Goal: Information Seeking & Learning: Learn about a topic

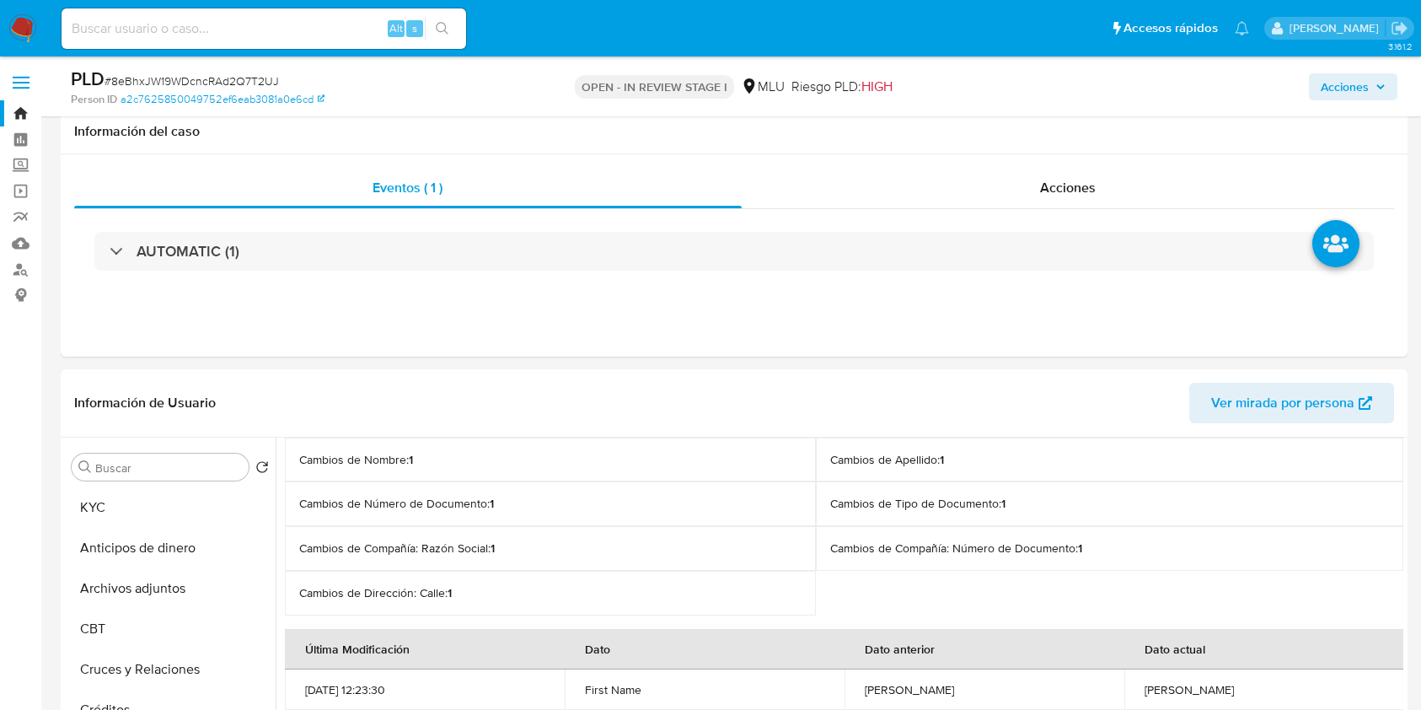
select select "10"
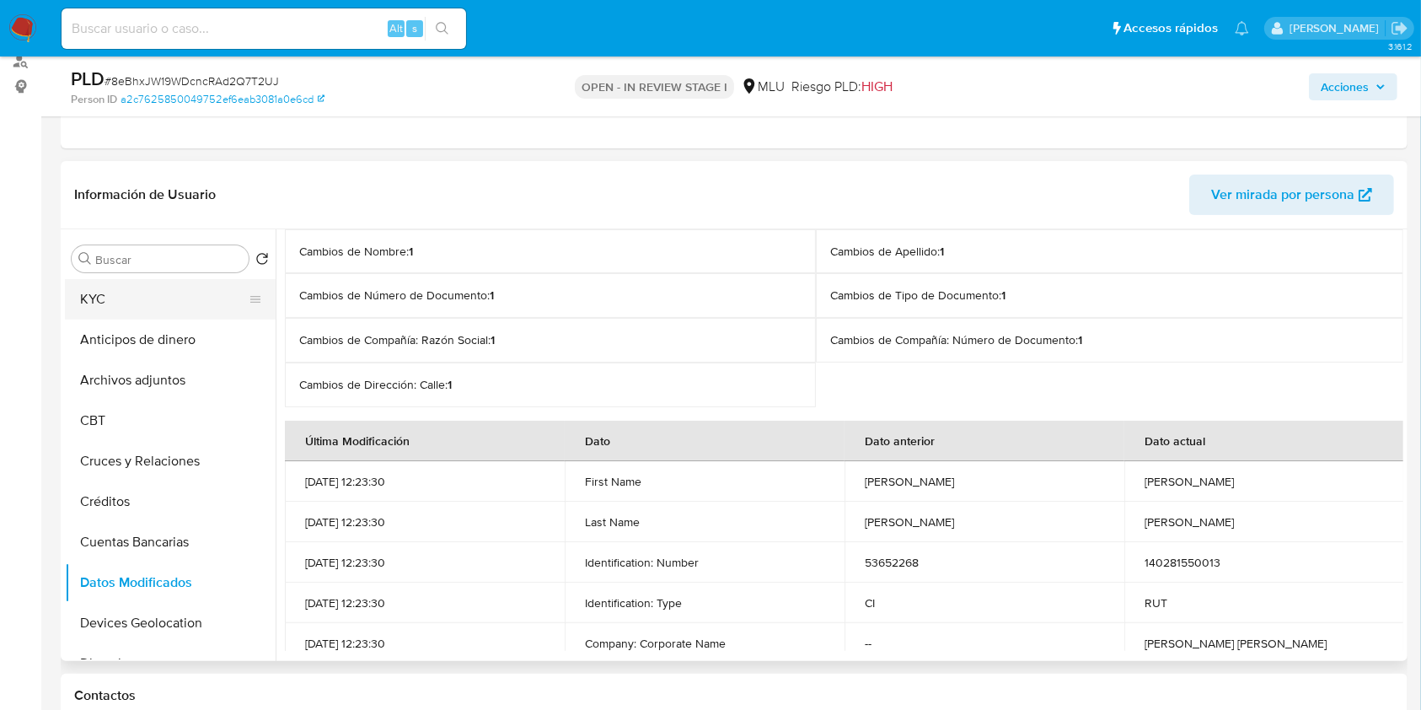
click at [201, 300] on button "KYC" at bounding box center [163, 299] width 197 height 40
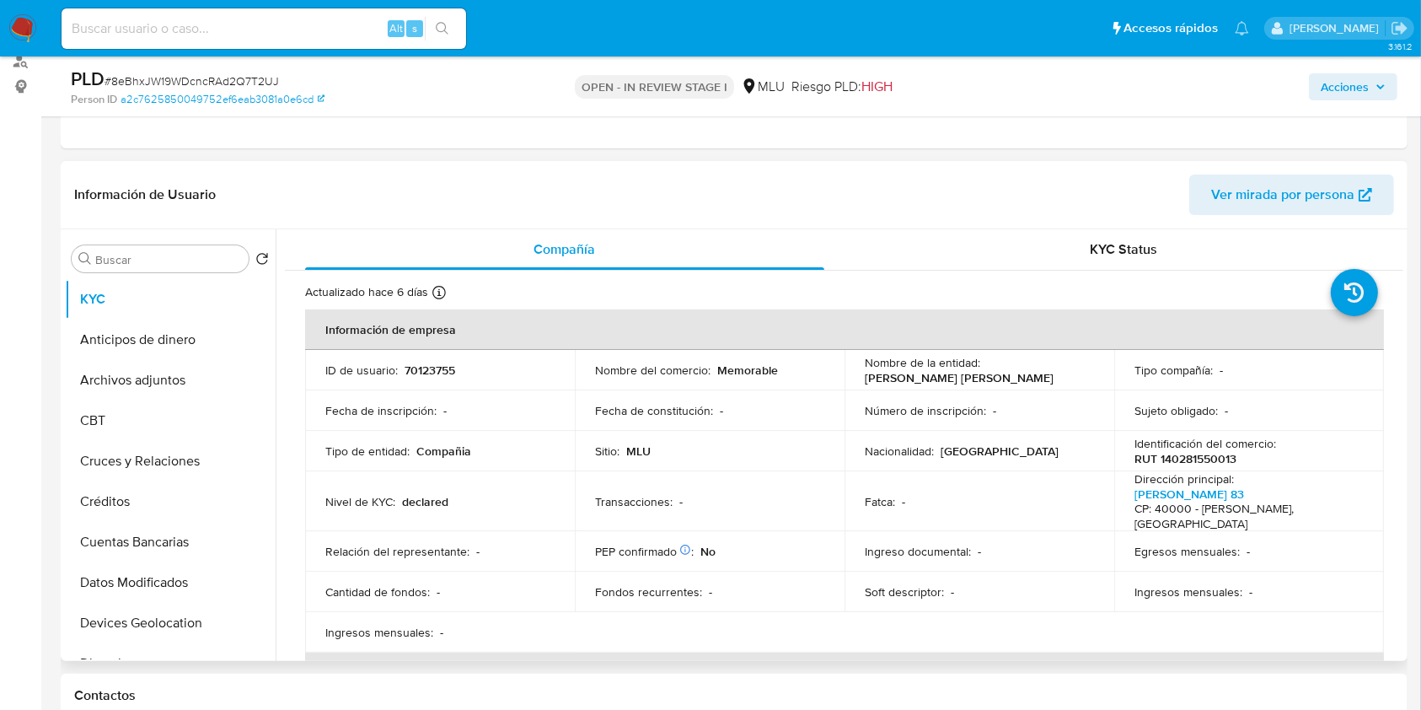
click at [1179, 462] on p "RUT 140281550013" at bounding box center [1185, 458] width 102 height 15
copy p "140281550013"
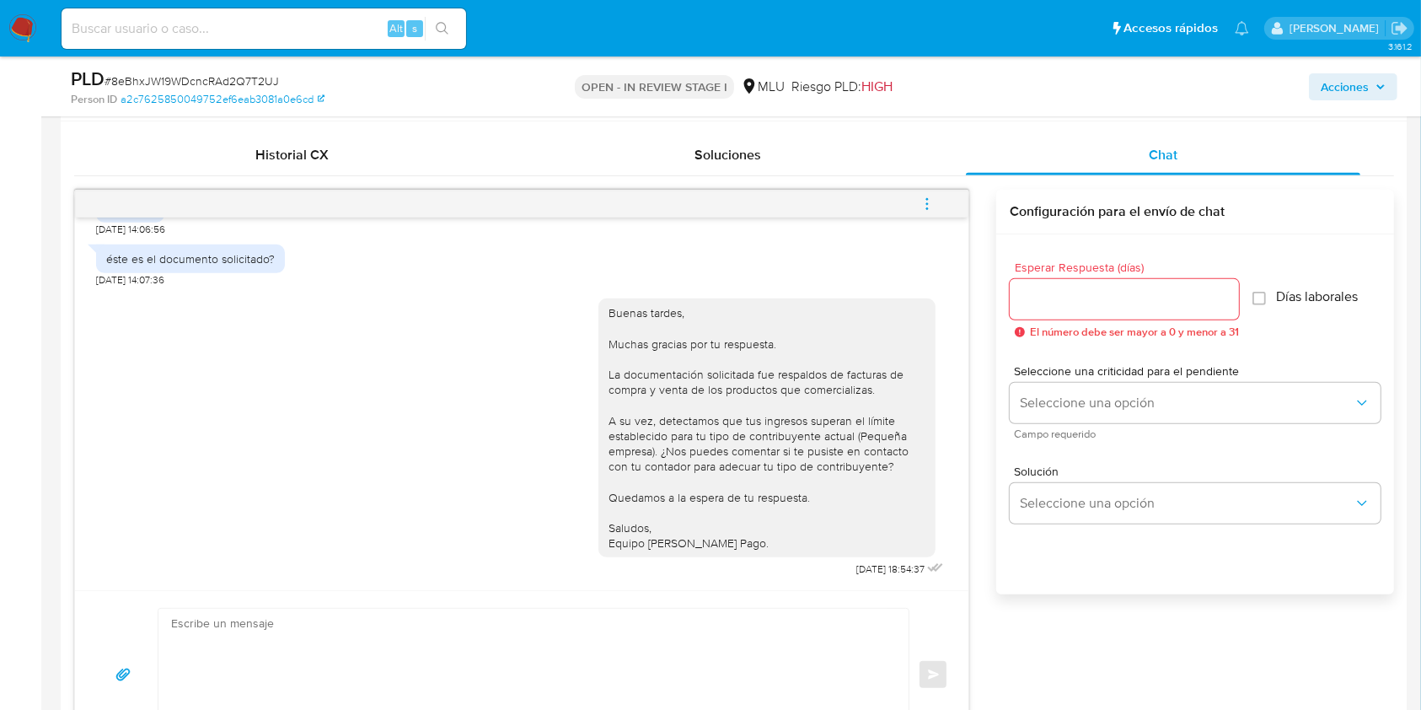
scroll to position [832, 0]
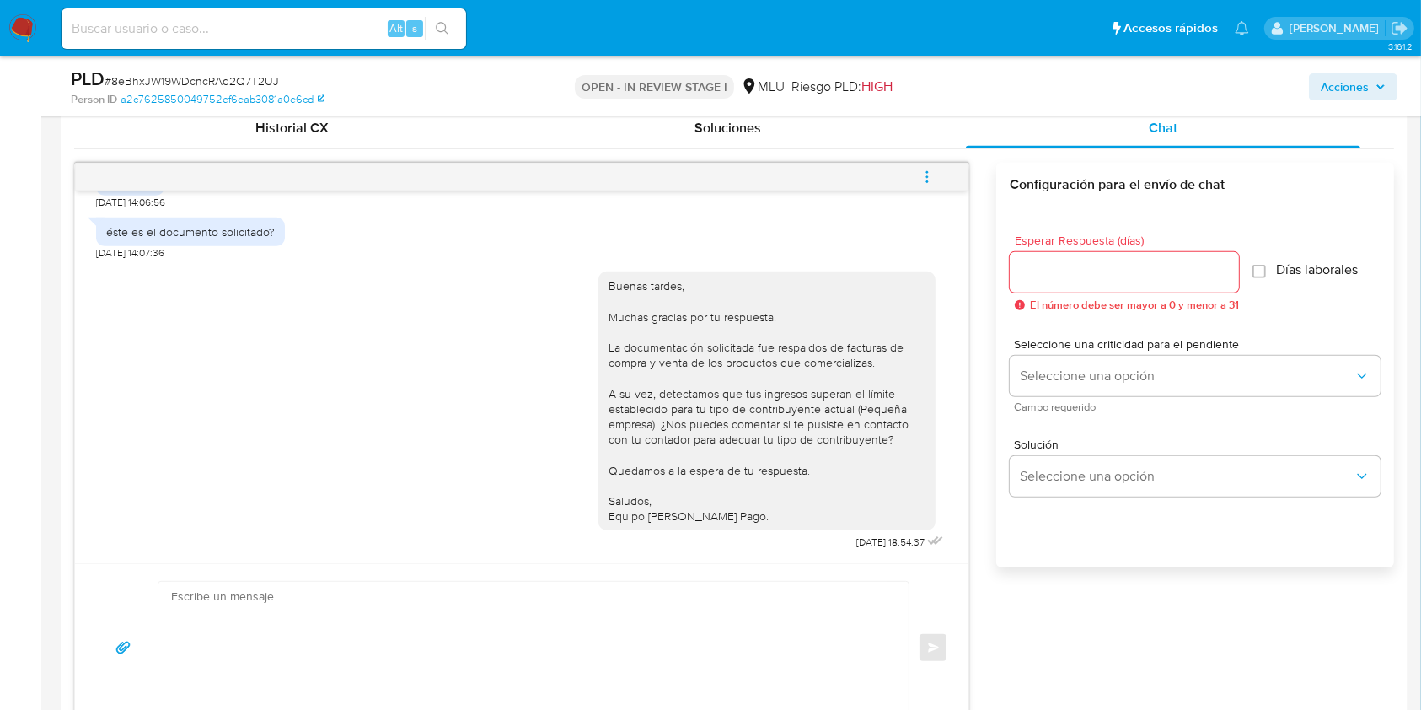
click at [924, 180] on icon "menu-action" at bounding box center [926, 176] width 15 height 15
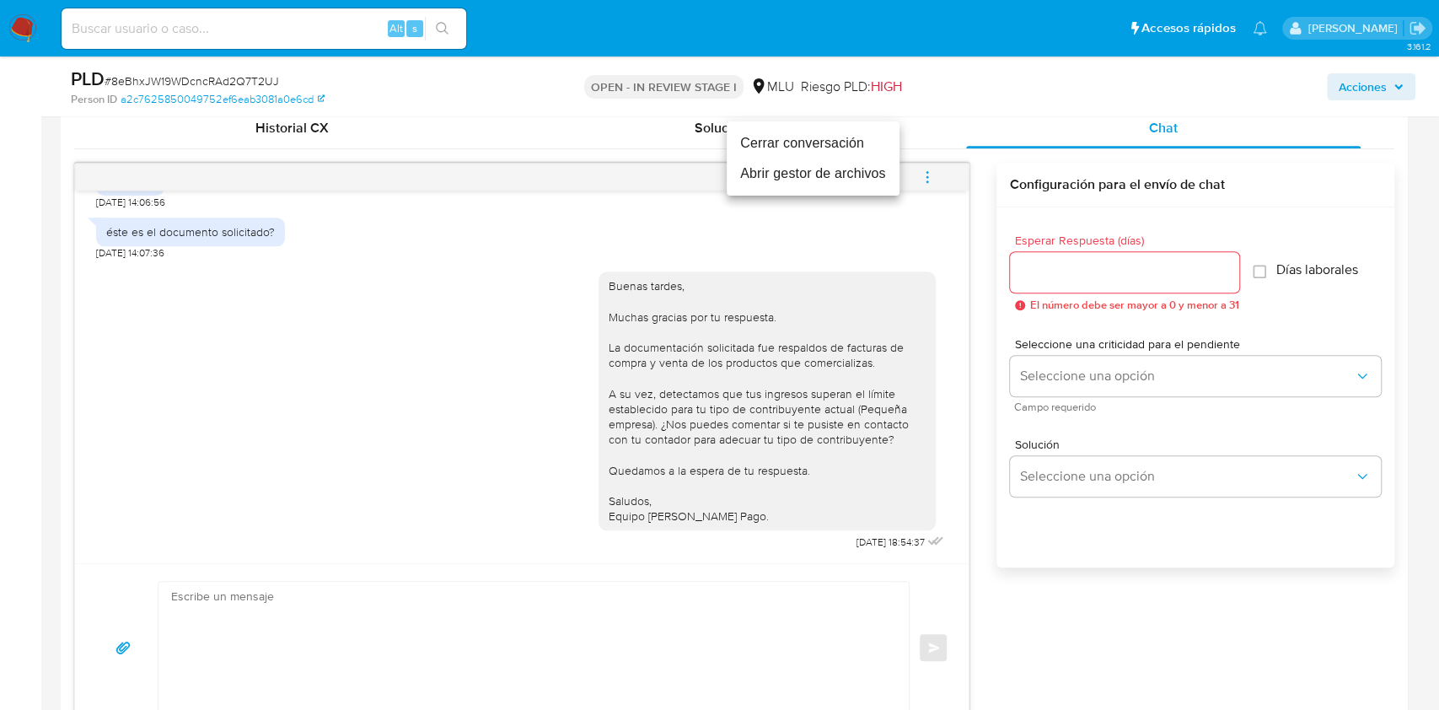
click at [826, 137] on li "Cerrar conversación" at bounding box center [812, 143] width 173 height 30
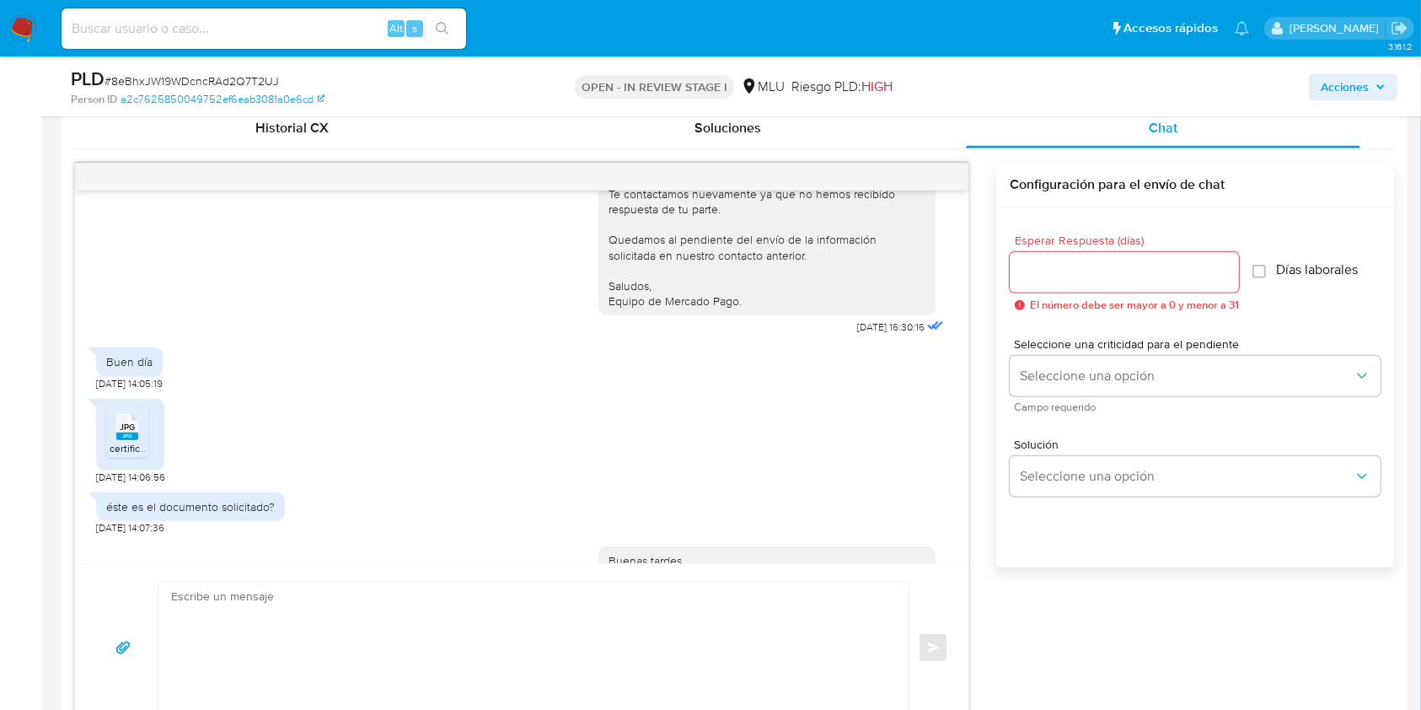
scroll to position [603, 0]
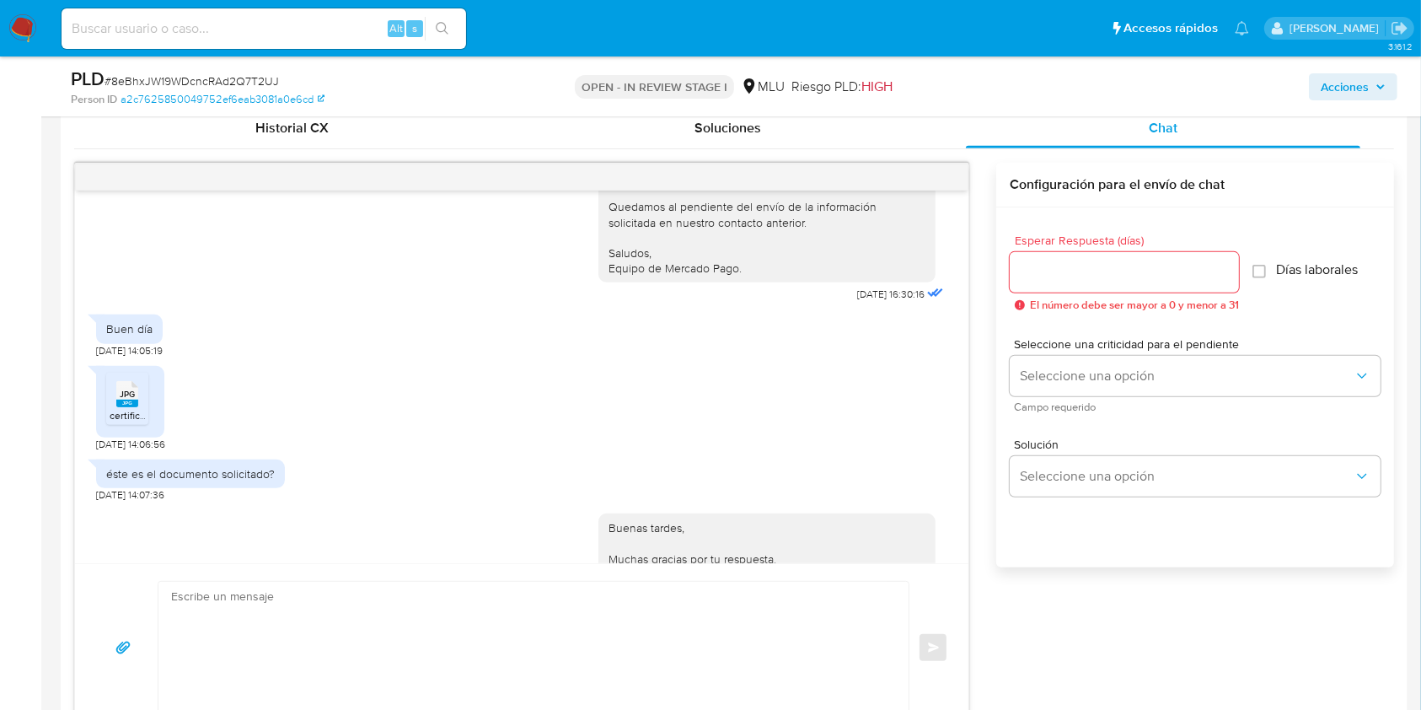
click at [125, 399] on span "JPG" at bounding box center [127, 394] width 15 height 11
click at [1355, 583] on div "Esperar Respuesta (días) El número debe ser mayor a 0 y menor a 31 Días laboral…" at bounding box center [1195, 409] width 398 height 405
drag, startPoint x: 276, startPoint y: 489, endPoint x: 94, endPoint y: 489, distance: 182.9
click at [94, 489] on div "Buenas tardes, Nos ponemos en contacto contigo ya que detectamos que tus ingres…" at bounding box center [521, 376] width 893 height 373
copy div "éste es el documento solicitado?"
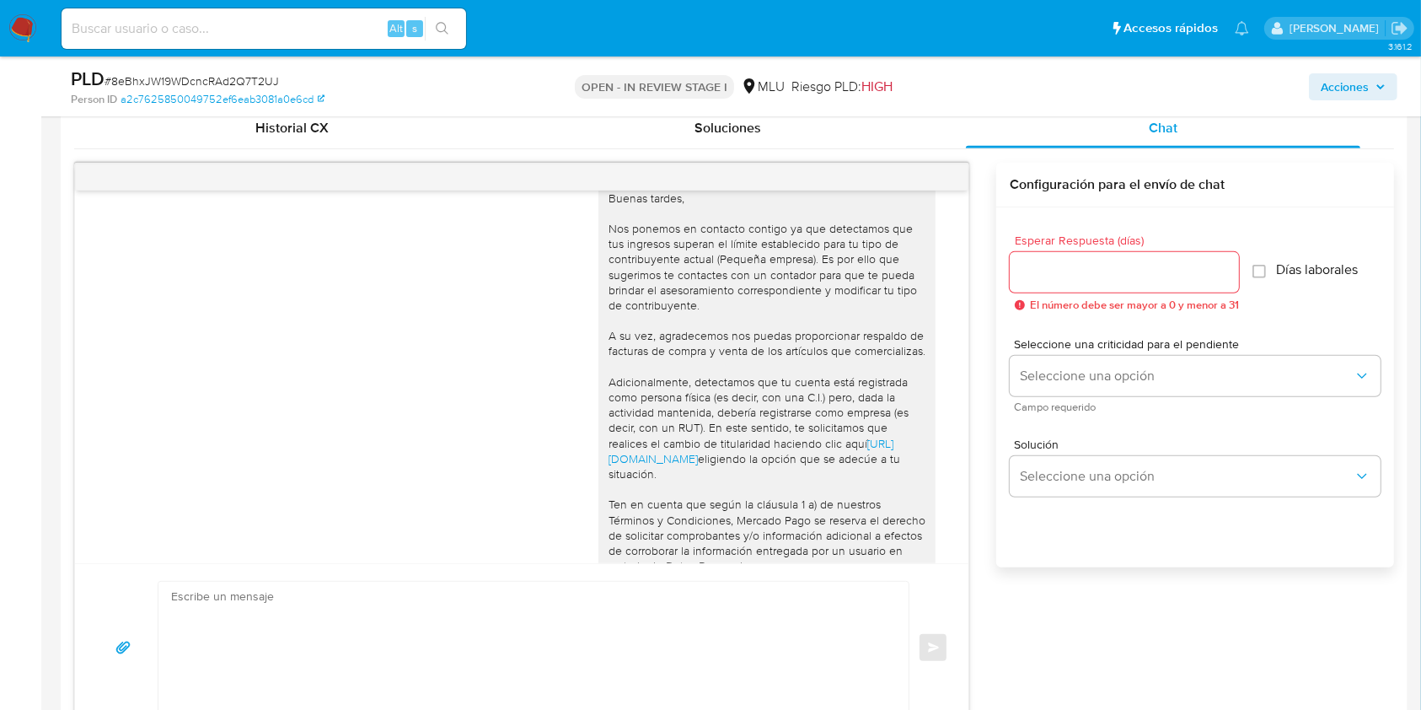
scroll to position [22, 0]
click at [930, 508] on div "Buenas tardes, Nos ponemos en contacto contigo ya que detectamos que tus ingres…" at bounding box center [521, 376] width 893 height 373
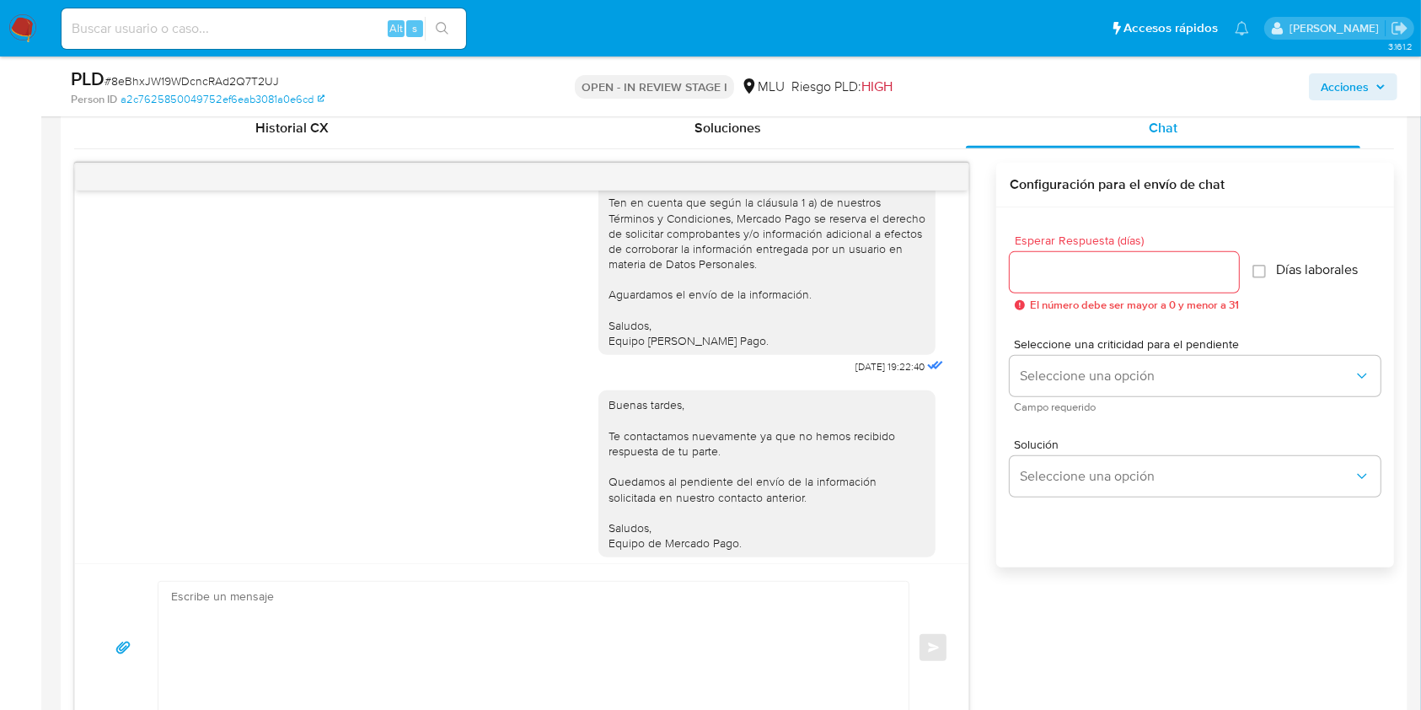
scroll to position [345, 0]
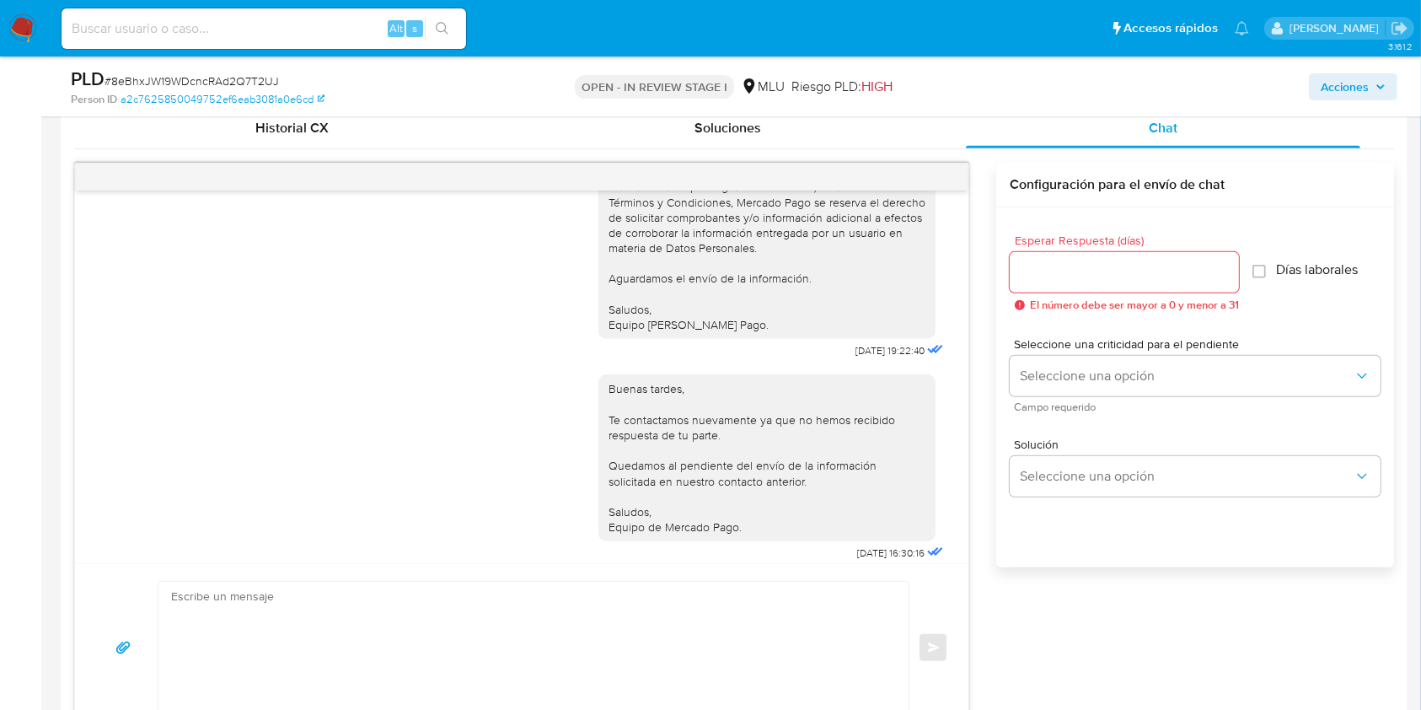
click at [906, 534] on div "Buenas tardes, Te contactamos nuevamente ya que no hemos recibido respuesta de …" at bounding box center [766, 457] width 317 height 153
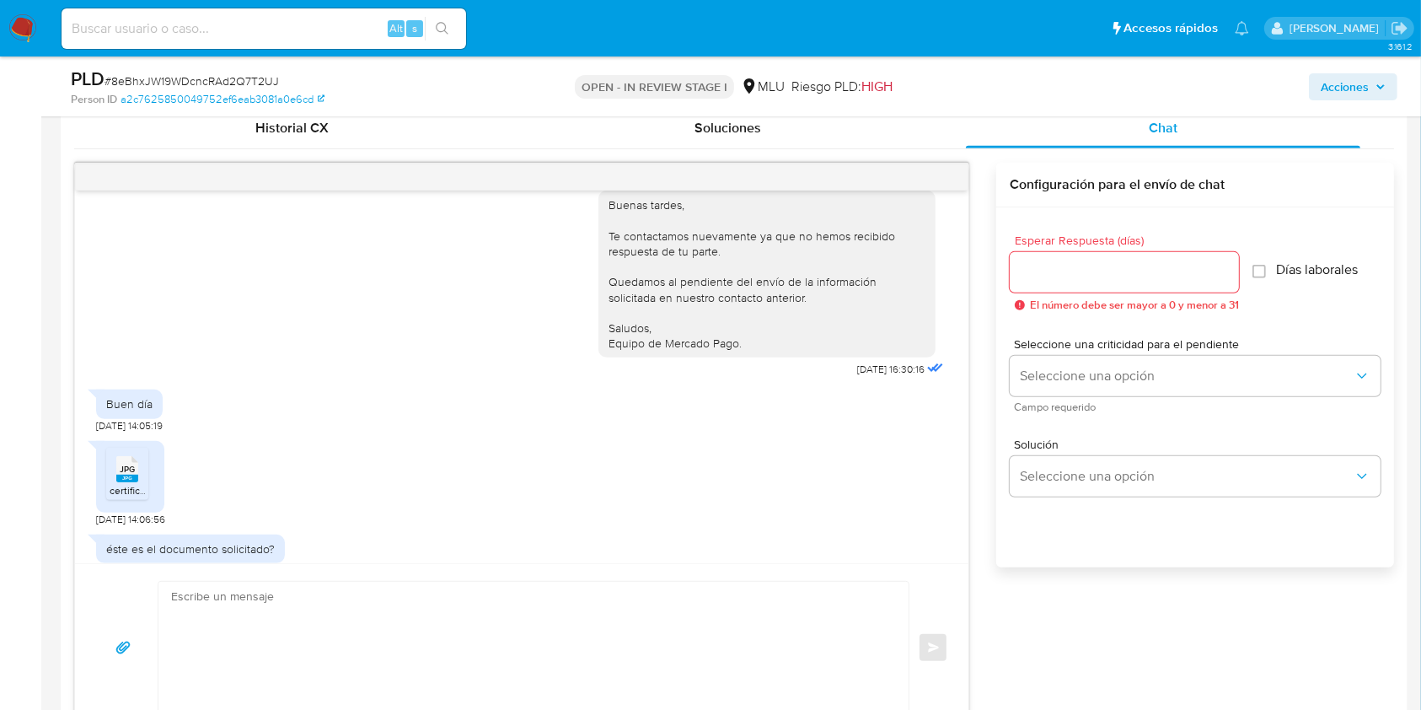
scroll to position [490, 0]
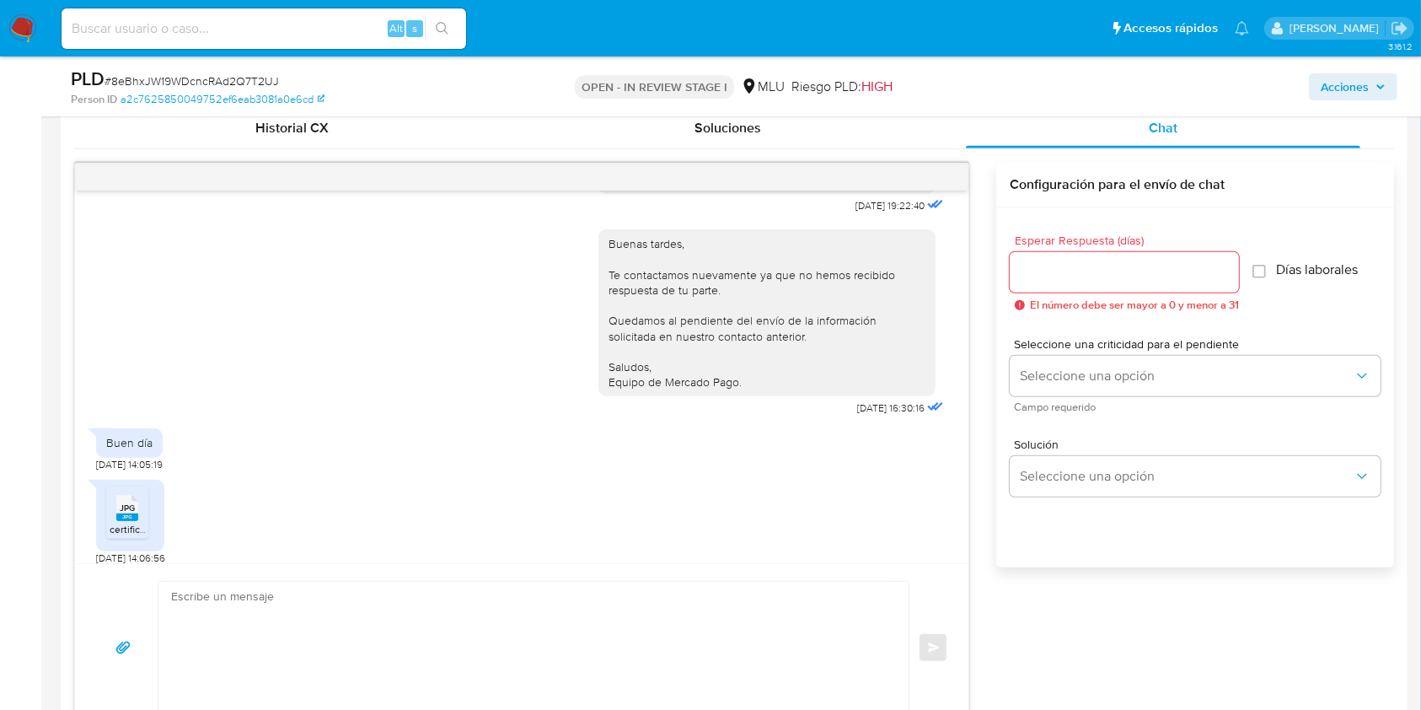
click at [890, 507] on div "JPG JPG certificado Kevin 09 25.jpg 24/09/2025 14:06:56" at bounding box center [521, 518] width 851 height 94
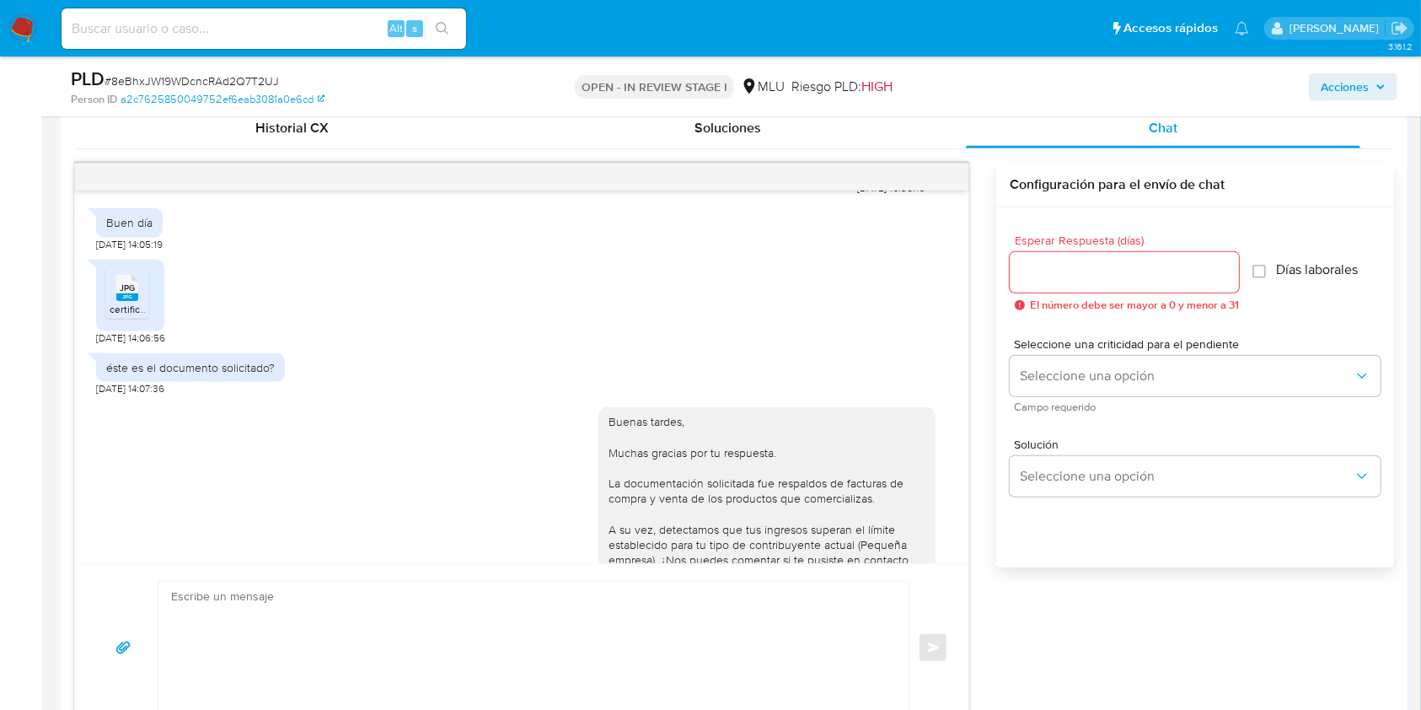
scroll to position [726, 0]
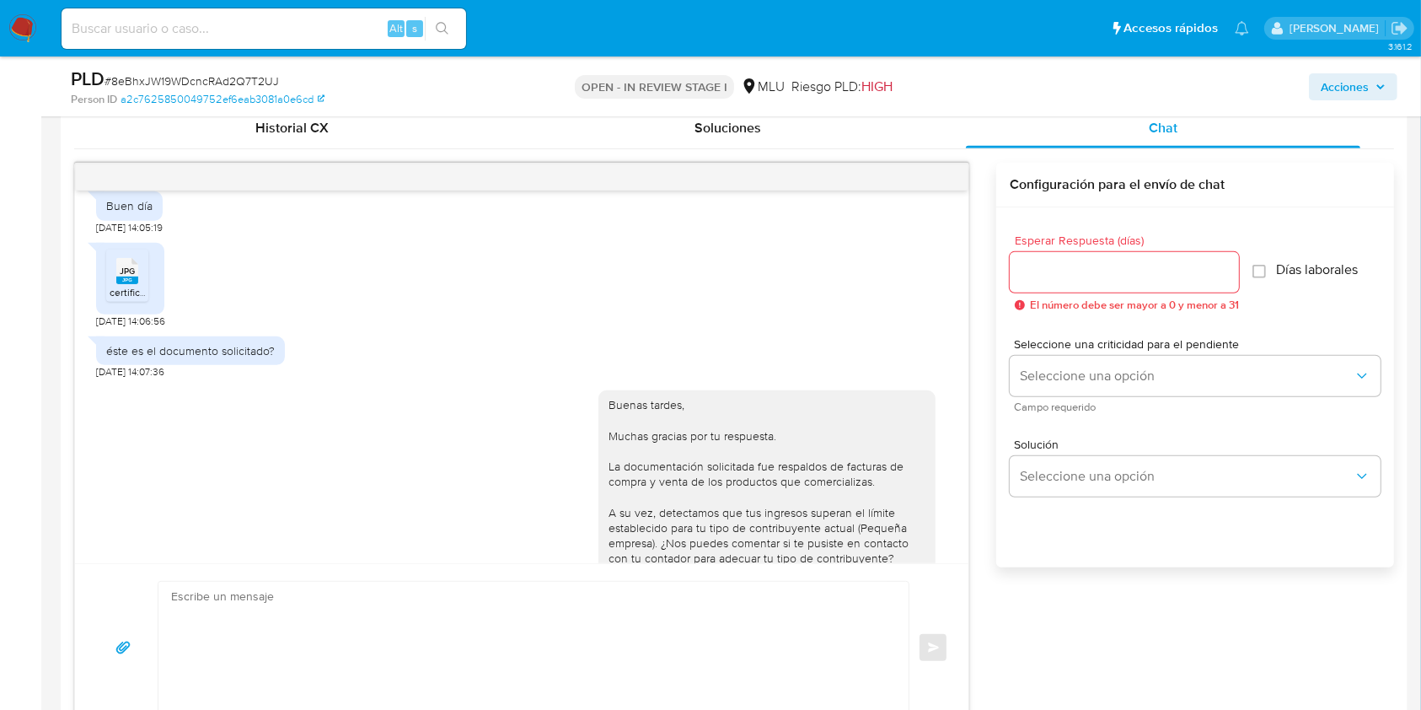
click at [646, 523] on div "Buenas tardes, Muchas gracias por tu respuesta. La documentación solicitada fue…" at bounding box center [766, 519] width 317 height 245
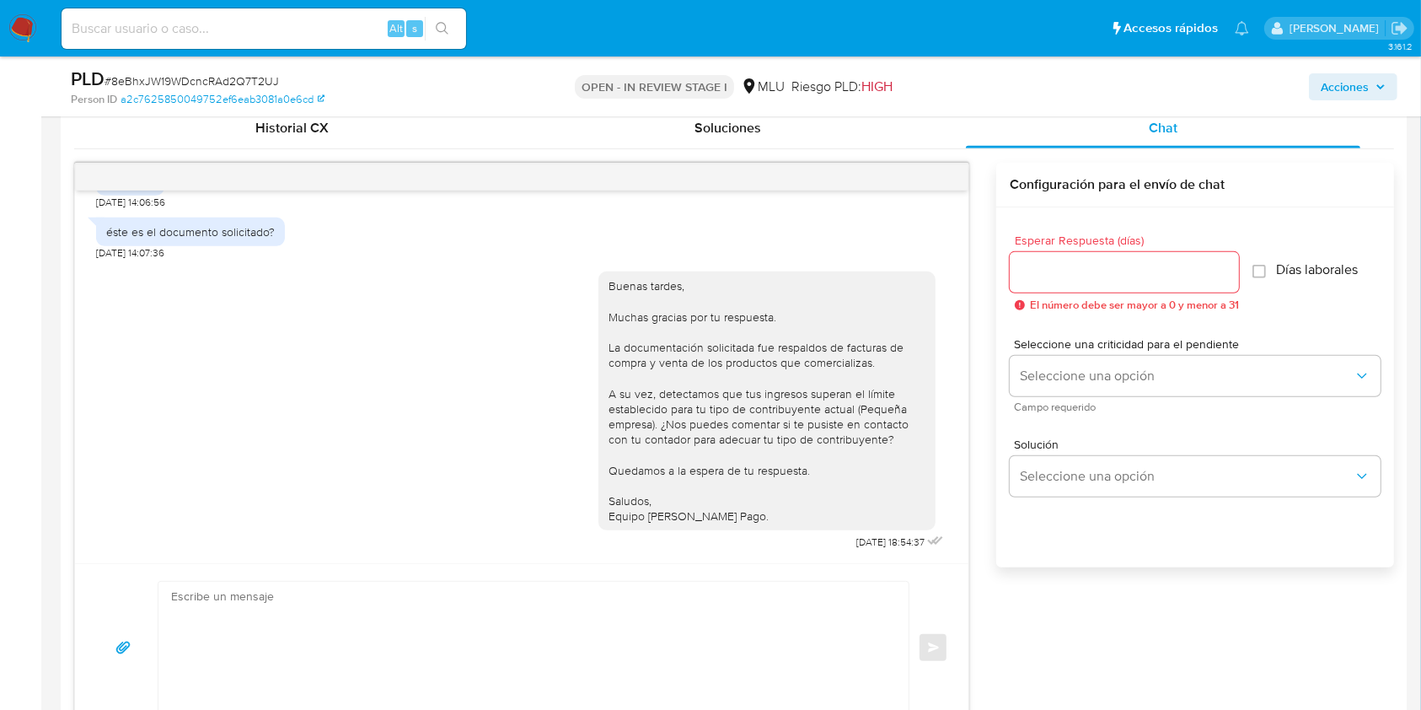
drag, startPoint x: 1405, startPoint y: 319, endPoint x: 1436, endPoint y: 287, distance: 44.1
click at [1420, 287] on html "Pausado Ver notificaciones Alt s Accesos rápidos Presiona las siguientes teclas…" at bounding box center [710, 675] width 1421 height 3014
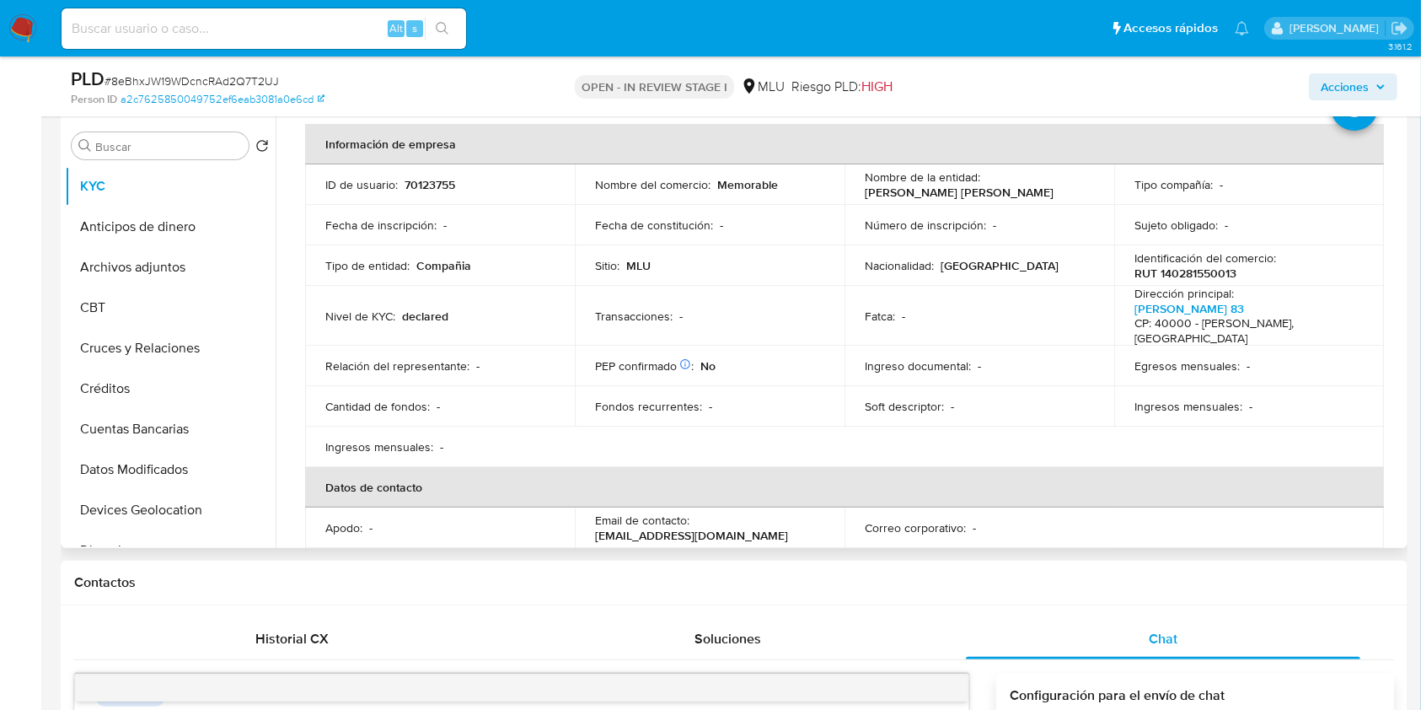
scroll to position [80, 0]
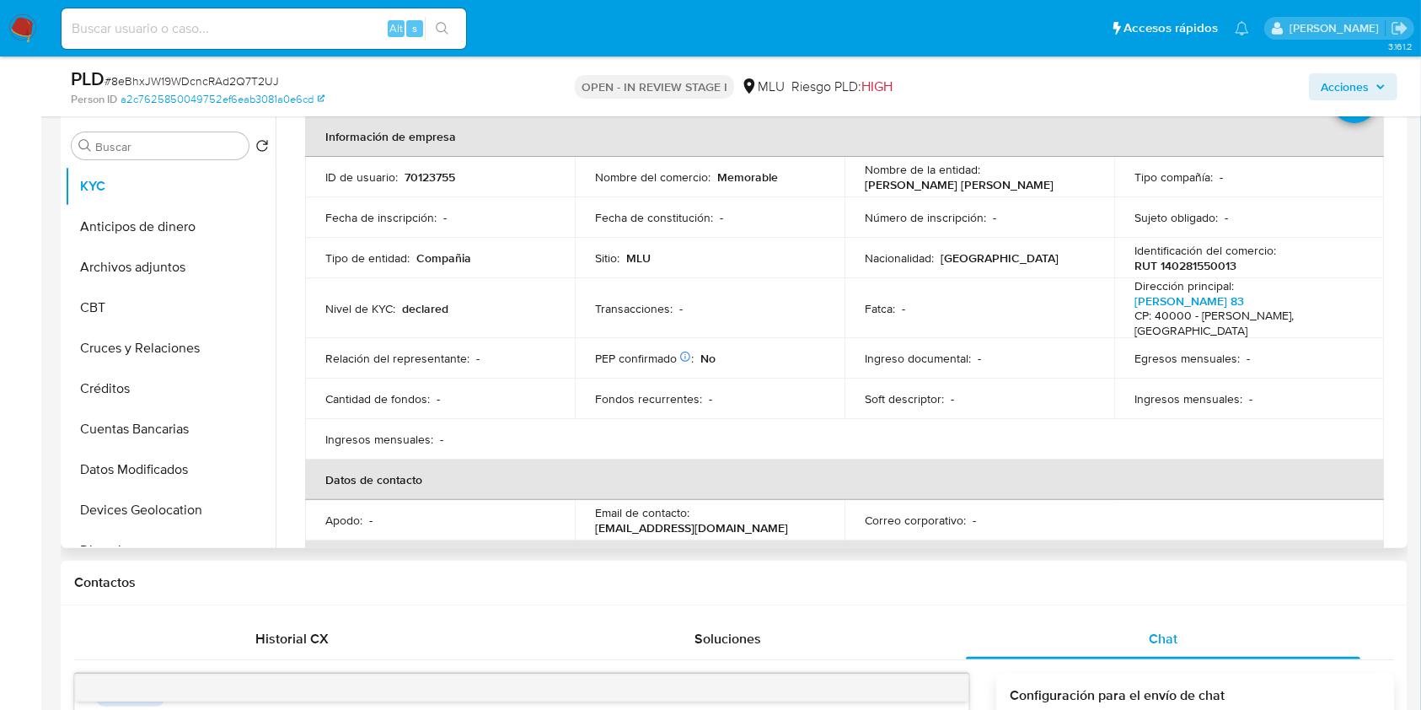
click at [1207, 437] on table "Información de empresa ID de usuario : 70123755 Nombre del comercio : Memorable…" at bounding box center [844, 439] width 1079 height 646
click at [1403, 232] on div "Buscar Volver al orden por defecto KYC Anticipos de dinero Archivos adjuntos CB…" at bounding box center [734, 332] width 1347 height 432
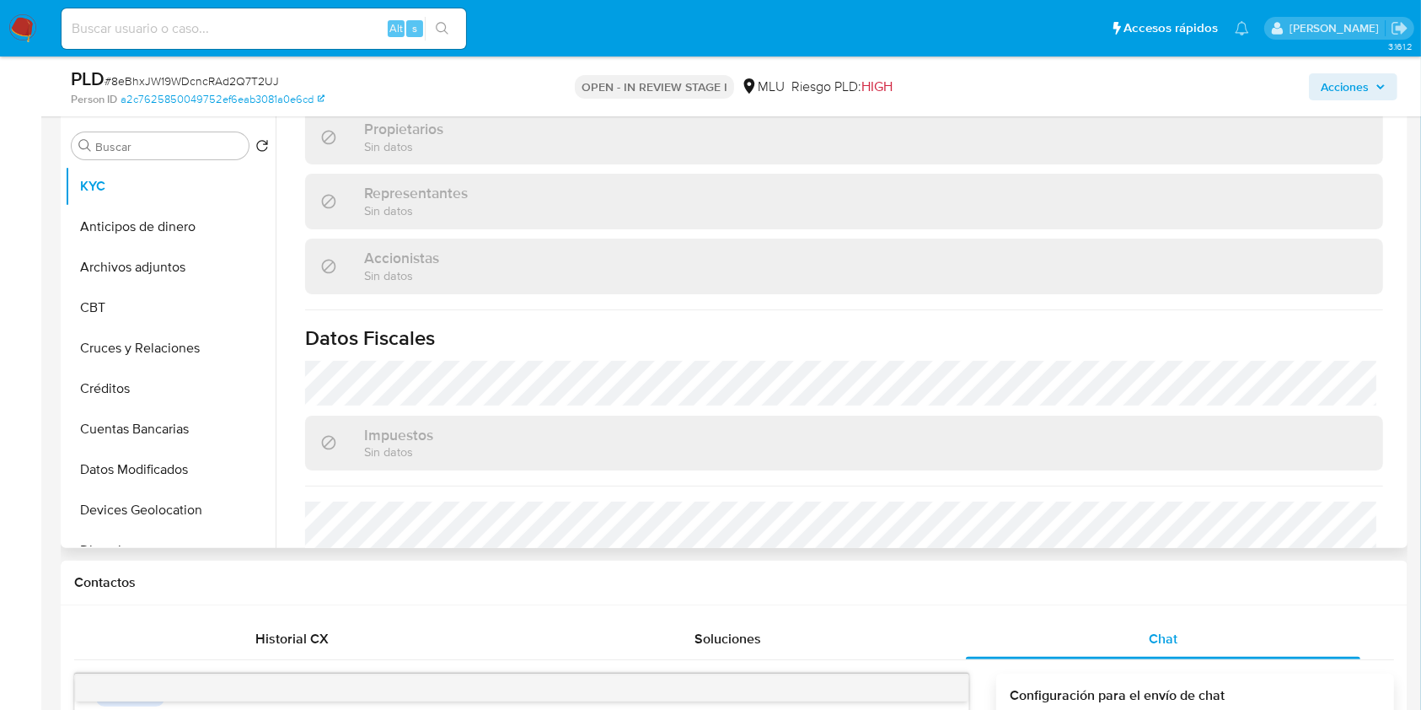
scroll to position [970, 0]
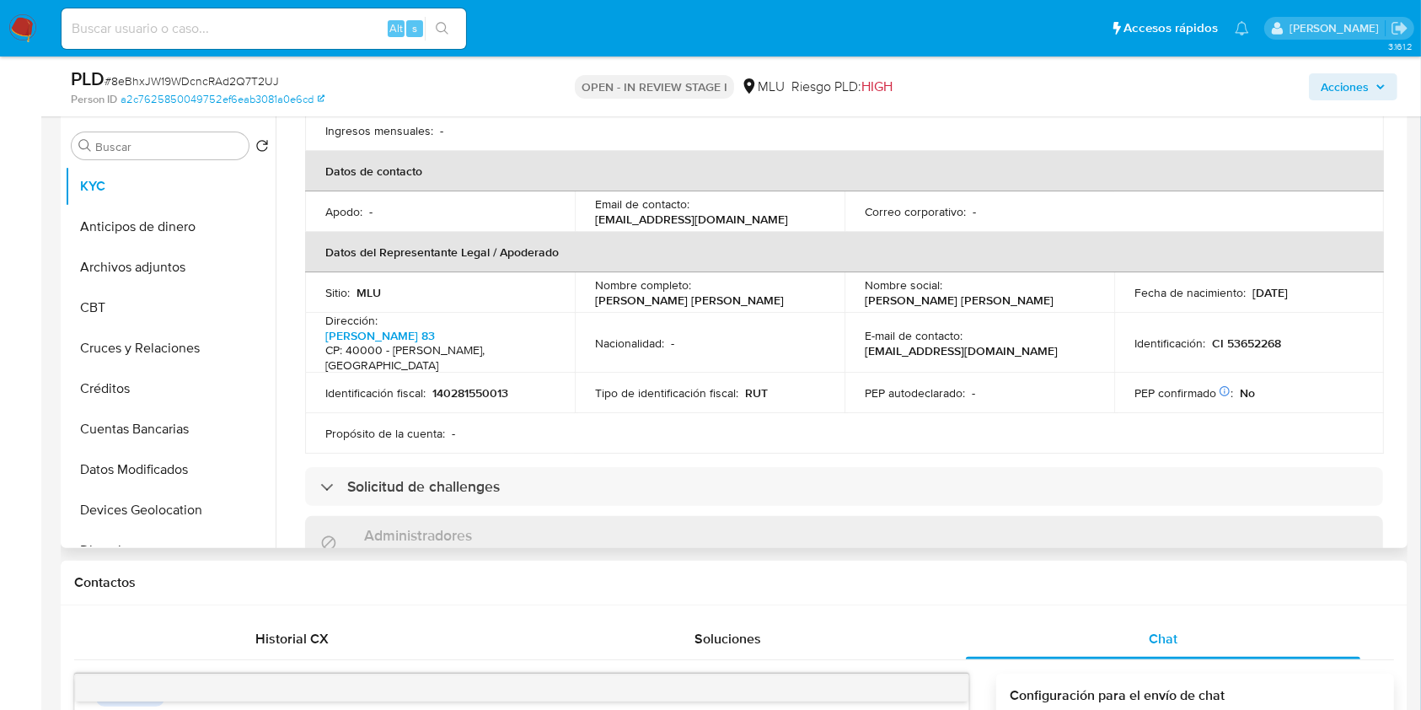
scroll to position [355, 0]
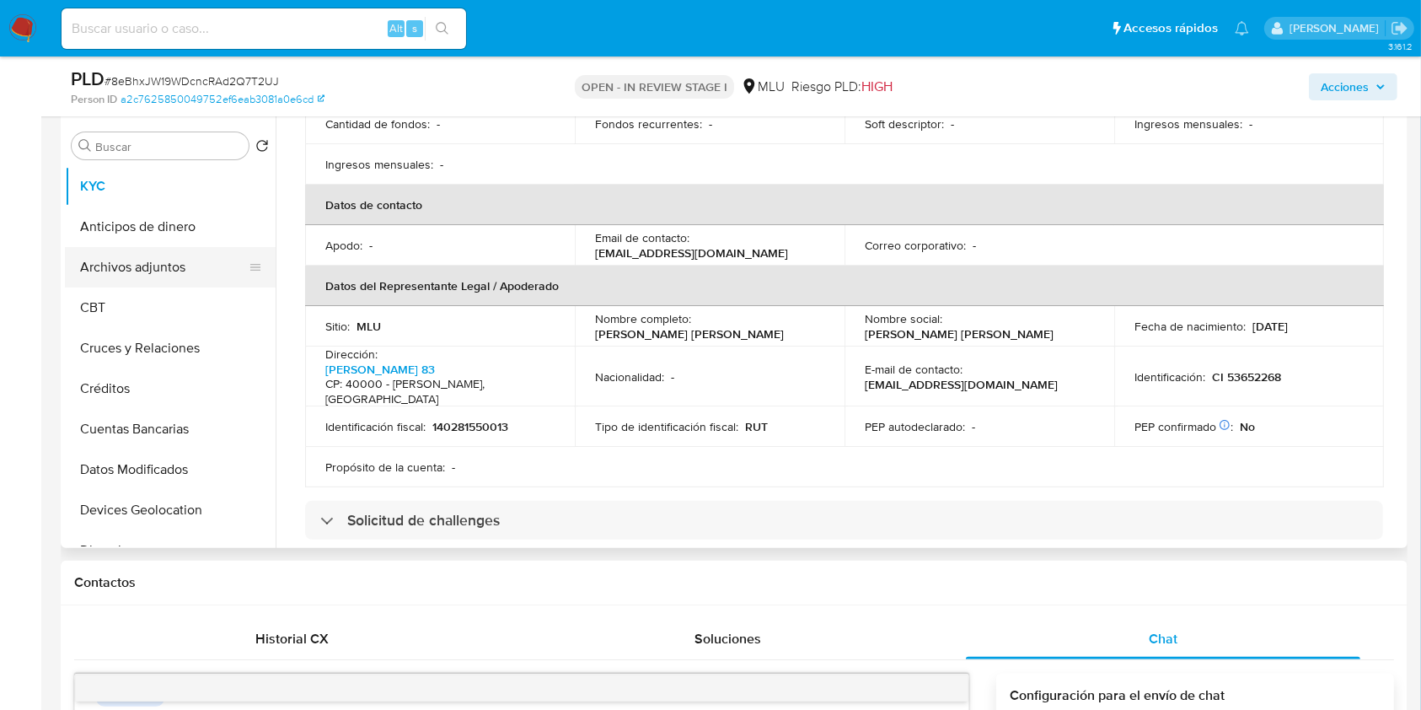
click at [165, 268] on button "Archivos adjuntos" at bounding box center [163, 267] width 197 height 40
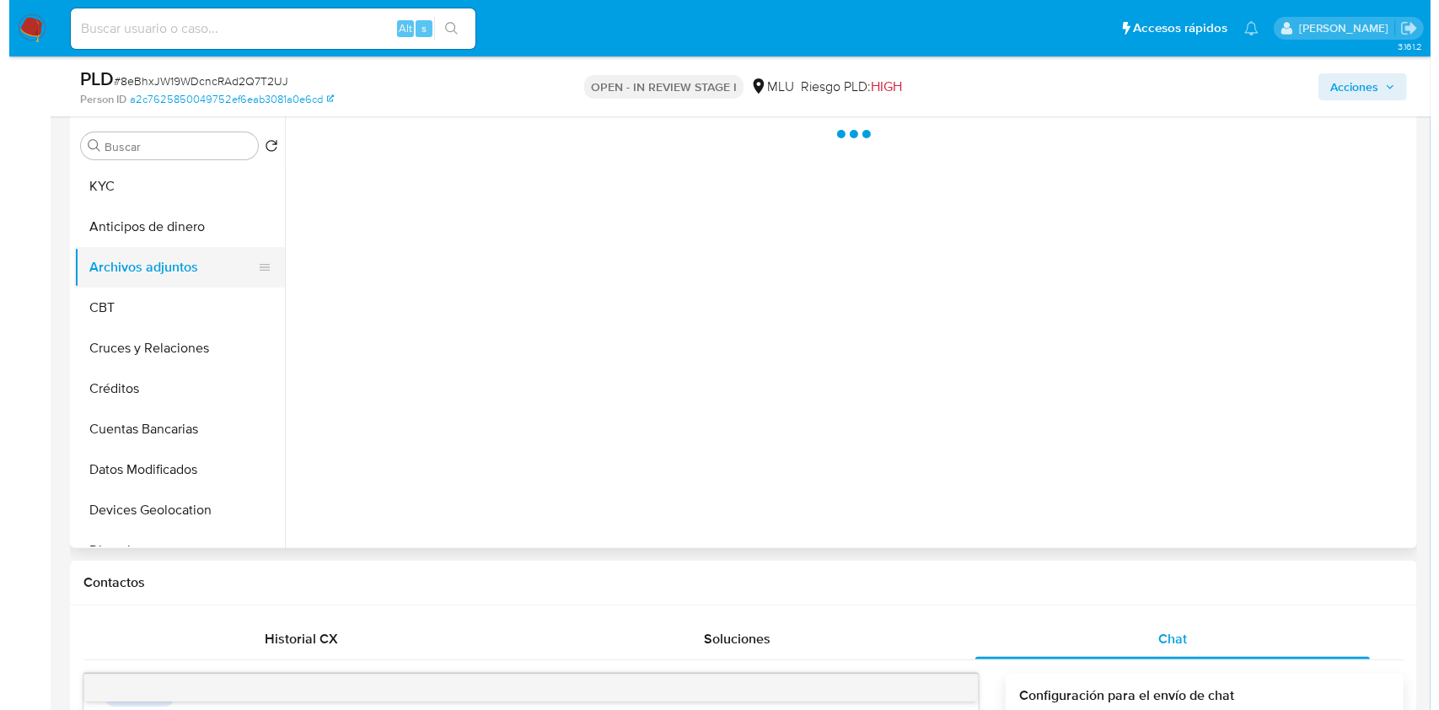
scroll to position [0, 0]
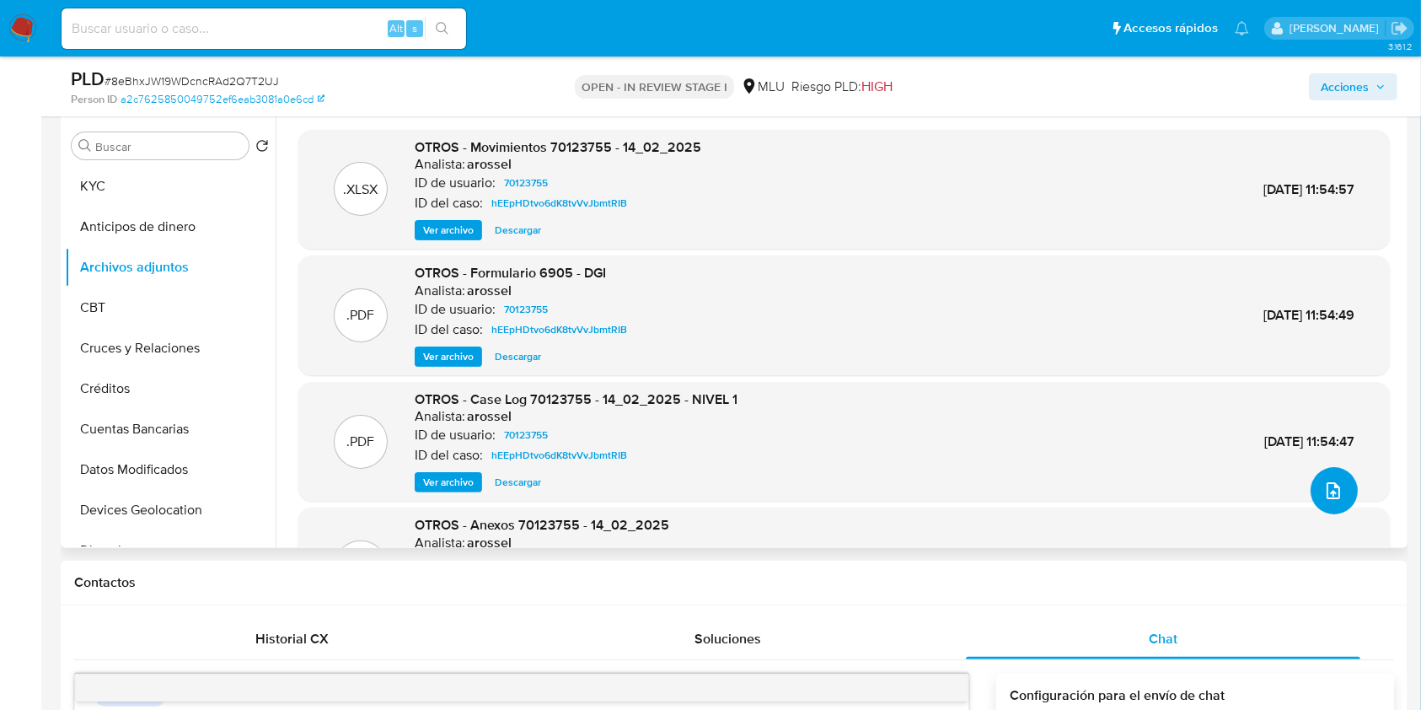
click at [1323, 494] on icon "upload-file" at bounding box center [1333, 490] width 20 height 20
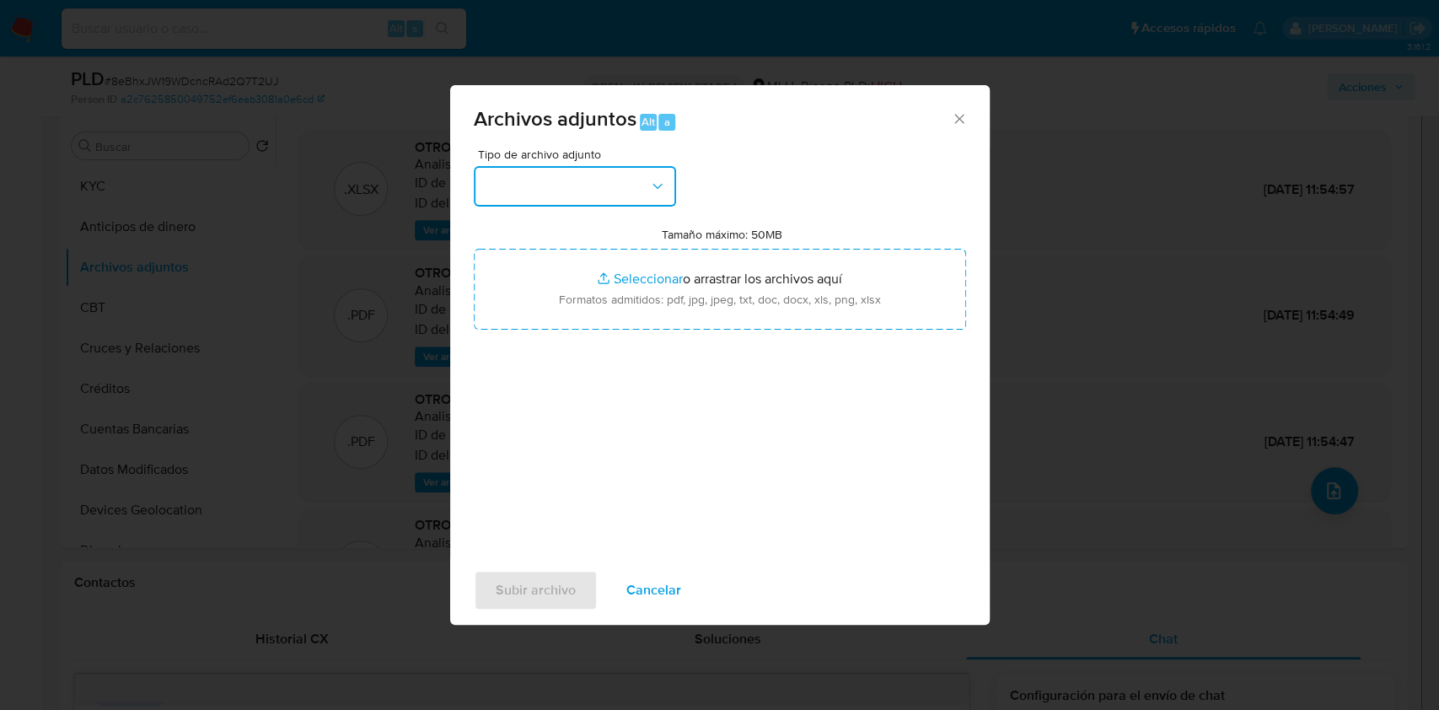
click at [585, 179] on button "button" at bounding box center [575, 186] width 202 height 40
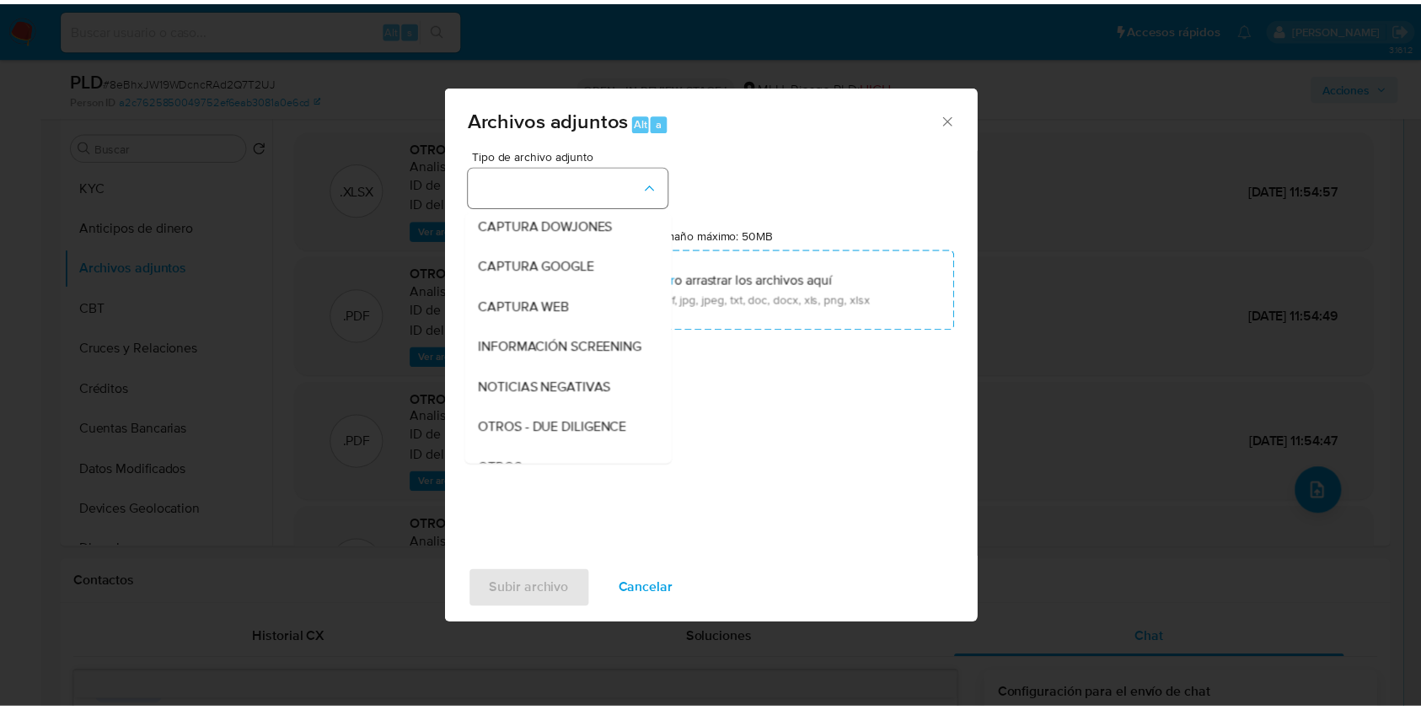
scroll to position [88, 0]
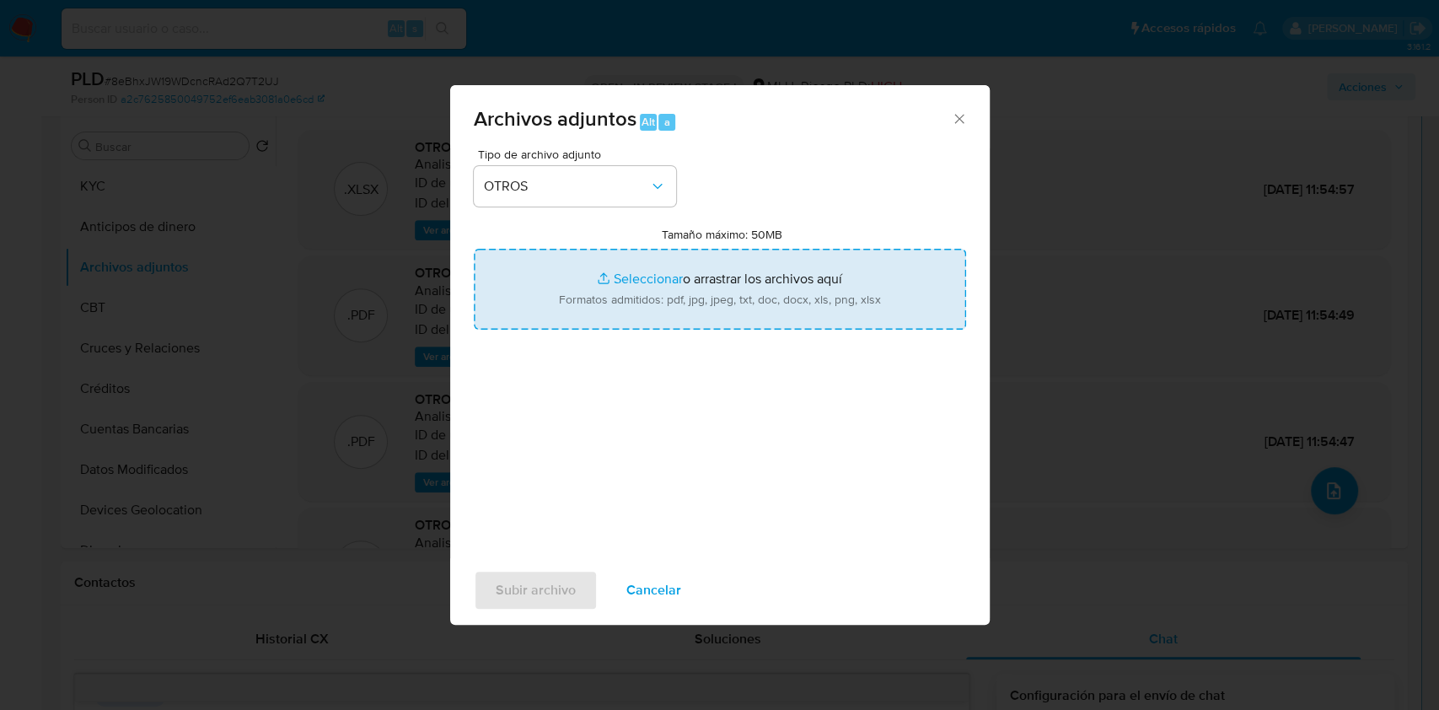
type input "C:\fakepath\Case Log 70123755 - 10_09_2025.pdf"
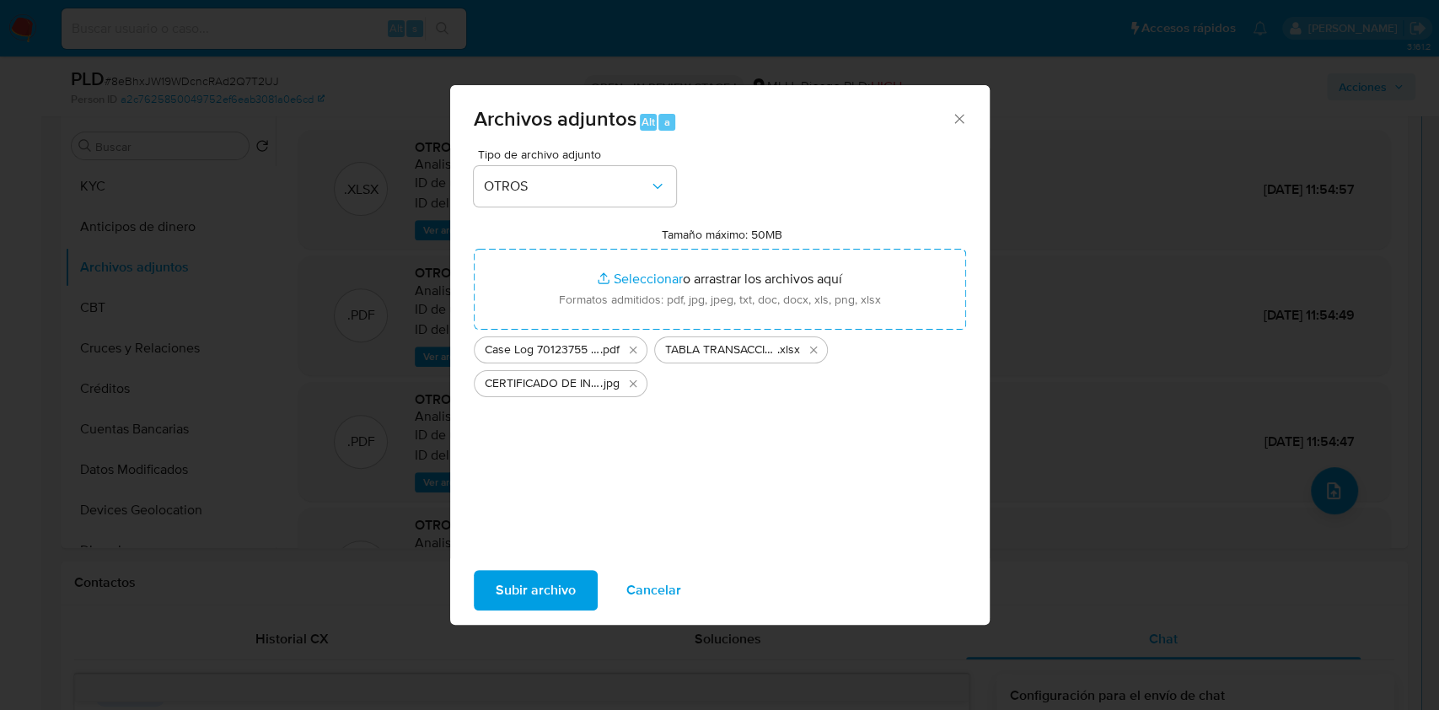
click at [517, 582] on span "Subir archivo" at bounding box center [536, 589] width 80 height 37
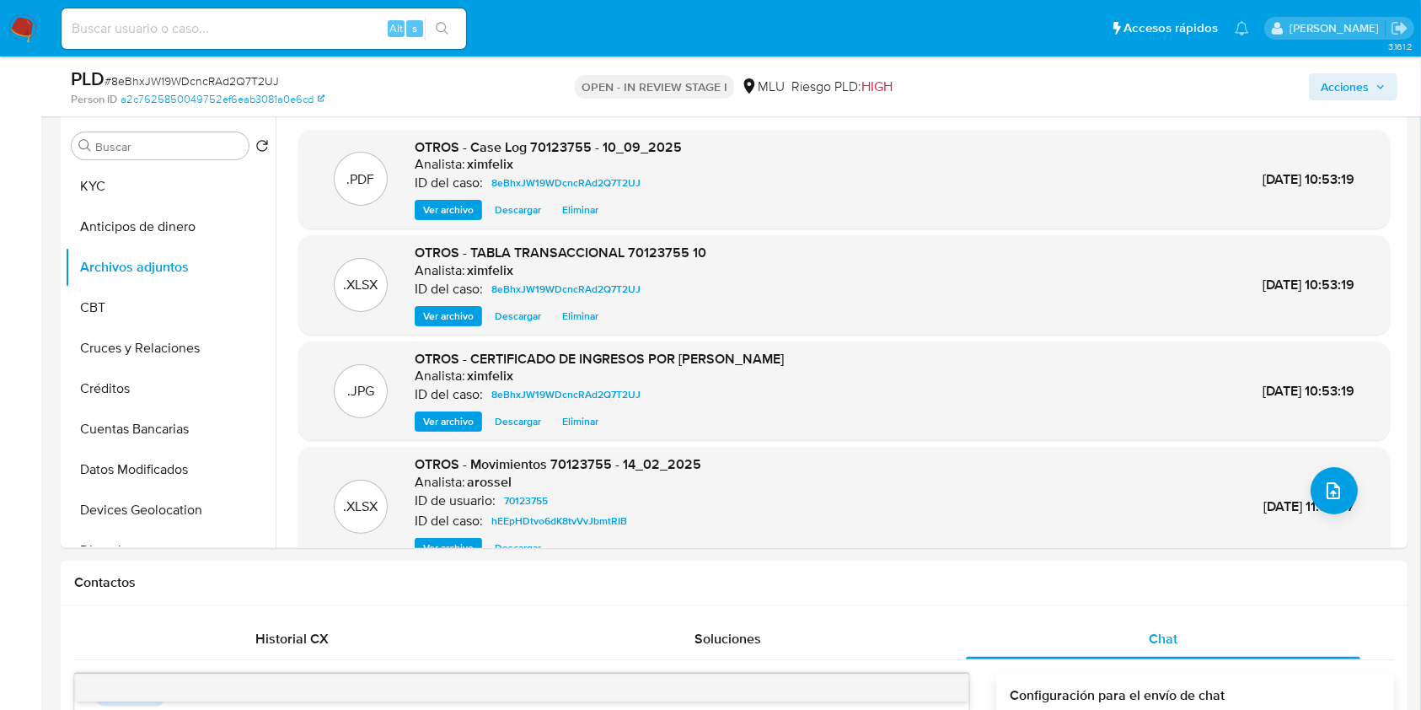
click at [1321, 88] on span "Acciones" at bounding box center [1345, 86] width 48 height 27
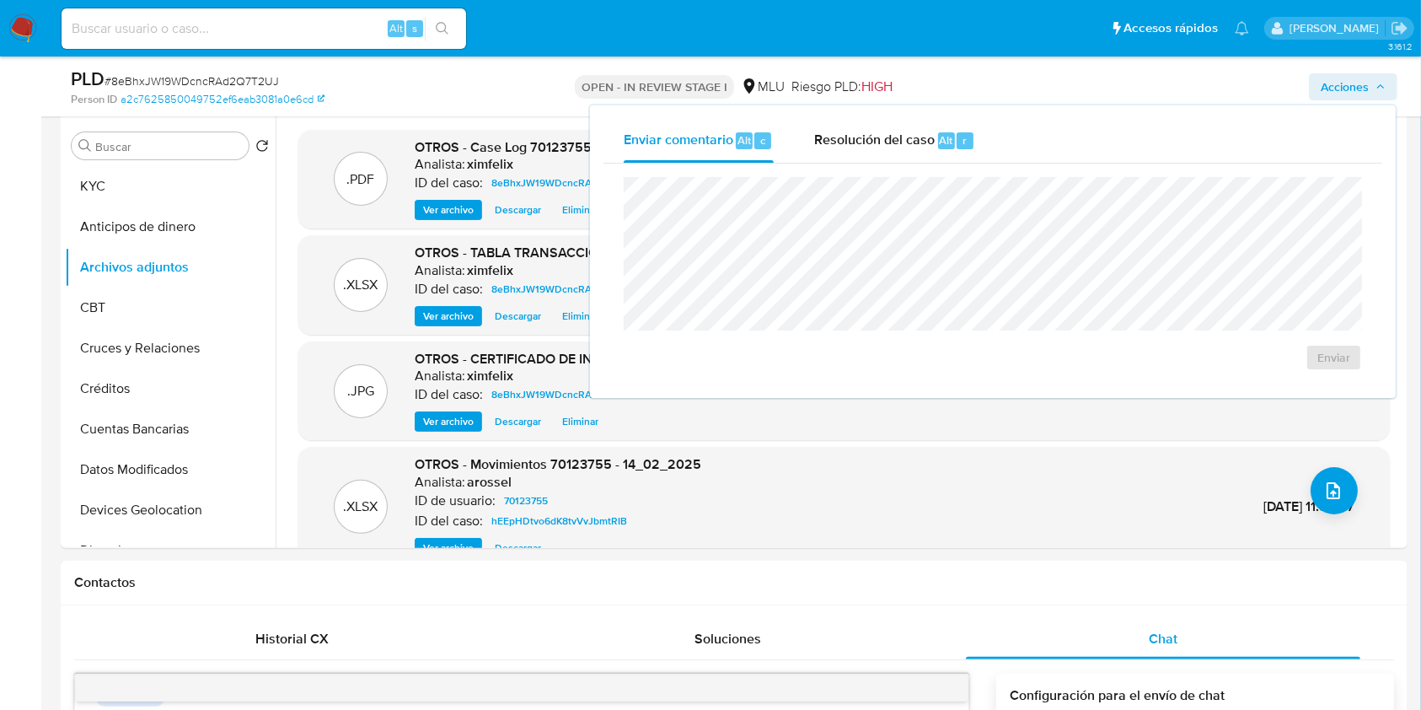
click at [889, 164] on div "Enviar" at bounding box center [992, 274] width 779 height 221
click at [905, 154] on div "Resolución del caso Alt r" at bounding box center [894, 141] width 161 height 44
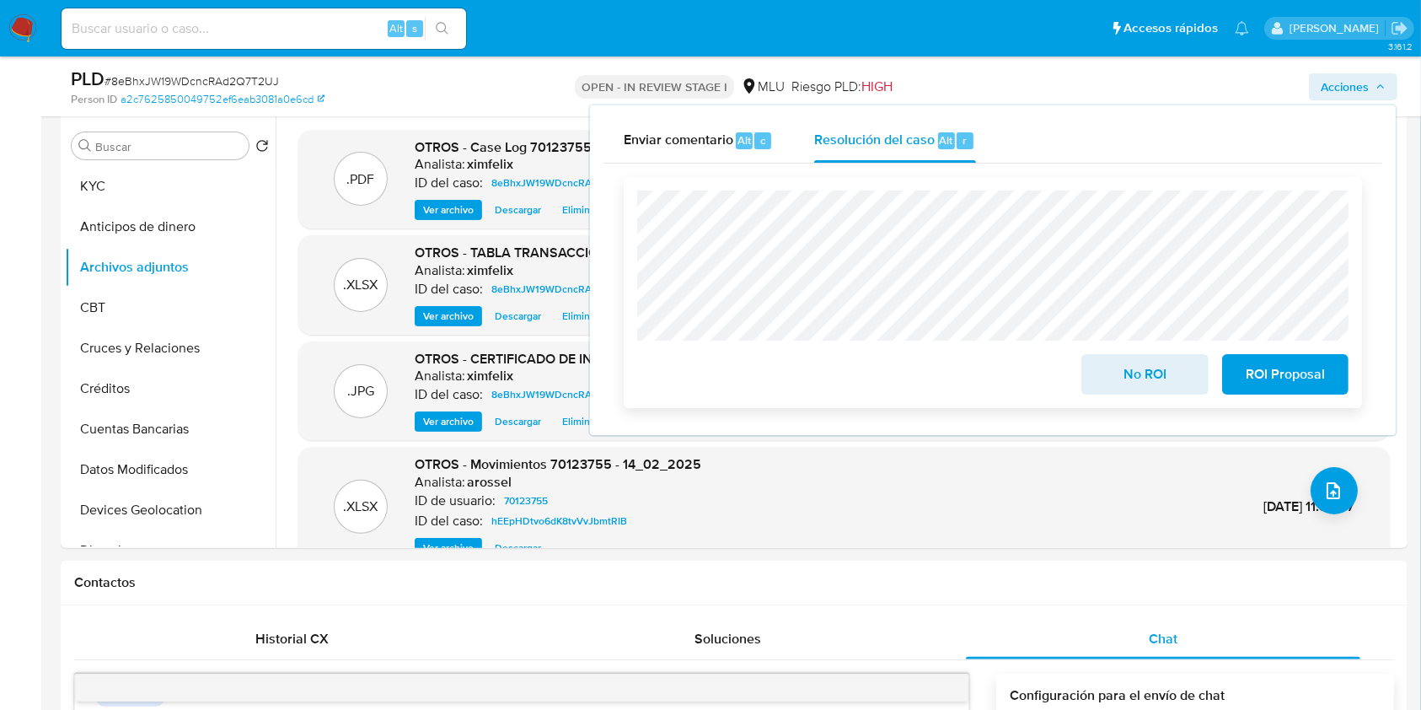
click at [1257, 374] on span "ROI Proposal" at bounding box center [1285, 374] width 83 height 37
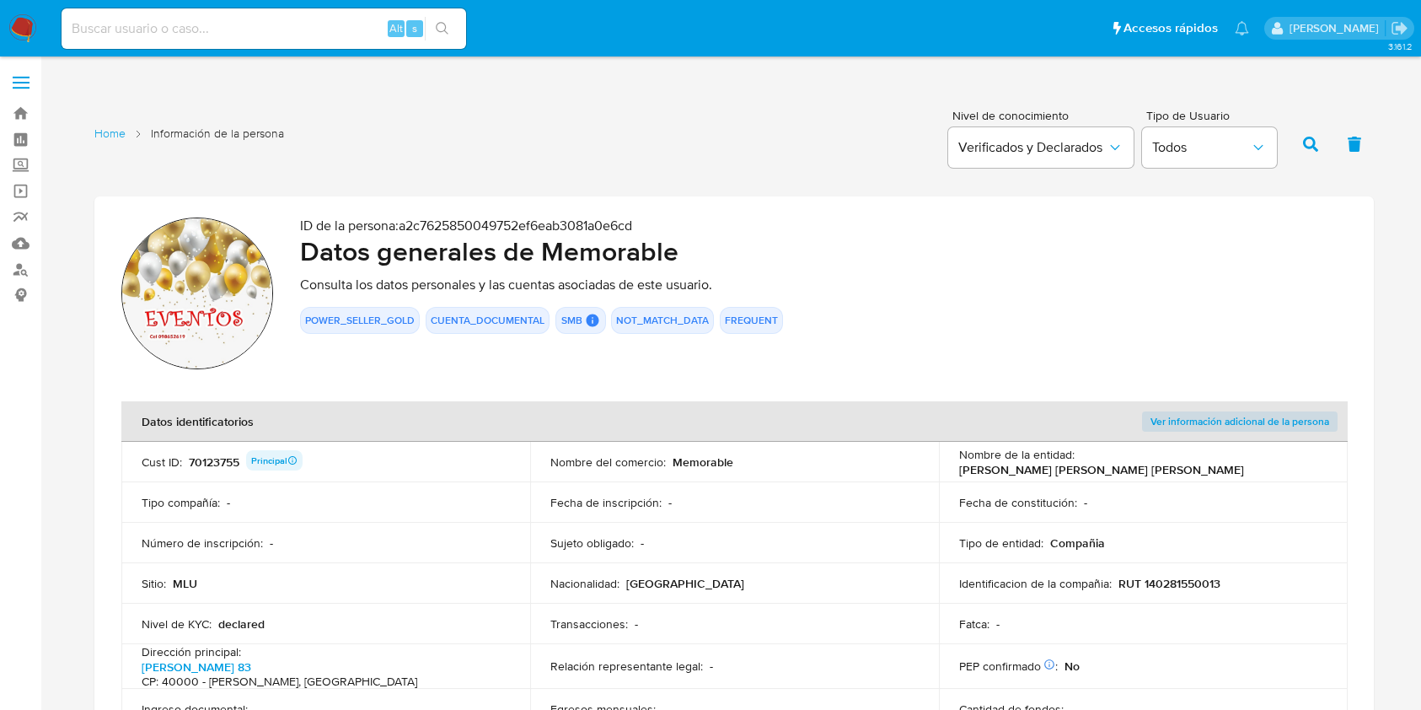
scroll to position [1698, 0]
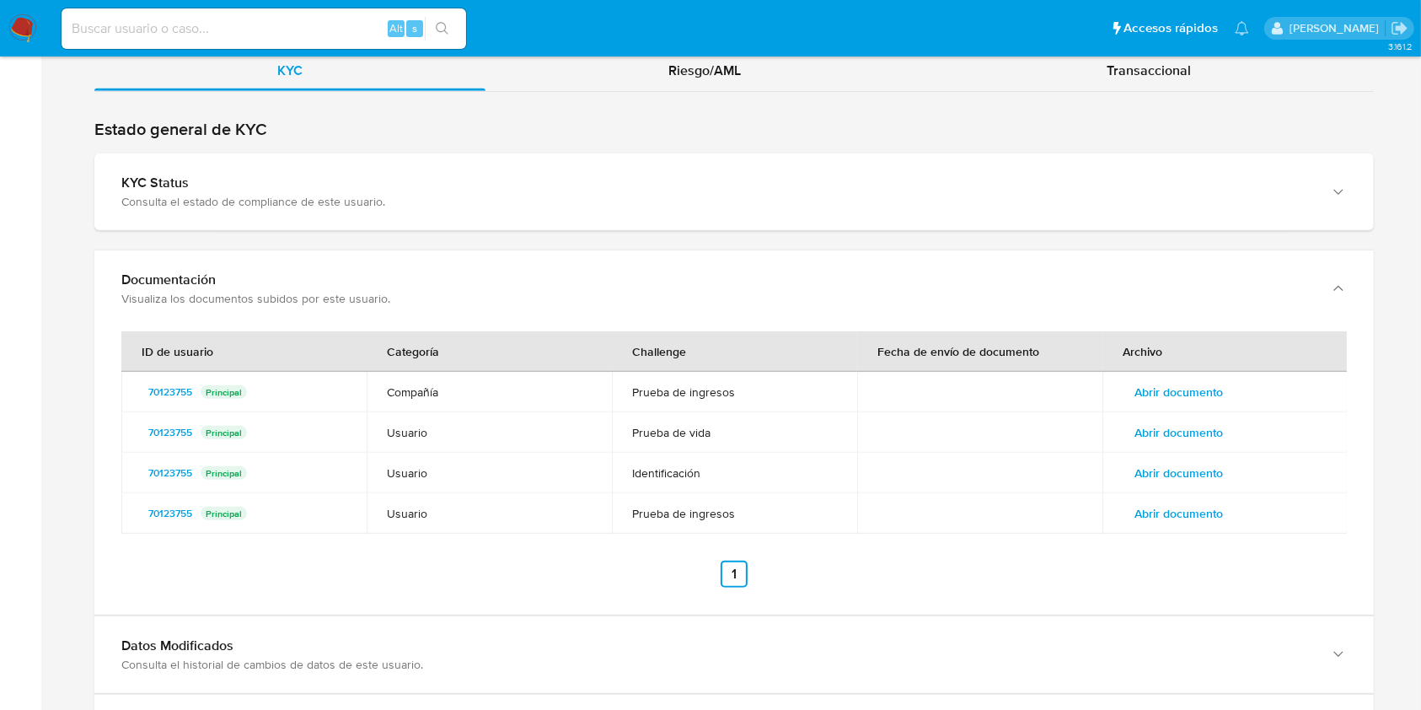
click at [1173, 387] on span "Abrir documento" at bounding box center [1178, 392] width 88 height 24
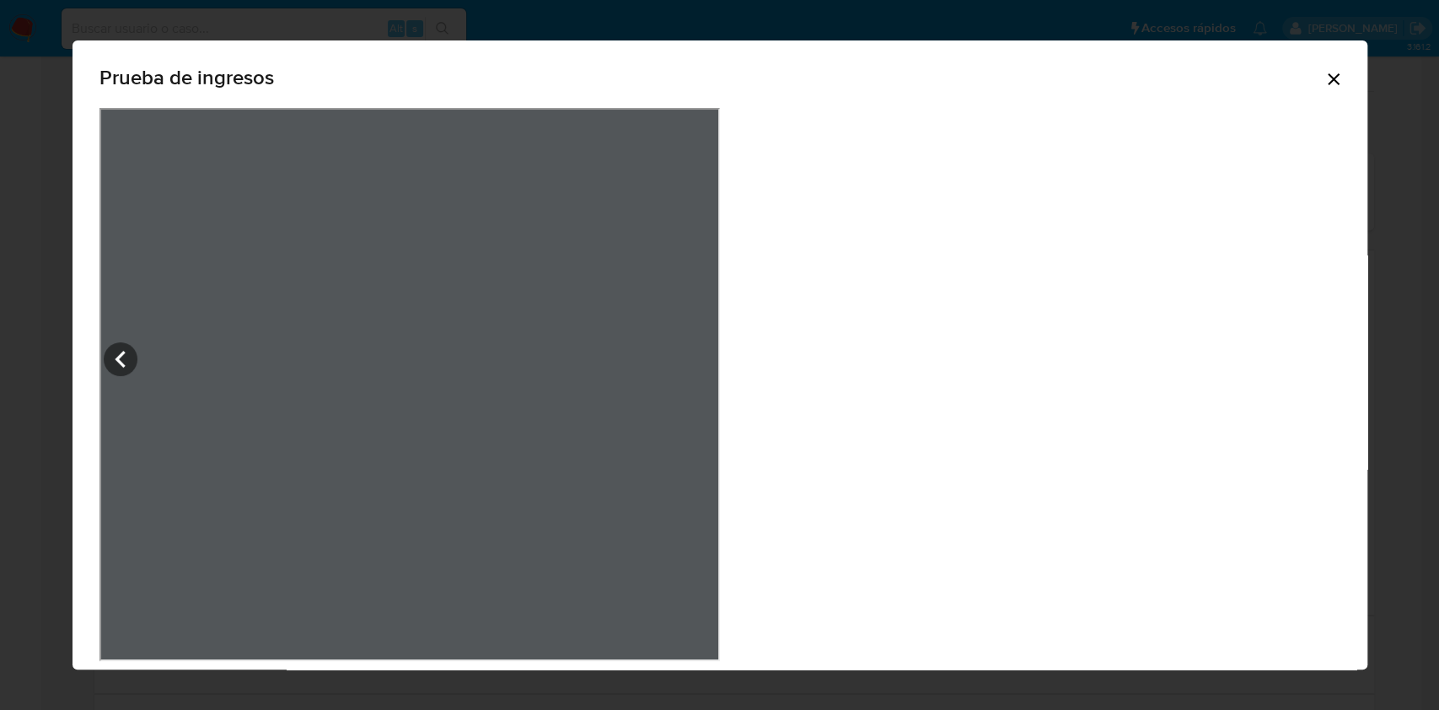
click at [1323, 75] on icon "Cerrar" at bounding box center [1333, 79] width 20 height 20
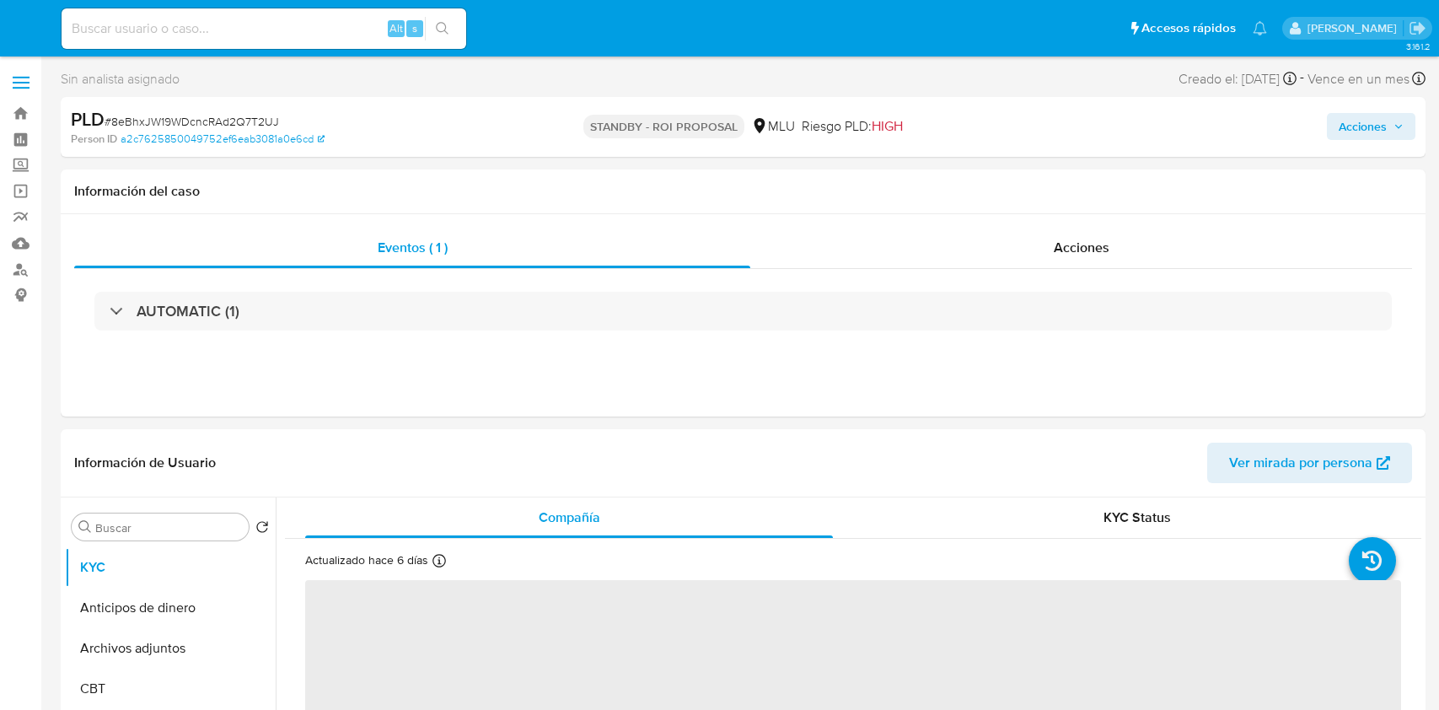
select select "10"
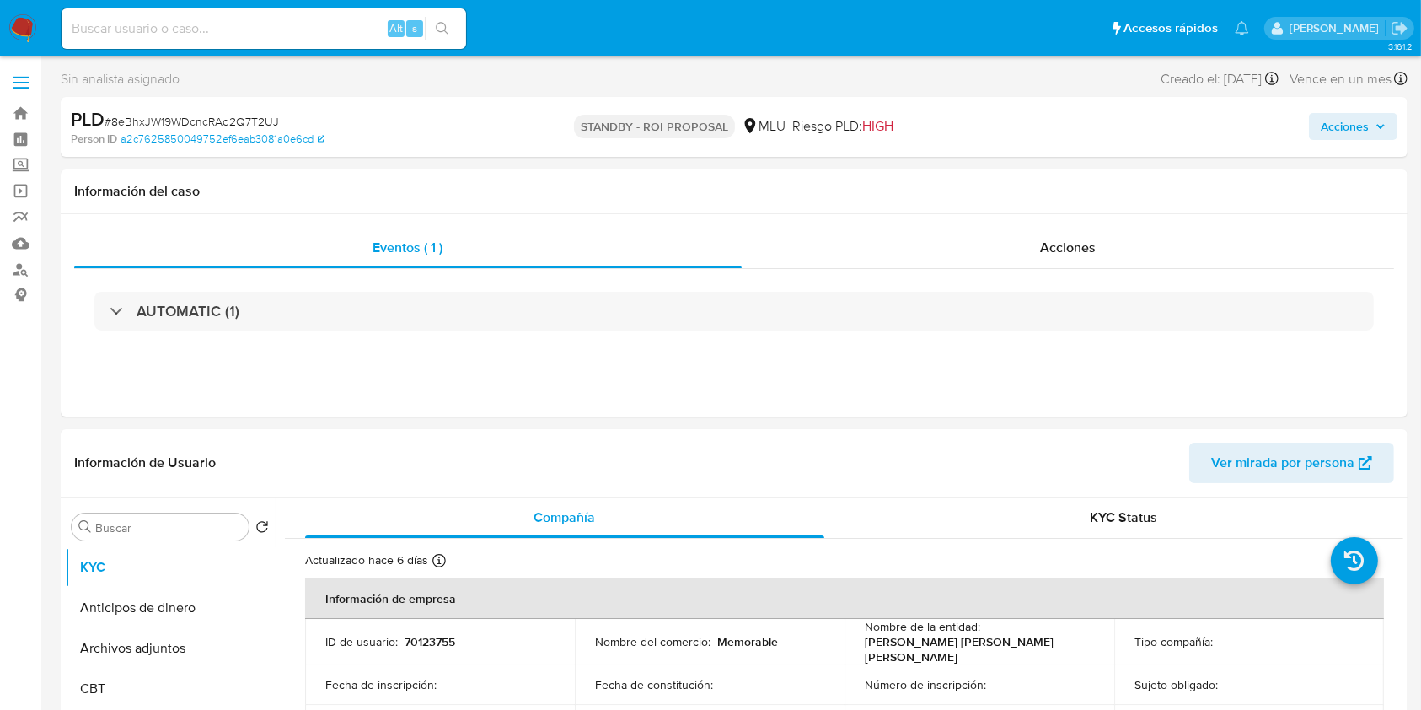
click at [27, 30] on img at bounding box center [22, 28] width 29 height 29
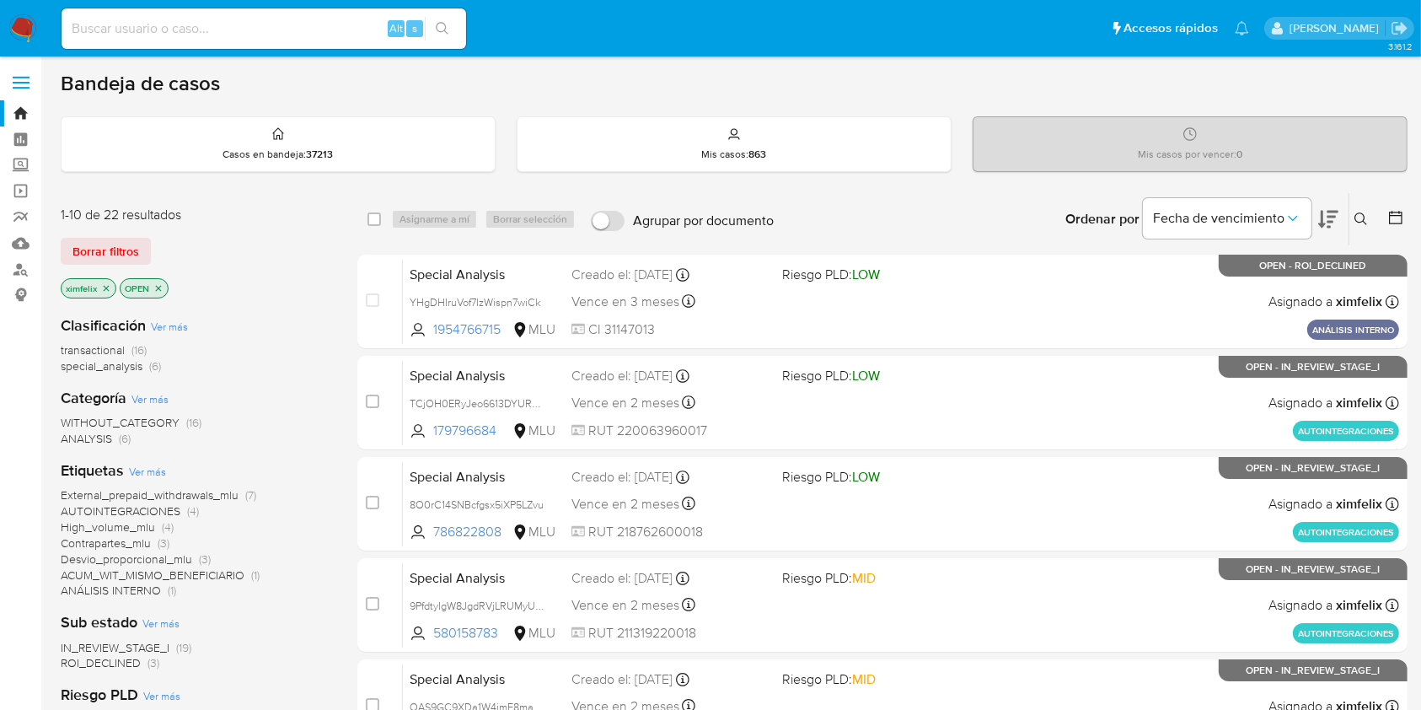
click at [126, 657] on span "ROI_DECLINED" at bounding box center [101, 662] width 80 height 17
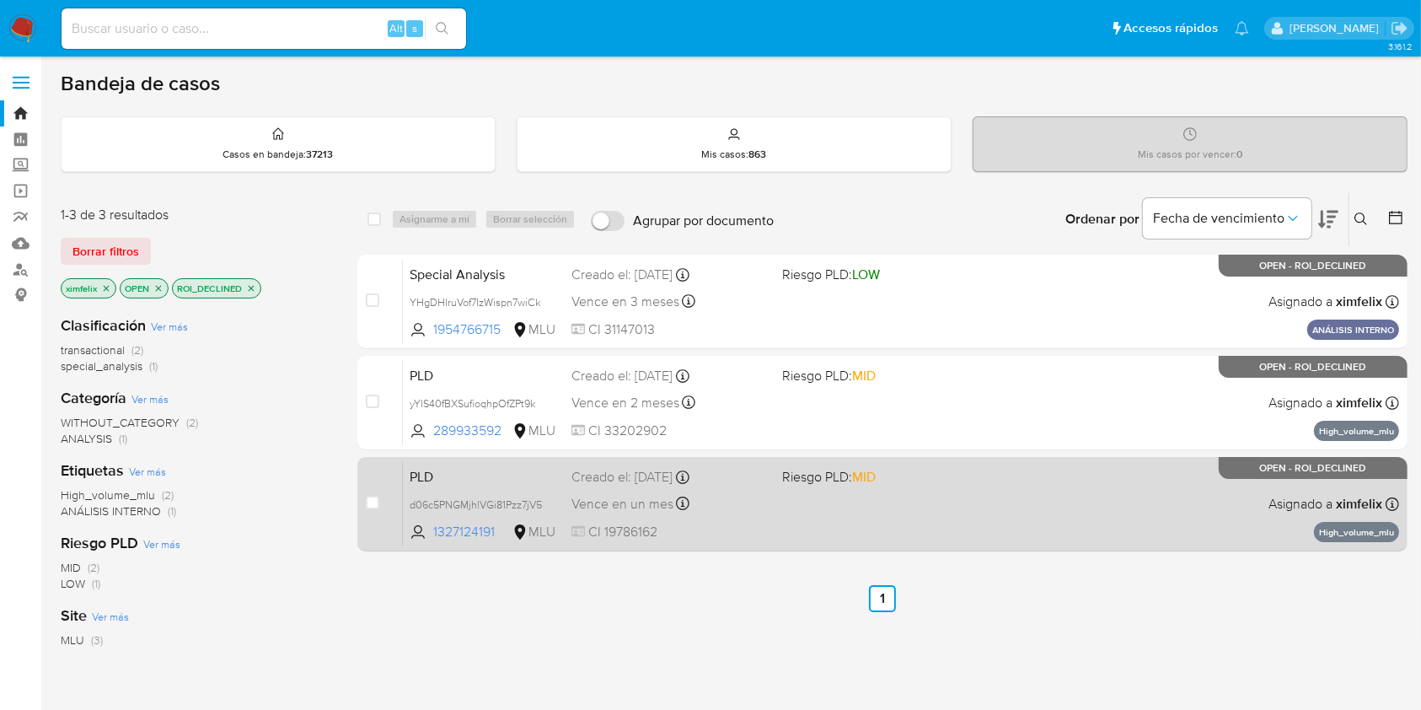
click at [740, 519] on div "PLD d06c5PNGMjhlVGi81Pzz7jV5 1327124191 MLU Riesgo PLD: MID Creado el: 12/08/20…" at bounding box center [901, 503] width 996 height 85
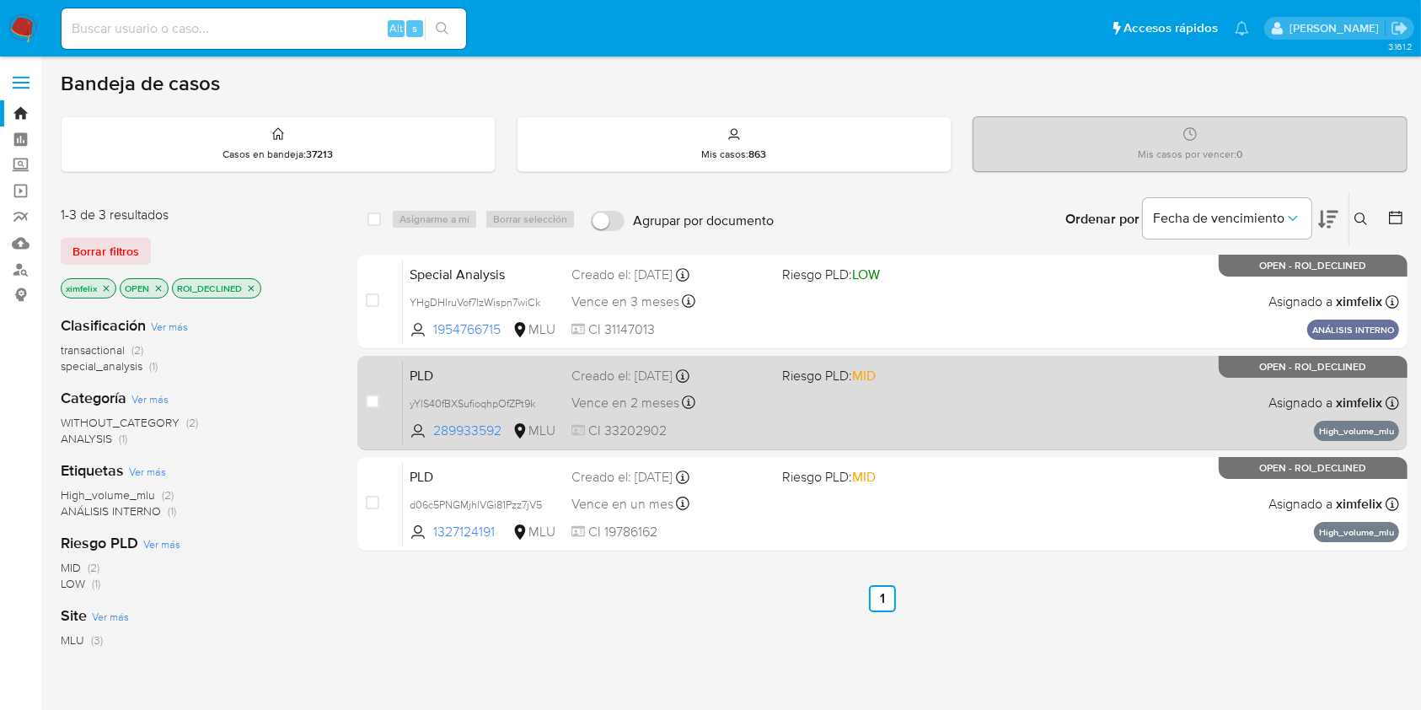
click at [952, 426] on div "PLD yYlS40fBXSufioqhpOfZPt9k 289933592 MLU Riesgo PLD: MID Creado el: 12/09/202…" at bounding box center [901, 402] width 996 height 85
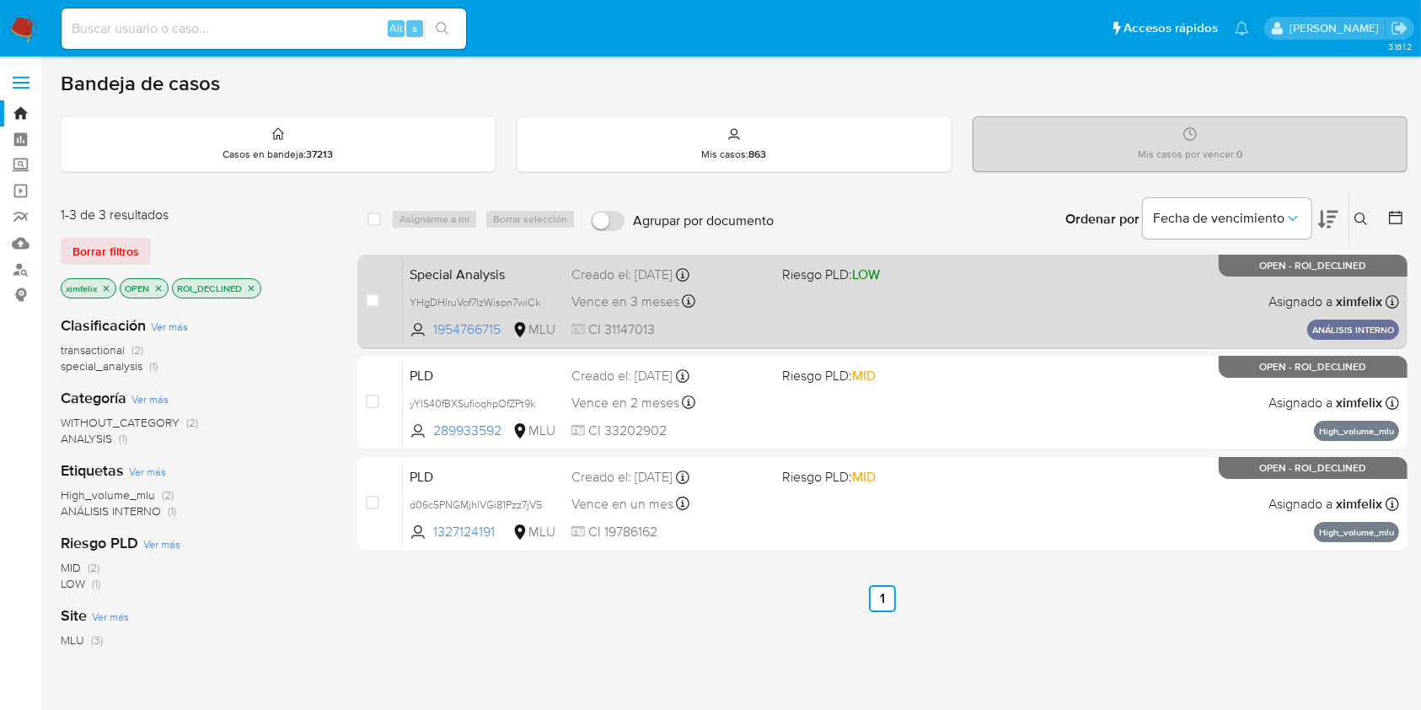
click at [914, 343] on div "case-item-checkbox No es posible asignar el caso Special Analysis YHgDHIruVof7I…" at bounding box center [882, 302] width 1050 height 94
click at [924, 320] on div "Special Analysis YHgDHIruVof7IzWispn7wiCk 1954766715 MLU Riesgo PLD: LOW Creado…" at bounding box center [901, 301] width 996 height 85
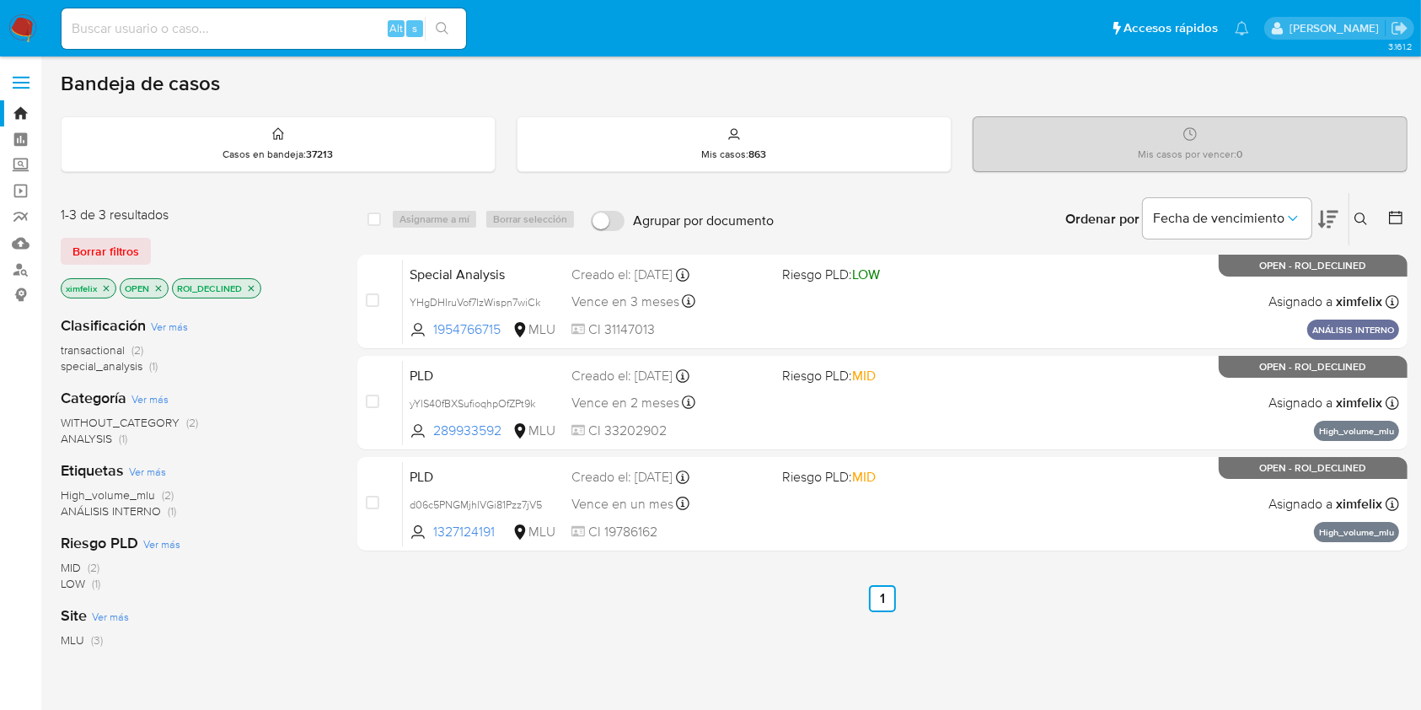
click at [17, 24] on img at bounding box center [22, 28] width 29 height 29
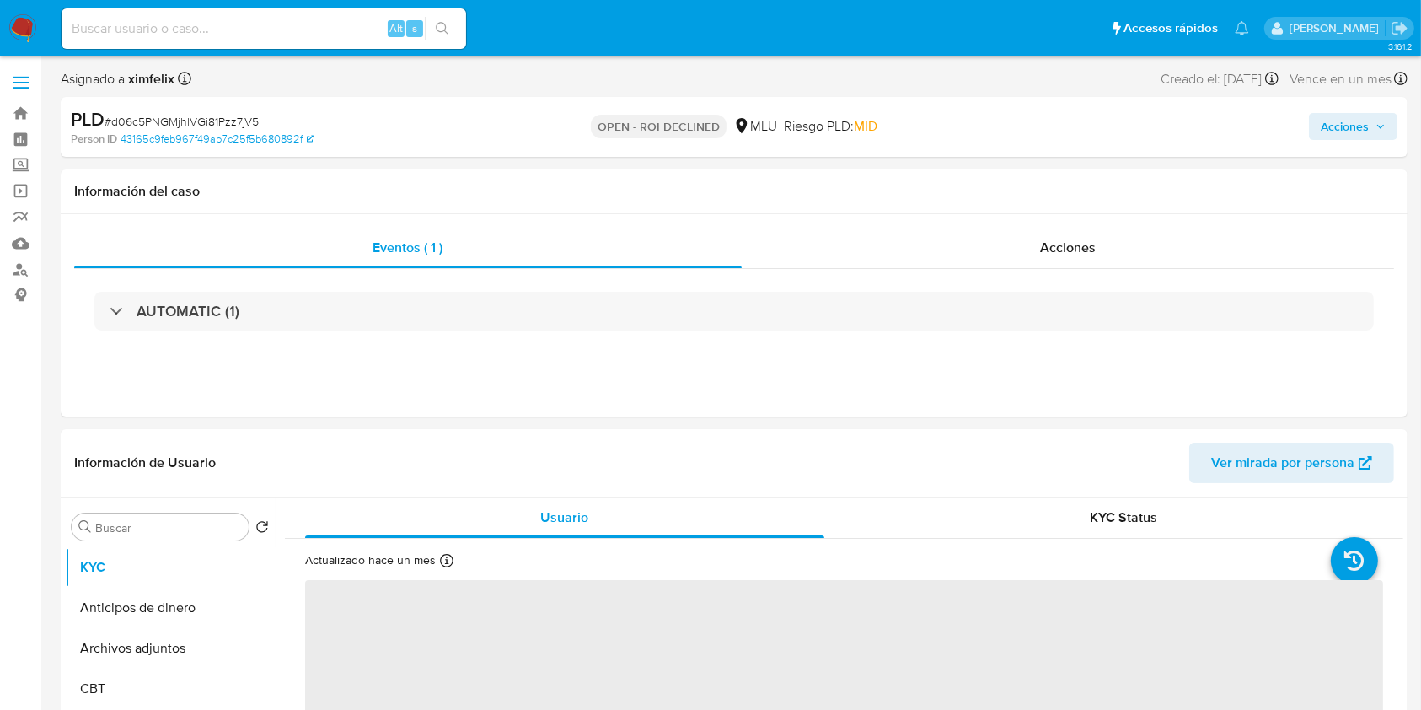
select select "10"
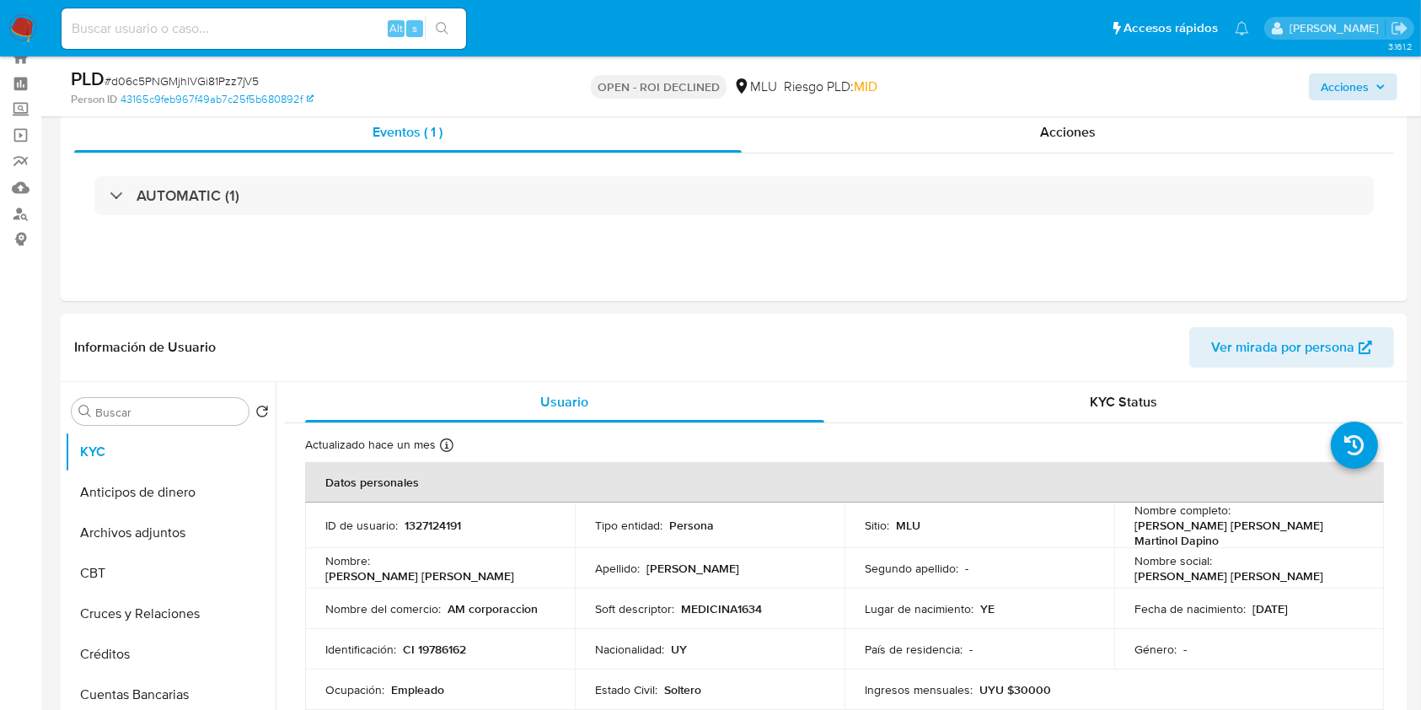
scroll to position [63, 0]
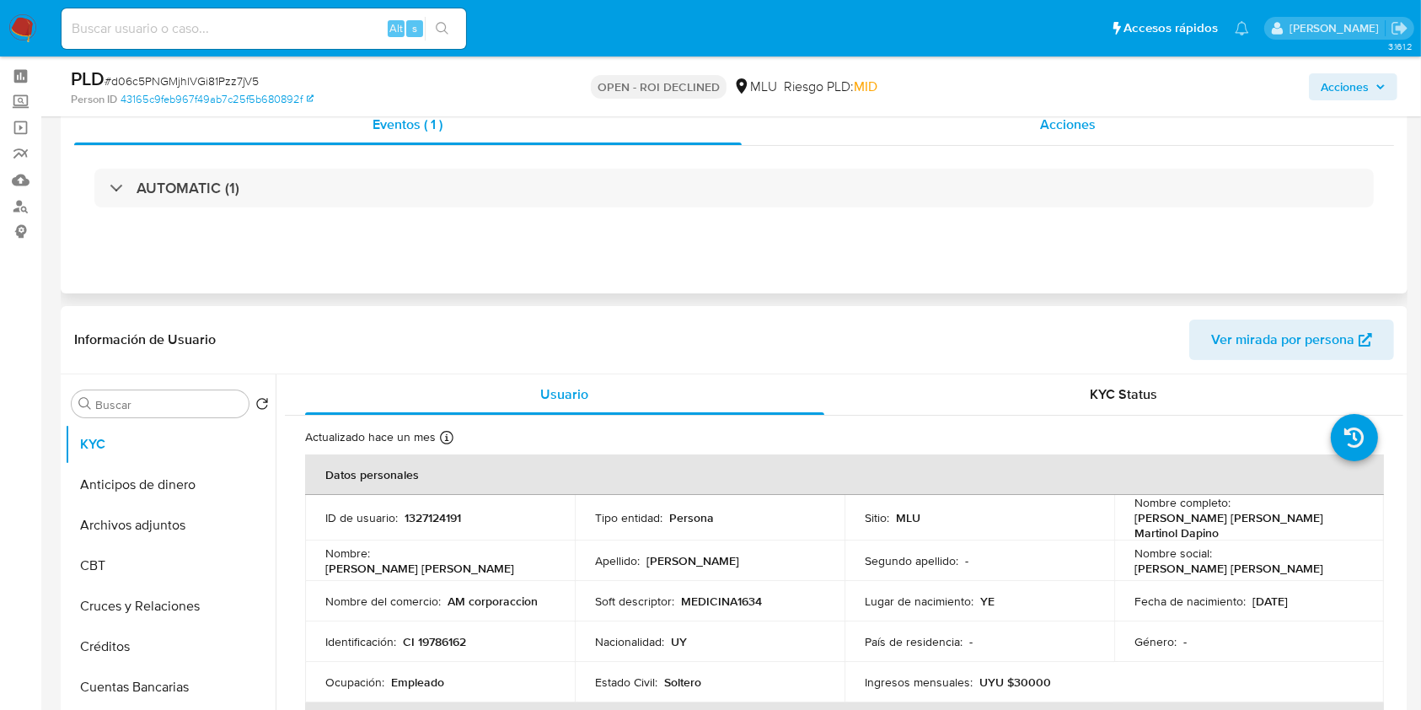
click at [1160, 133] on div "Acciones" at bounding box center [1068, 125] width 653 height 40
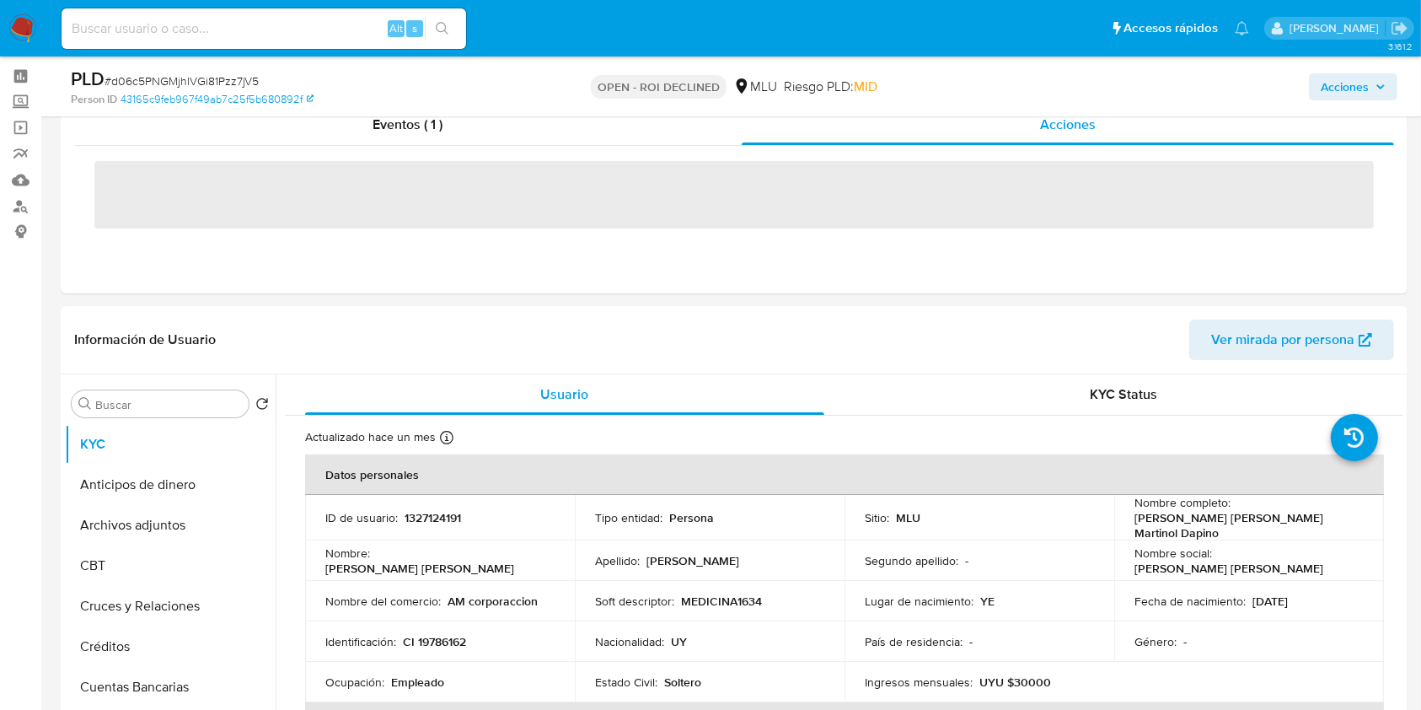
scroll to position [40, 0]
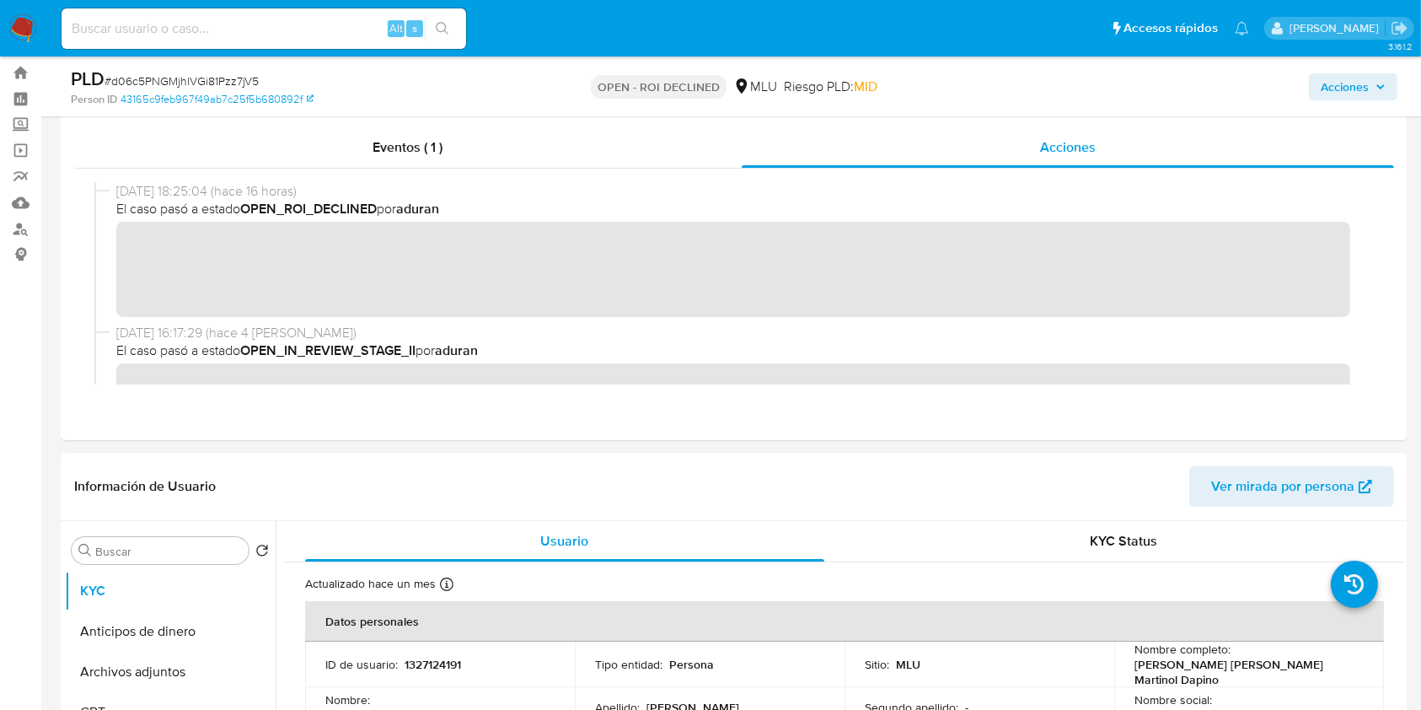
click at [1350, 84] on span "Acciones" at bounding box center [1345, 86] width 48 height 27
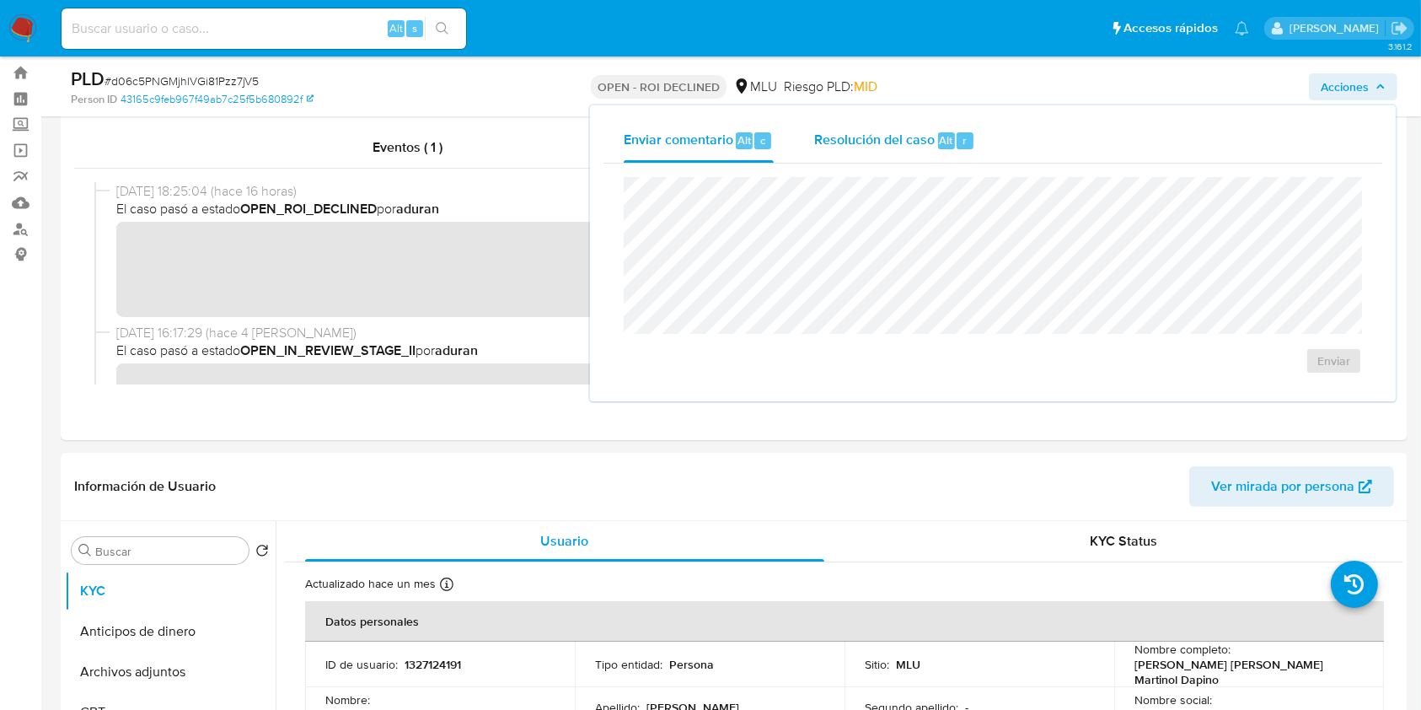
click at [870, 137] on span "Resolución del caso" at bounding box center [874, 139] width 121 height 19
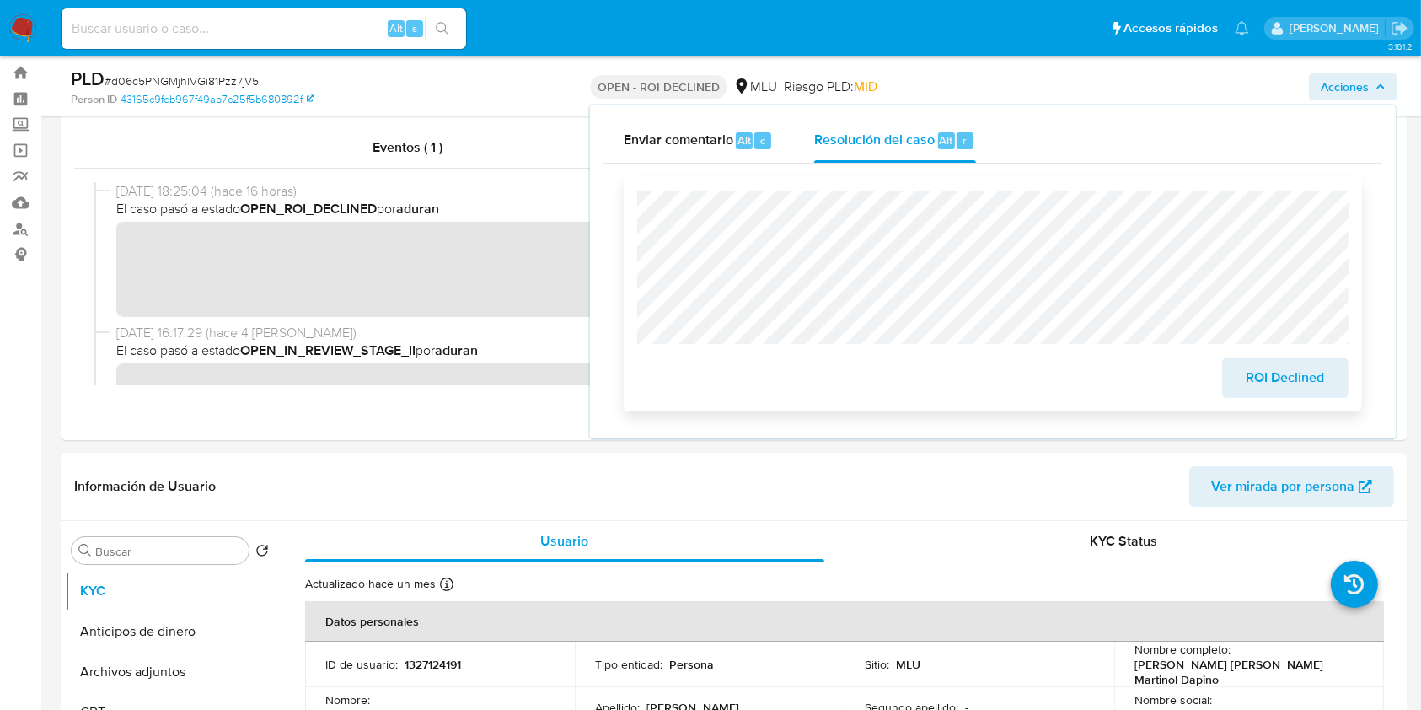
click at [1242, 363] on button "ROI Declined" at bounding box center [1285, 377] width 126 height 40
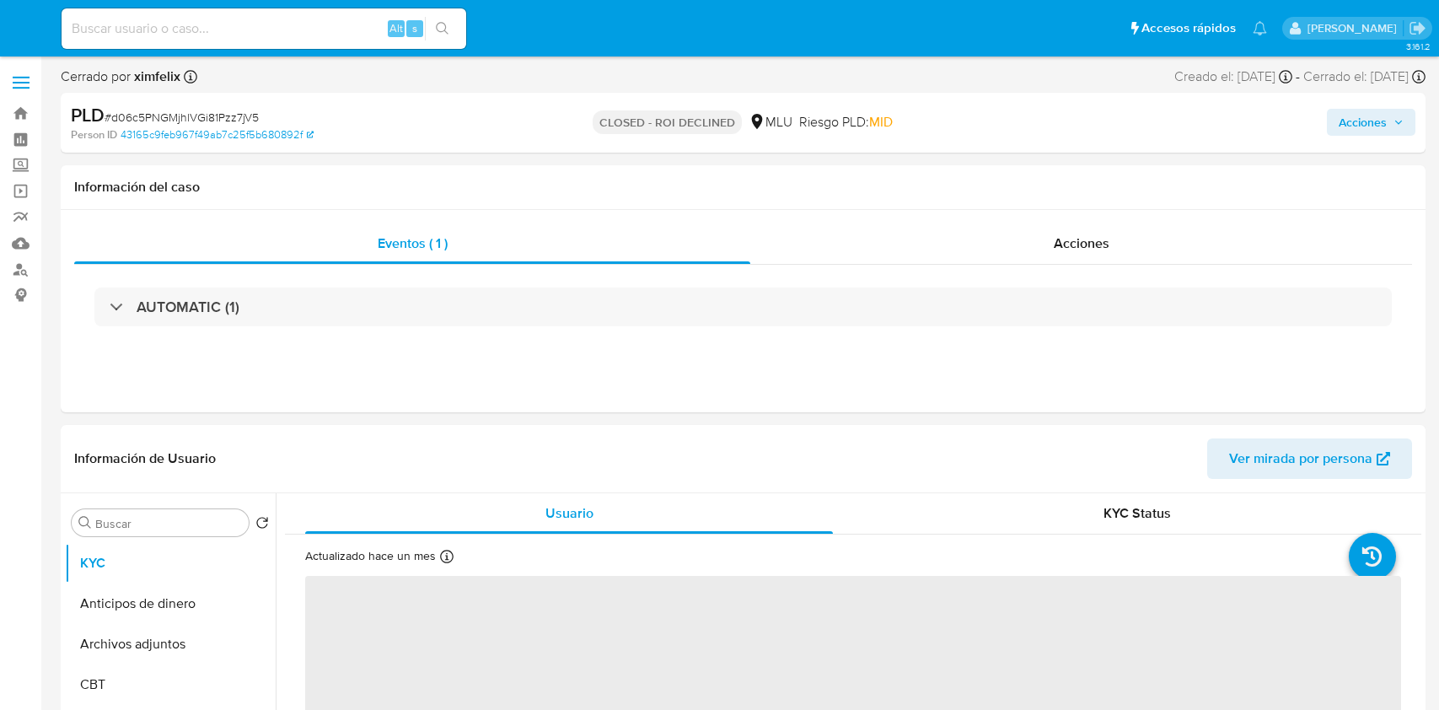
select select "10"
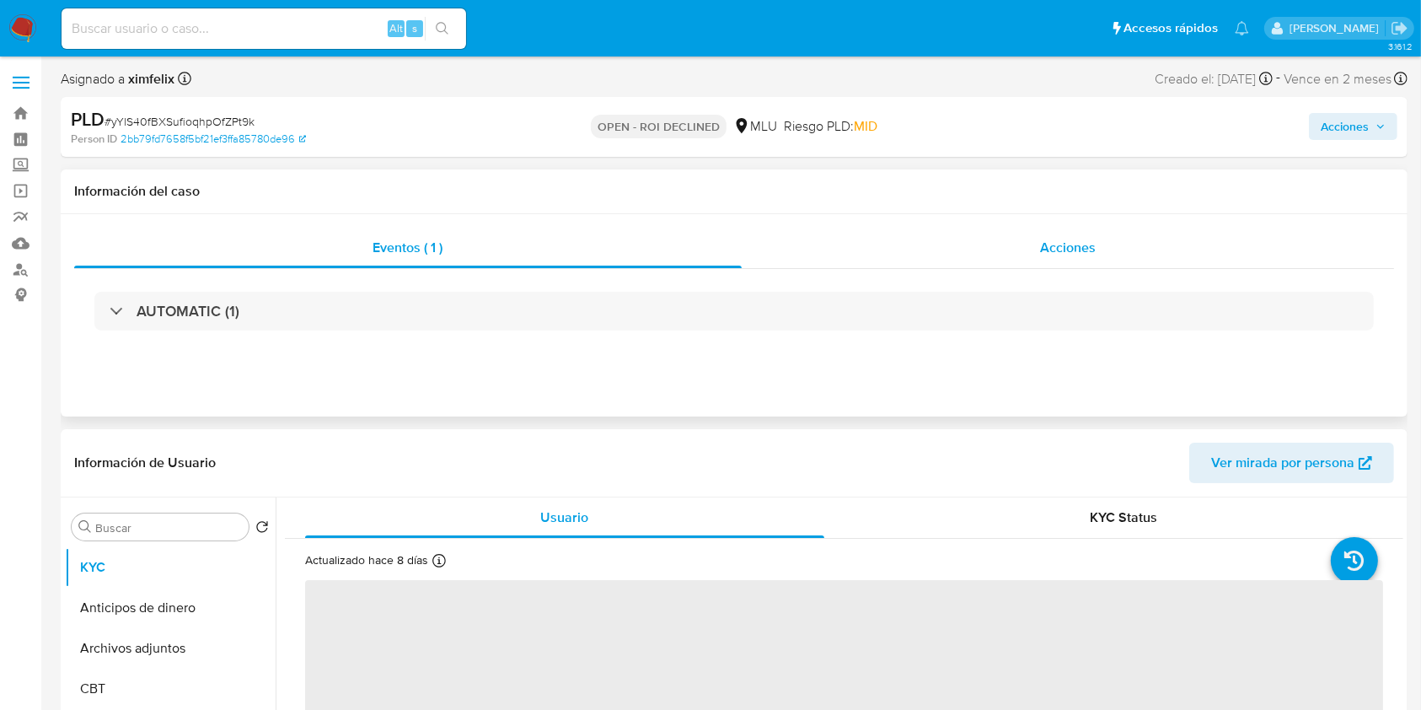
click at [1104, 253] on div "Acciones" at bounding box center [1068, 248] width 653 height 40
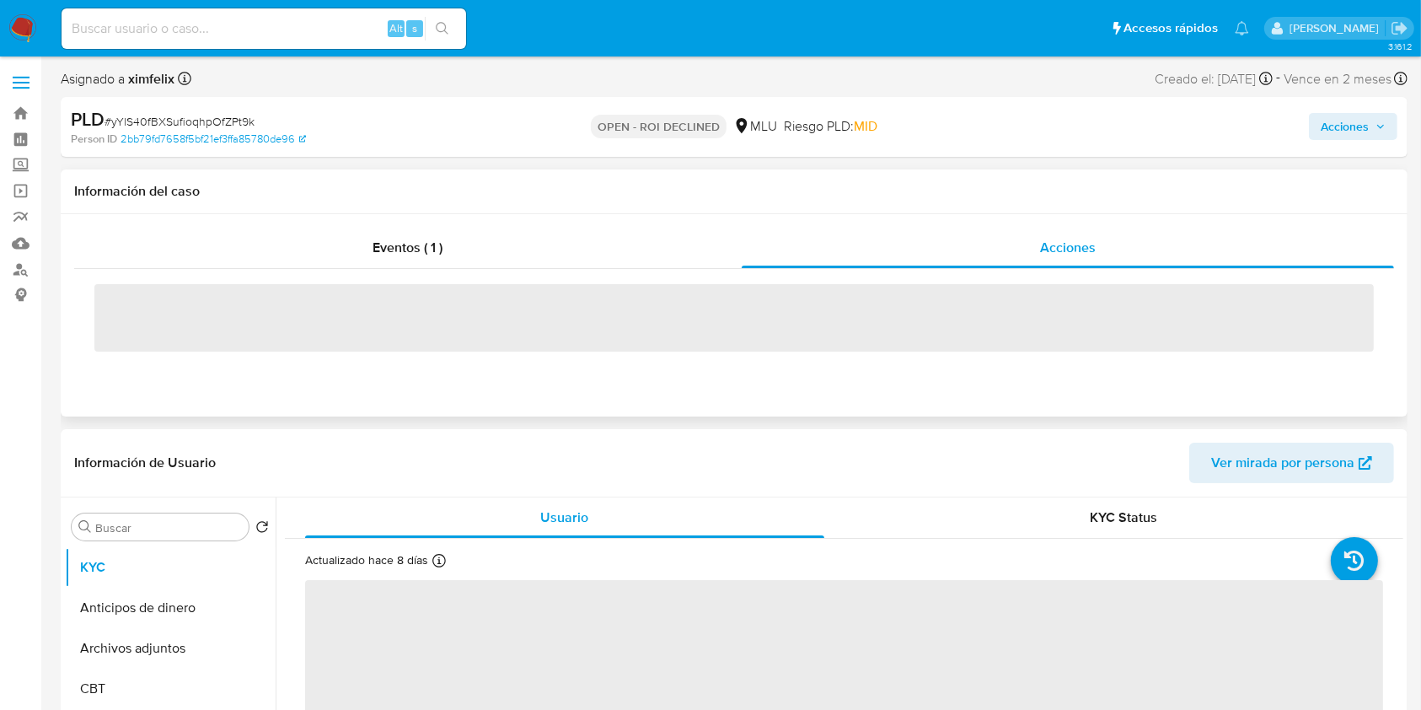
select select "10"
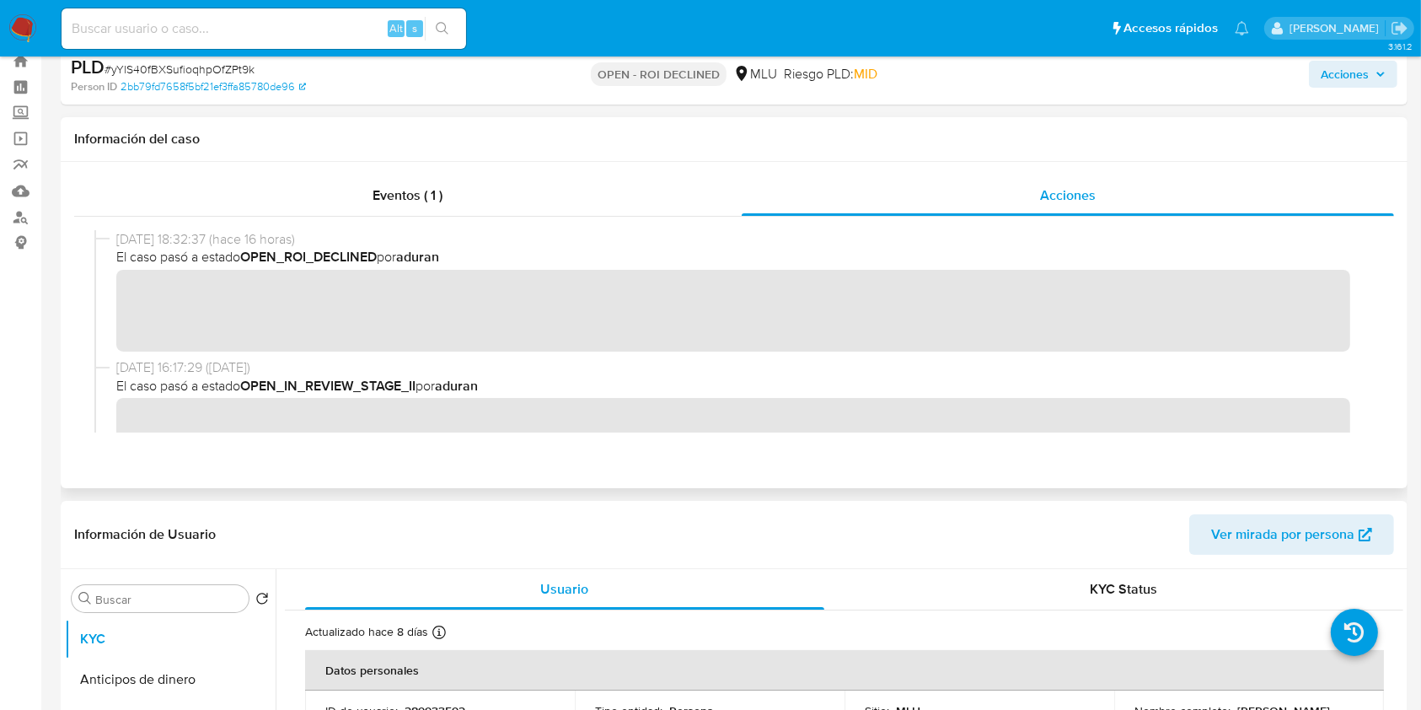
scroll to position [33, 0]
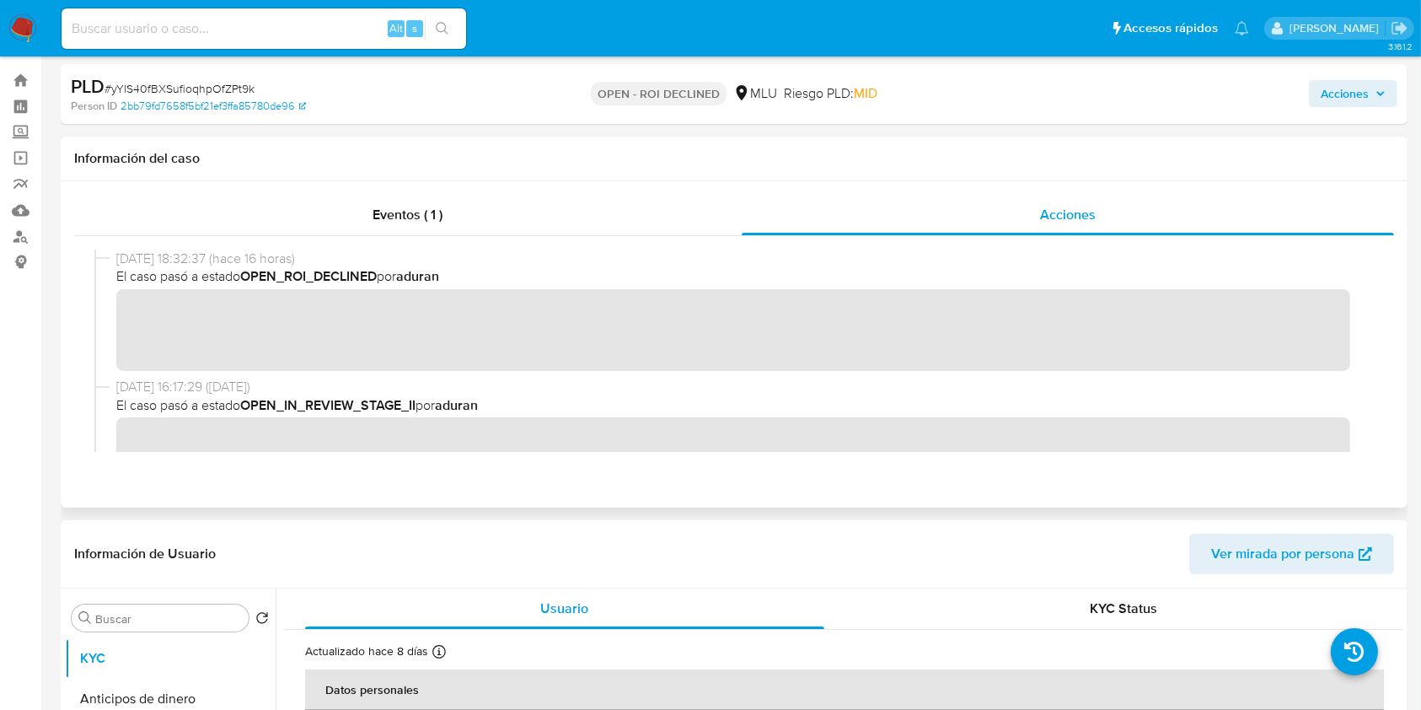
click at [1328, 98] on span "Acciones" at bounding box center [1345, 93] width 48 height 27
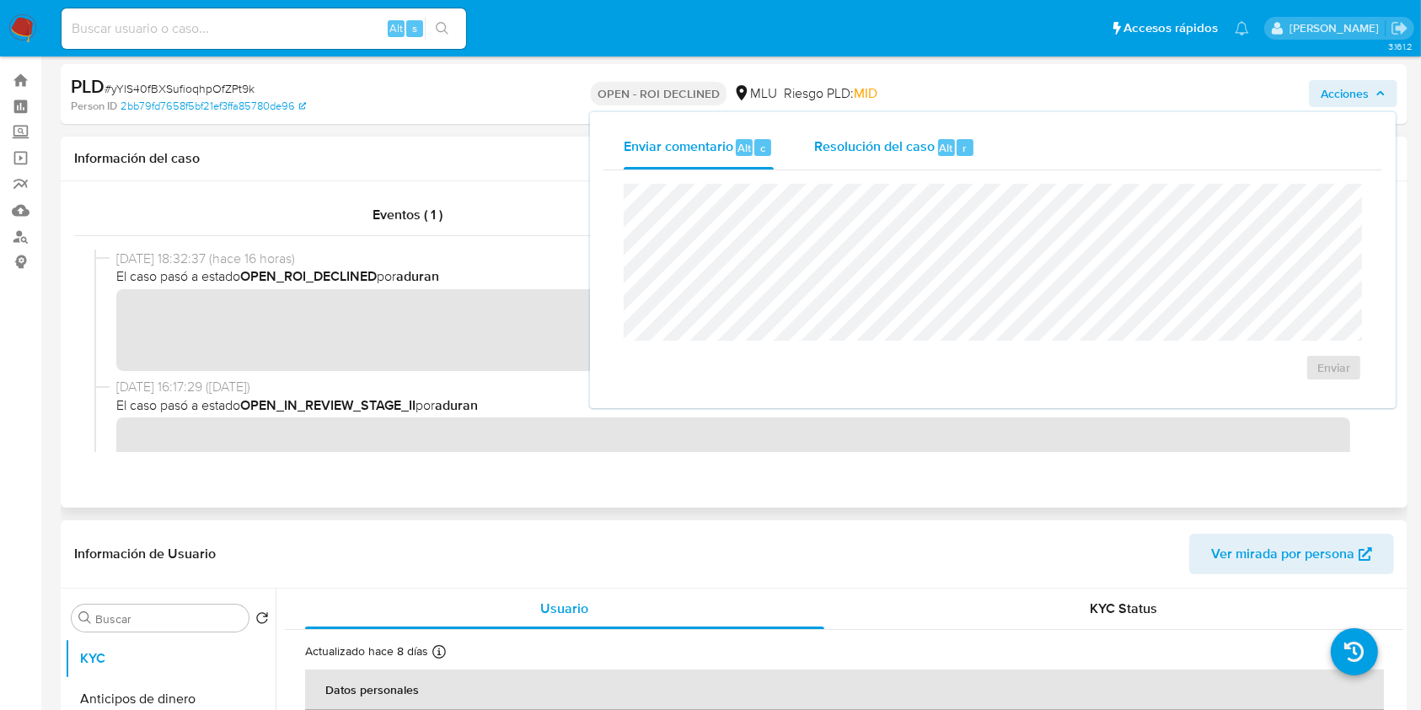
click at [857, 165] on div "Resolución del caso Alt r" at bounding box center [894, 148] width 161 height 44
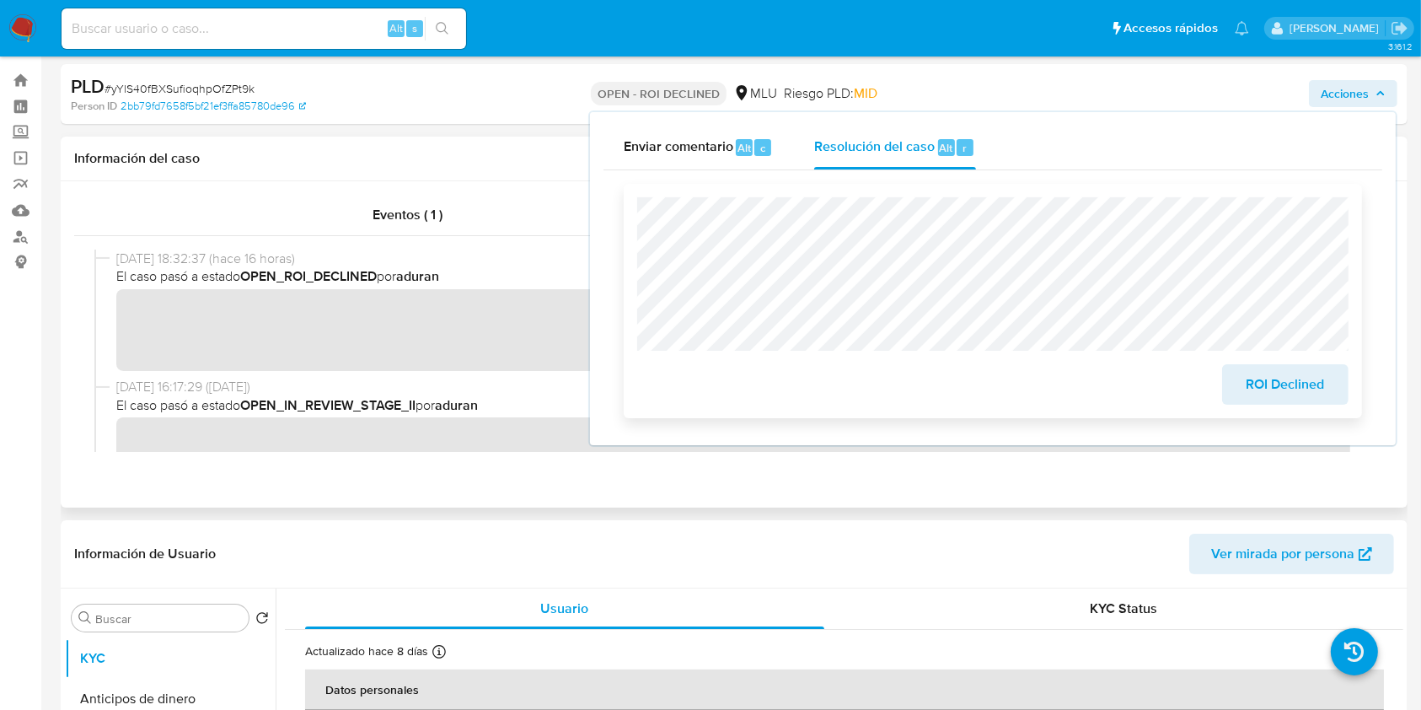
click at [1264, 379] on span "ROI Declined" at bounding box center [1285, 384] width 83 height 37
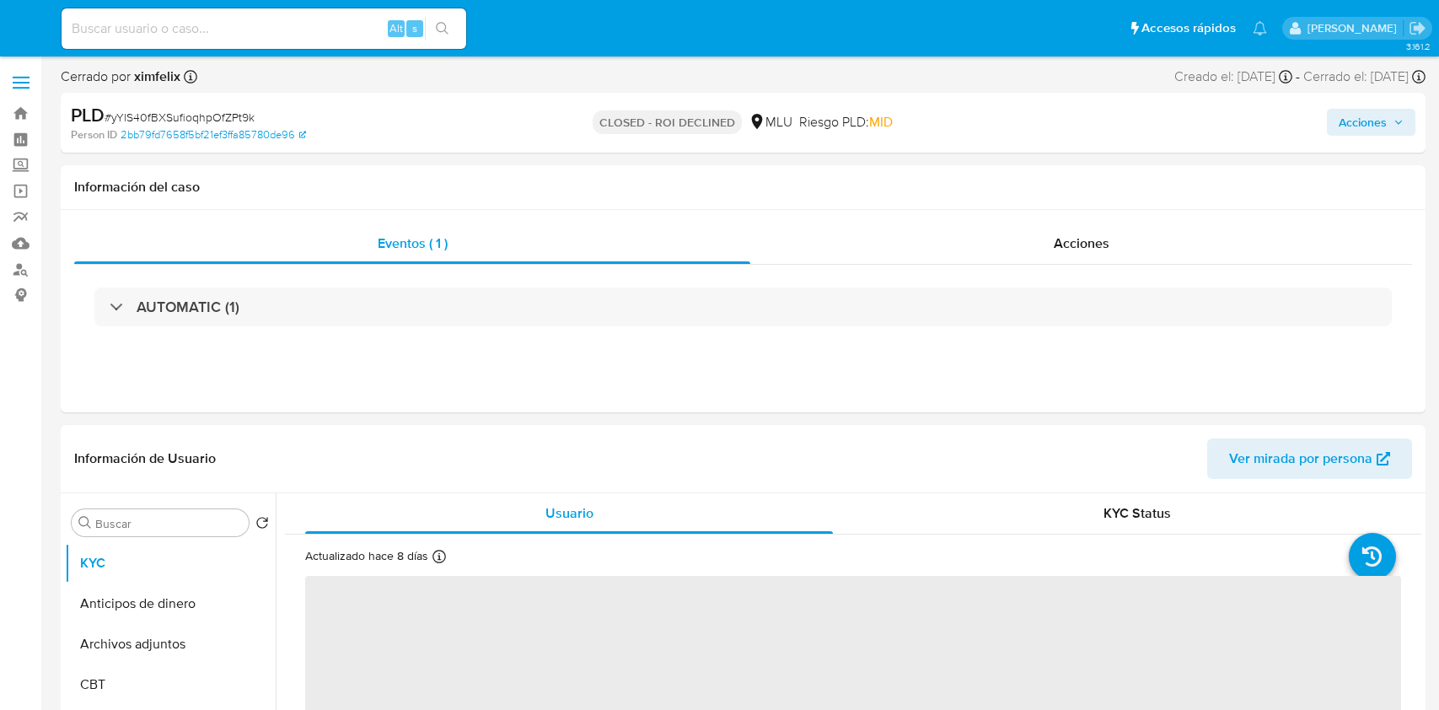
select select "10"
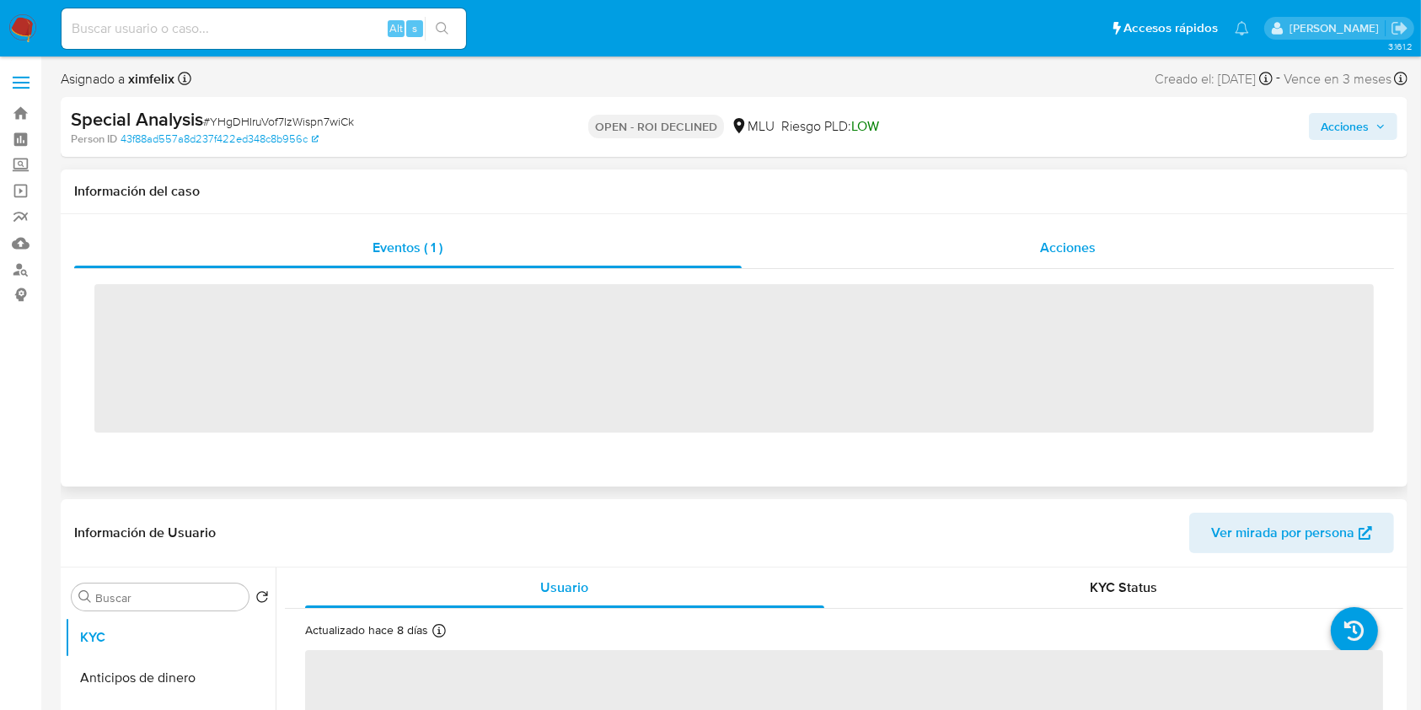
click at [1068, 228] on div "Acciones" at bounding box center [1068, 248] width 653 height 40
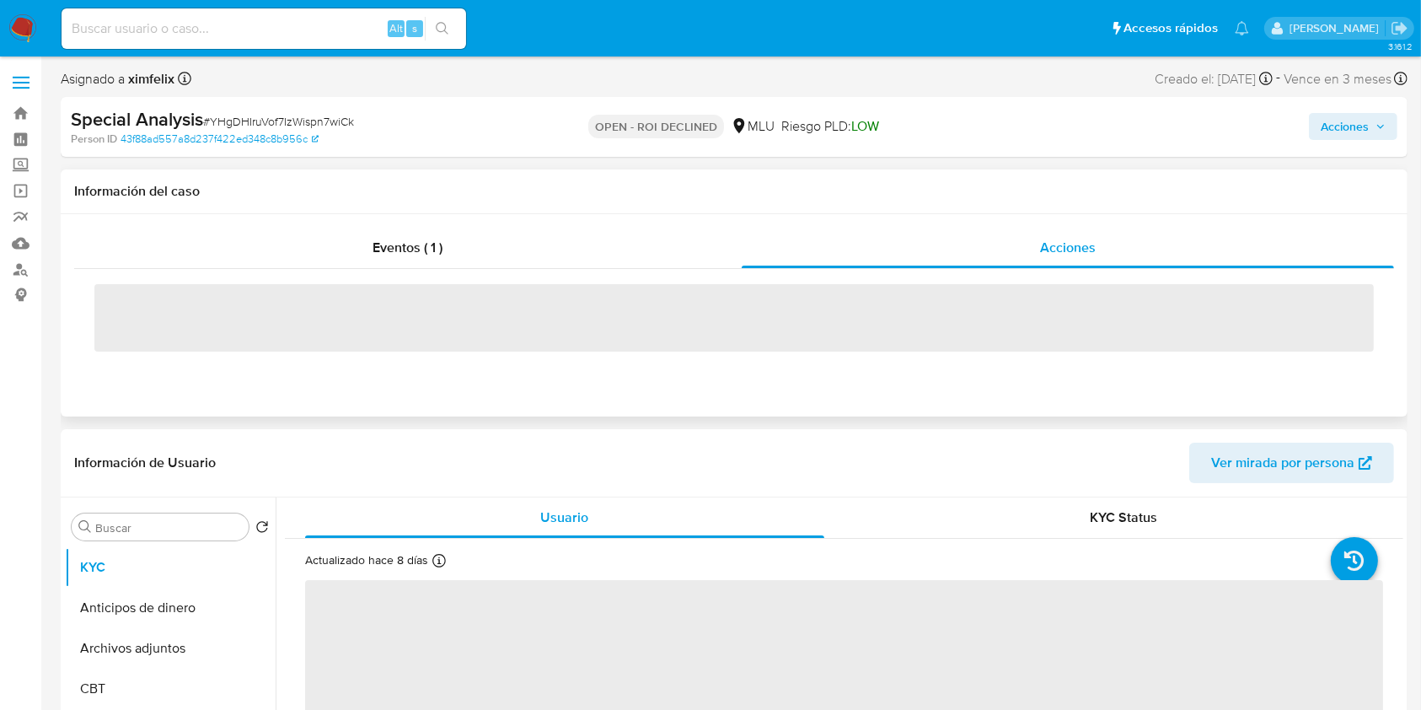
select select "10"
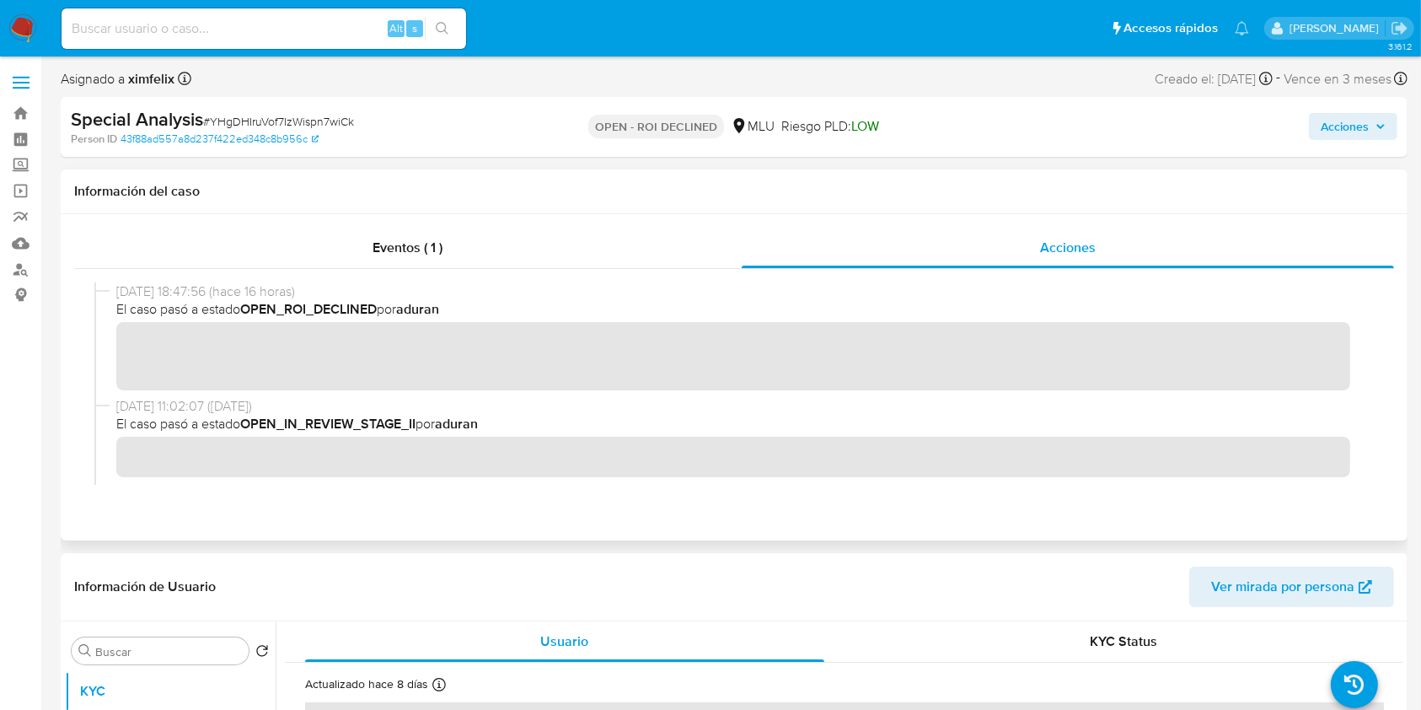
click at [1347, 131] on span "Acciones" at bounding box center [1345, 126] width 48 height 27
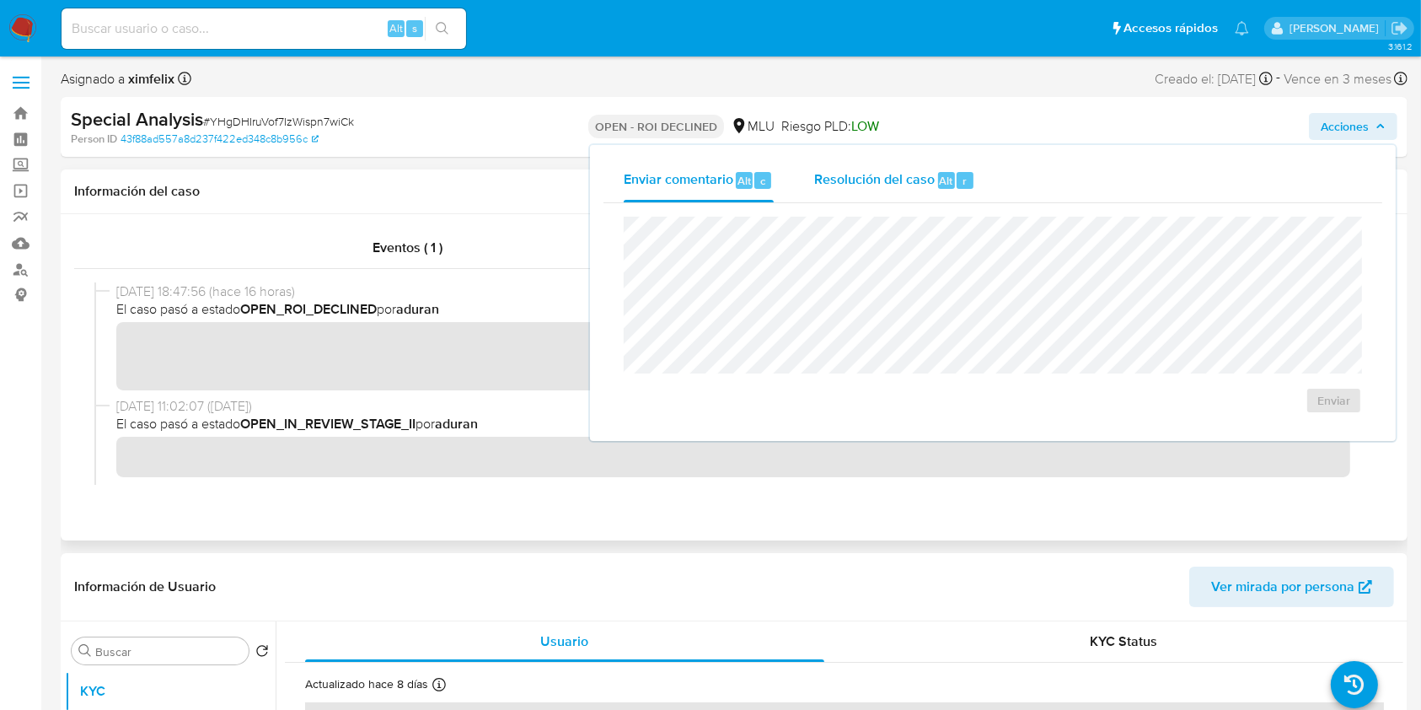
click at [897, 177] on span "Resolución del caso" at bounding box center [874, 179] width 121 height 19
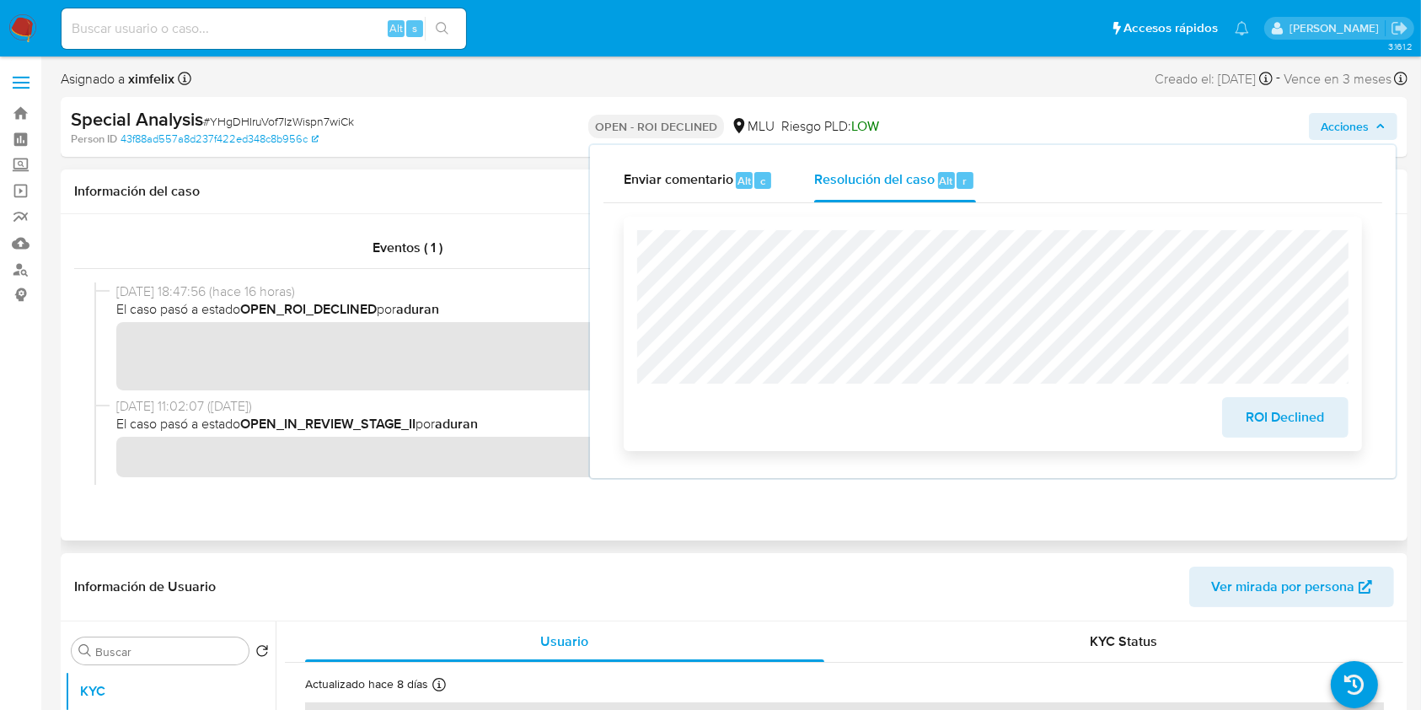
click at [1310, 426] on span "ROI Declined" at bounding box center [1285, 417] width 83 height 37
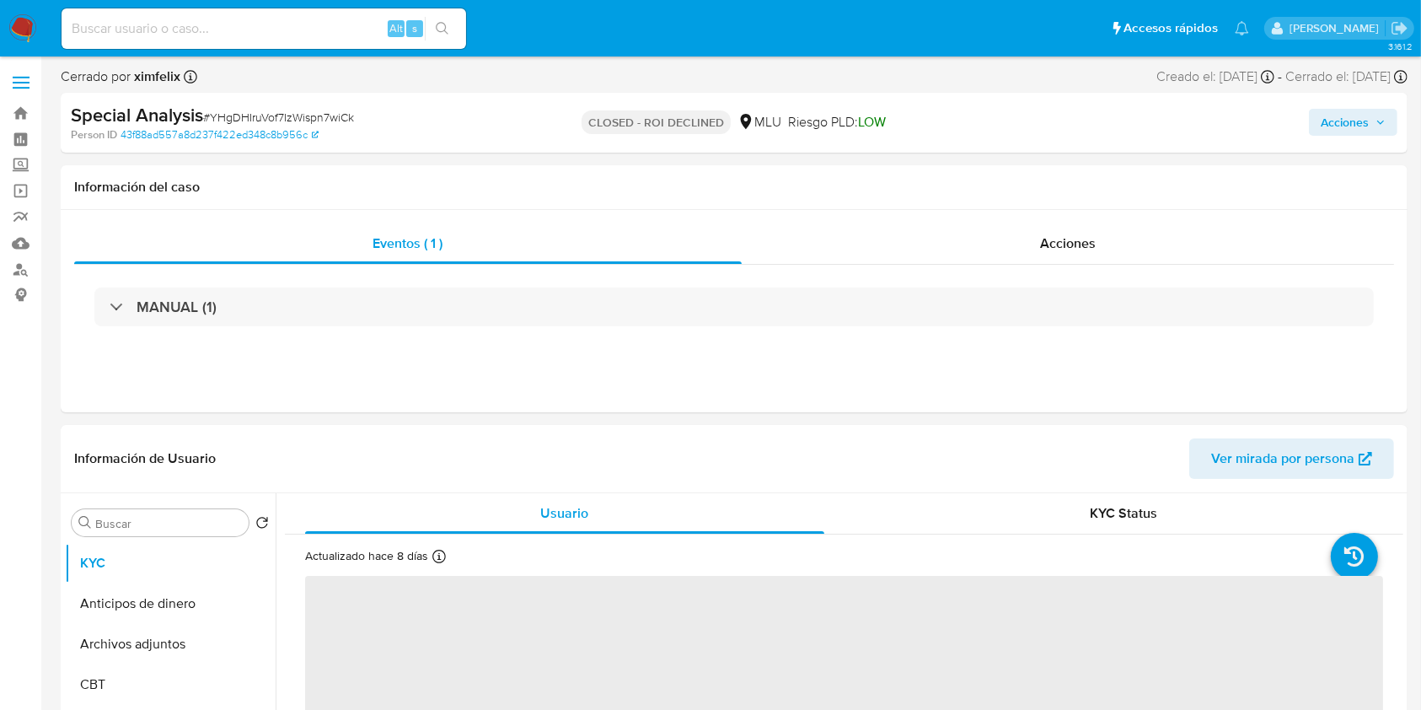
select select "10"
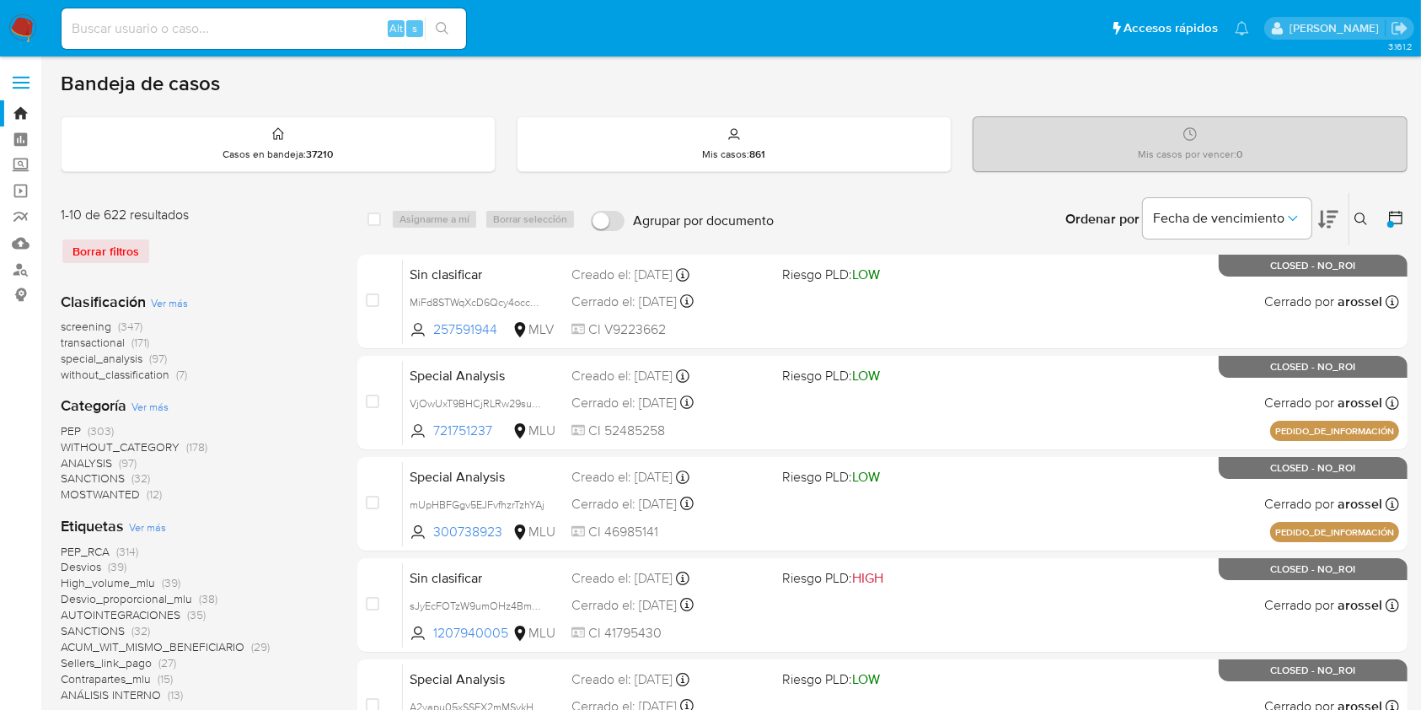
click at [1387, 219] on icon at bounding box center [1395, 217] width 17 height 17
click at [1407, 209] on button at bounding box center [1397, 219] width 20 height 20
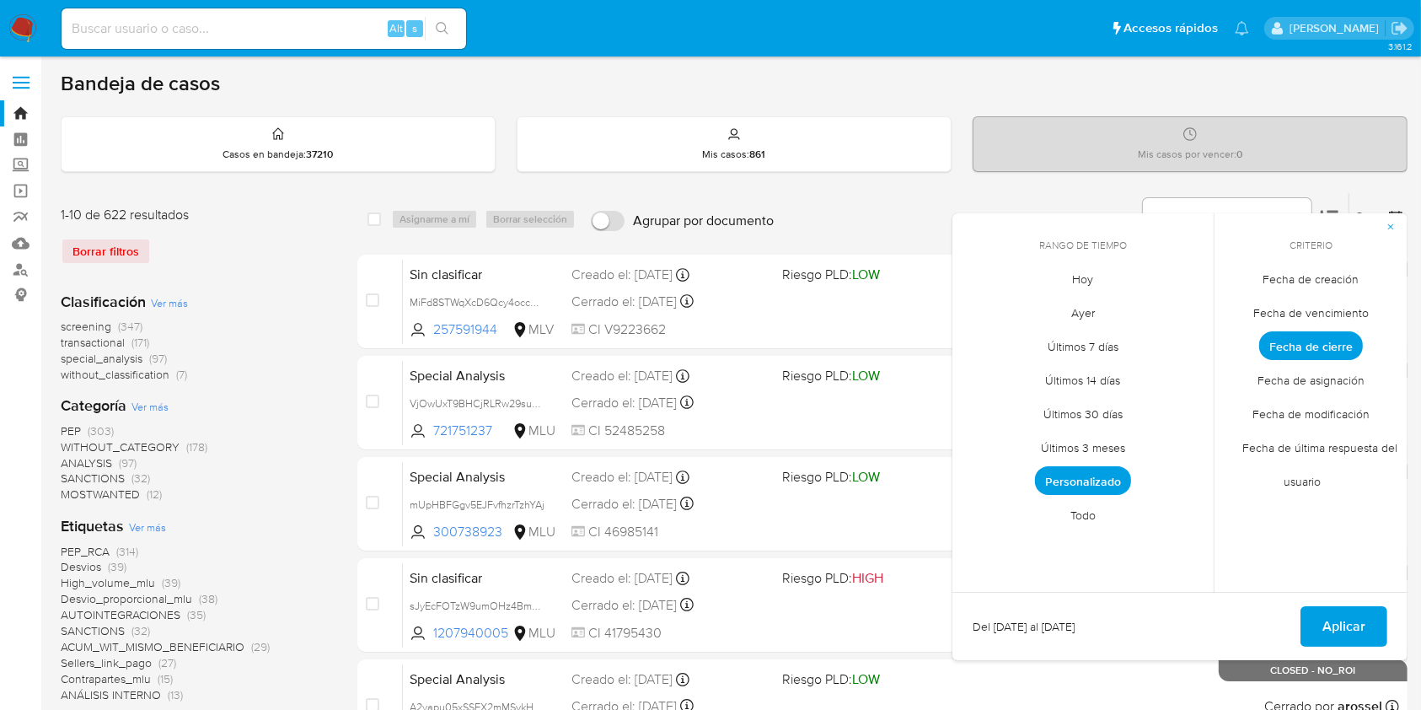
click at [1103, 479] on span "Personalizado" at bounding box center [1083, 480] width 96 height 29
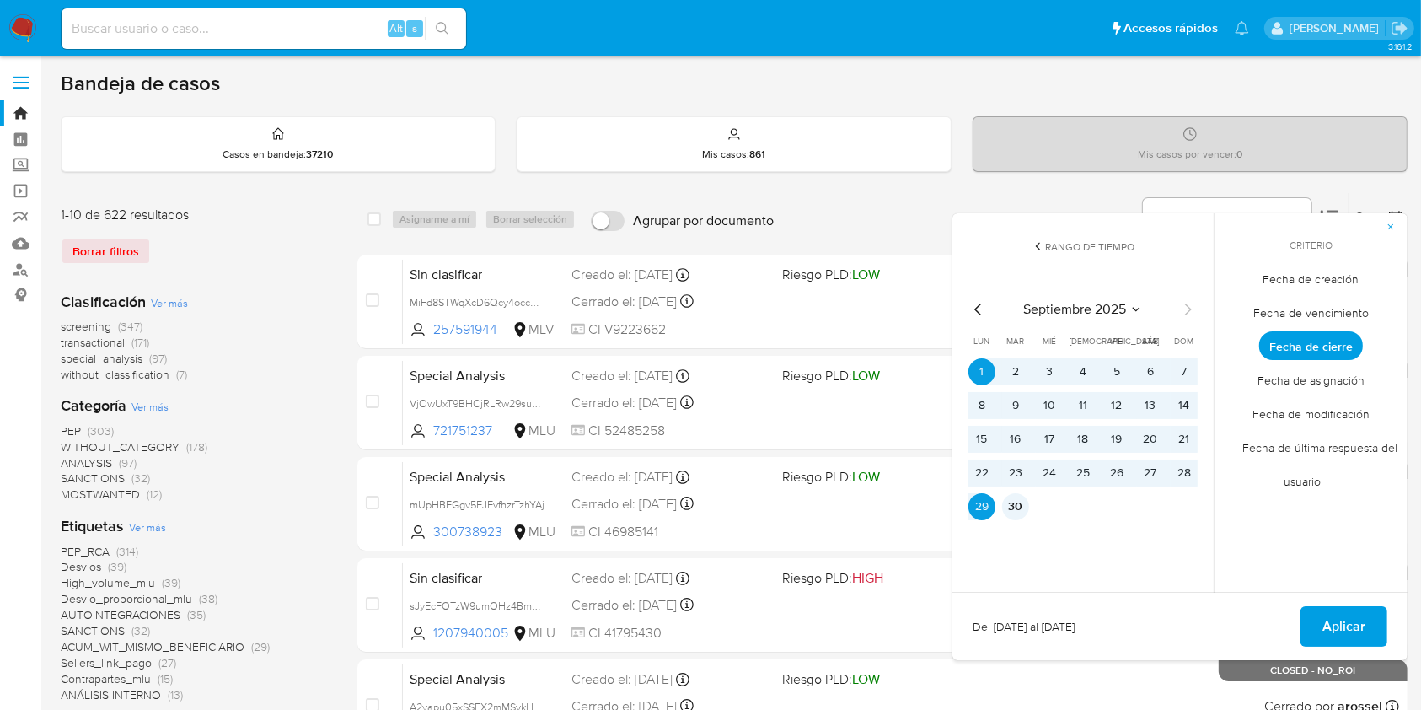
click at [1021, 501] on button "30" at bounding box center [1015, 506] width 27 height 27
click at [984, 364] on button "1" at bounding box center [981, 371] width 27 height 27
click at [1364, 633] on span "Aplicar" at bounding box center [1343, 626] width 43 height 37
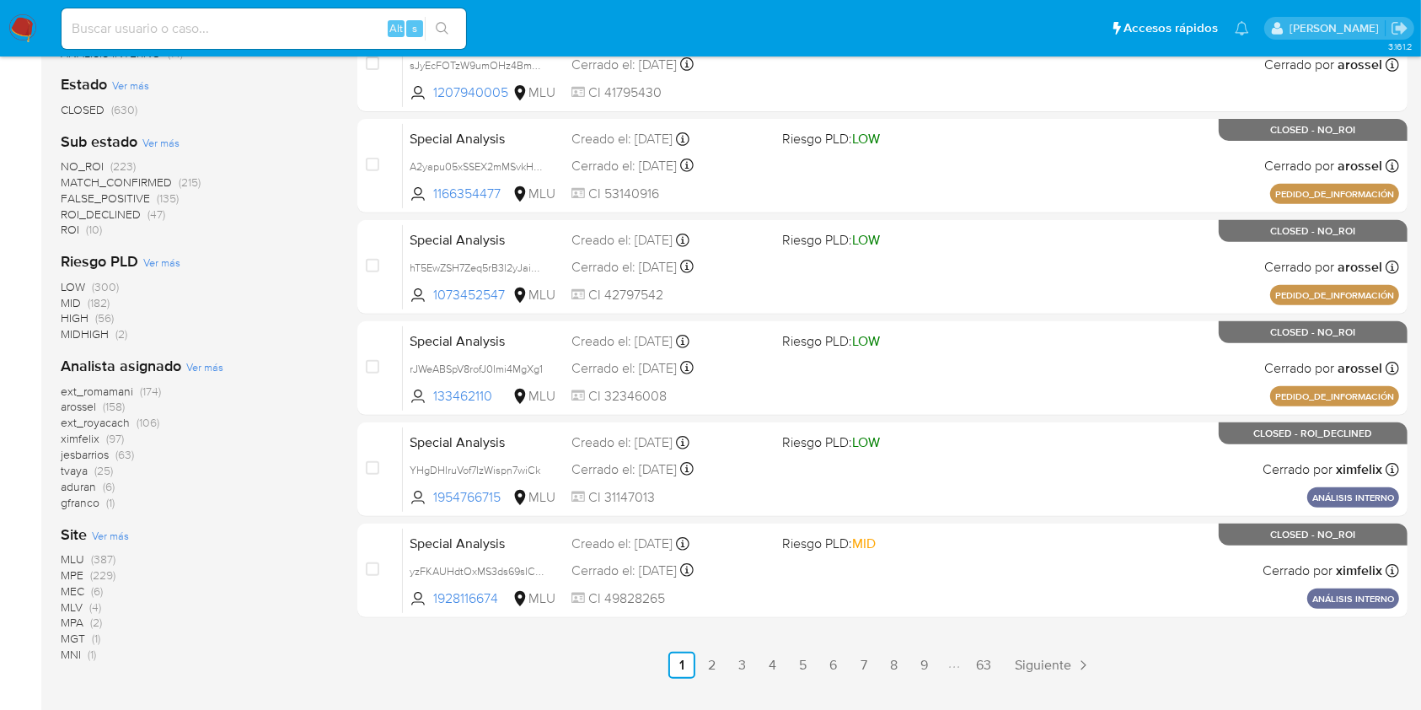
scroll to position [653, 0]
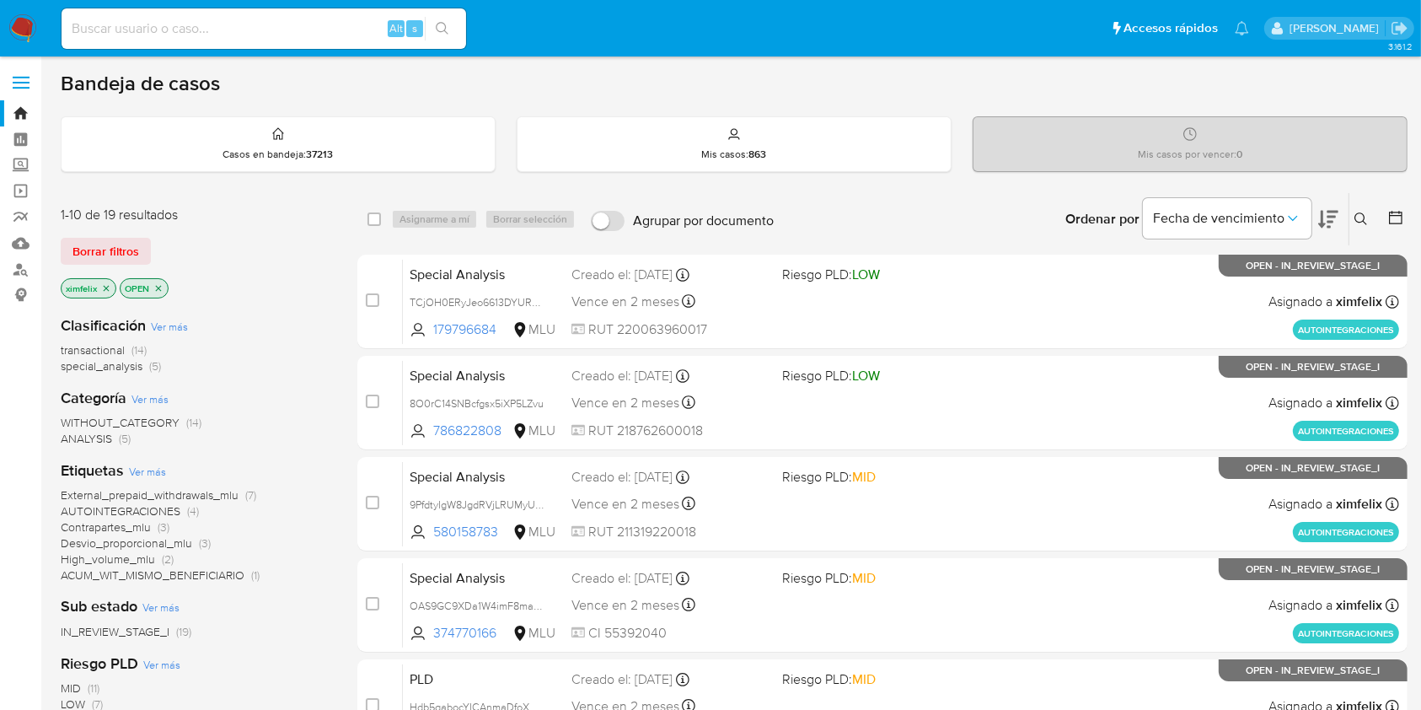
click at [169, 27] on input at bounding box center [264, 29] width 405 height 22
paste input "txUf7jwEUUt6S13LCZR4VIQp"
type input "txUf7jwEUUt6S13LCZR4VIQp"
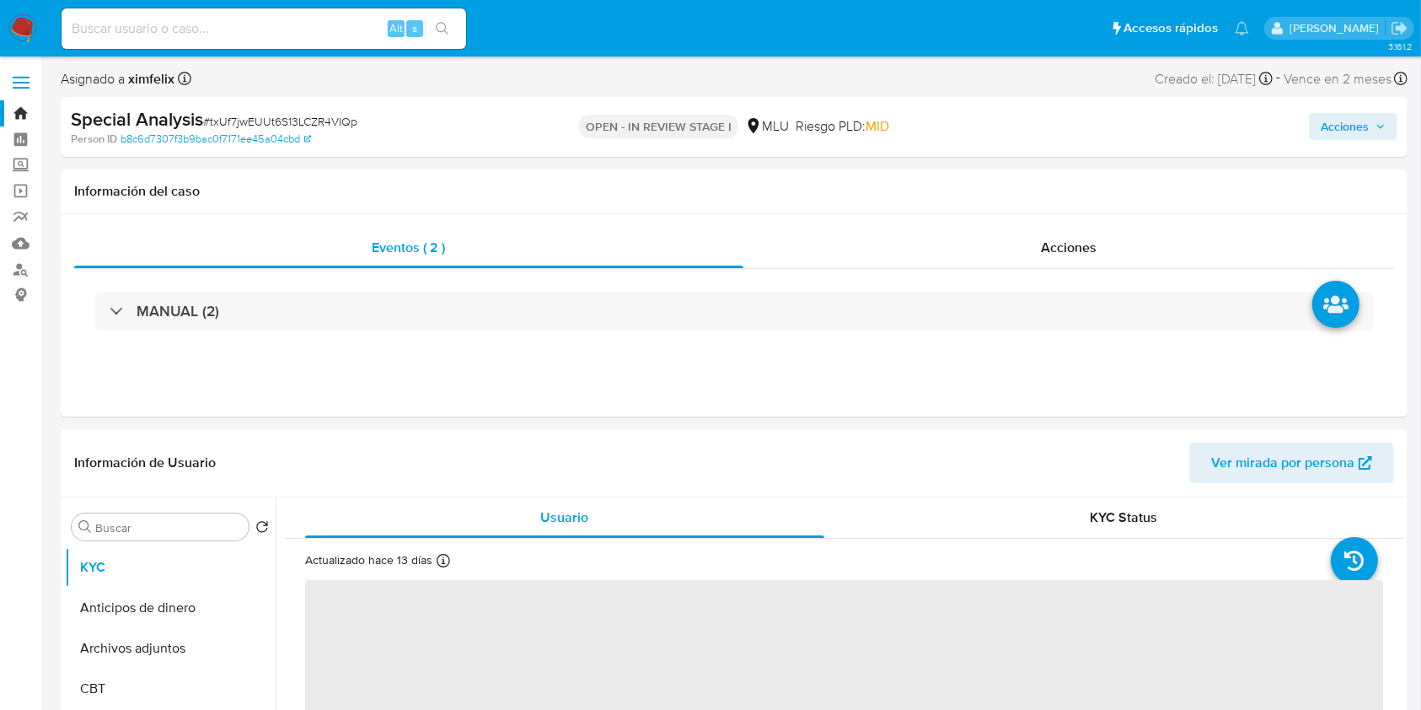
select select "10"
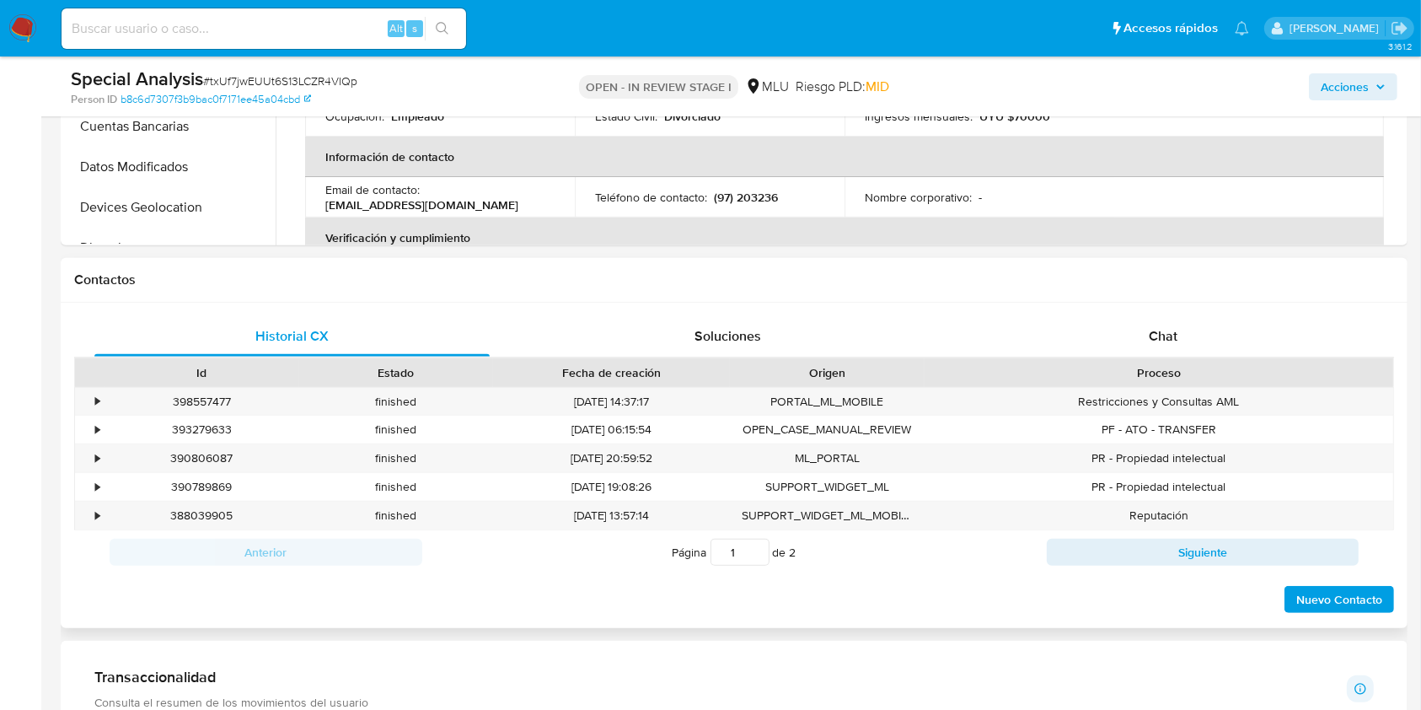
click at [1193, 336] on div "Chat" at bounding box center [1163, 336] width 395 height 40
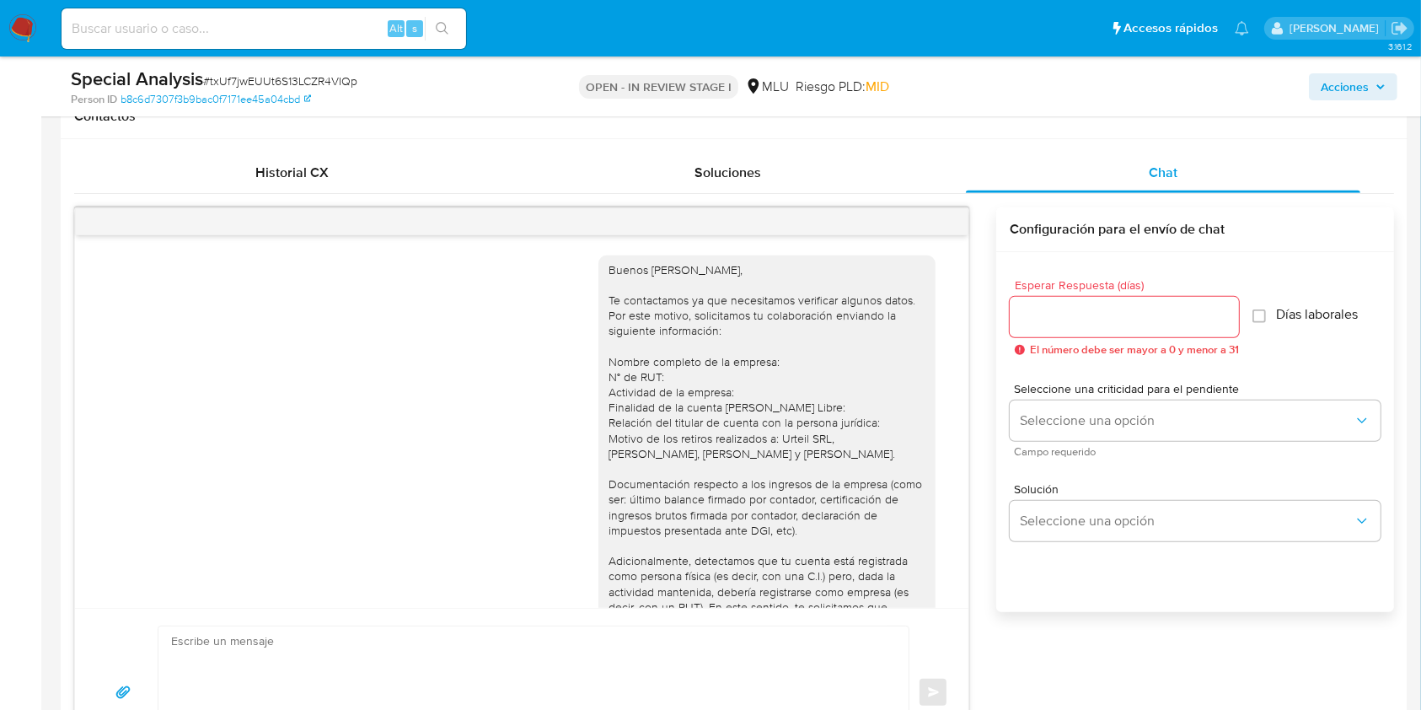
scroll to position [478, 0]
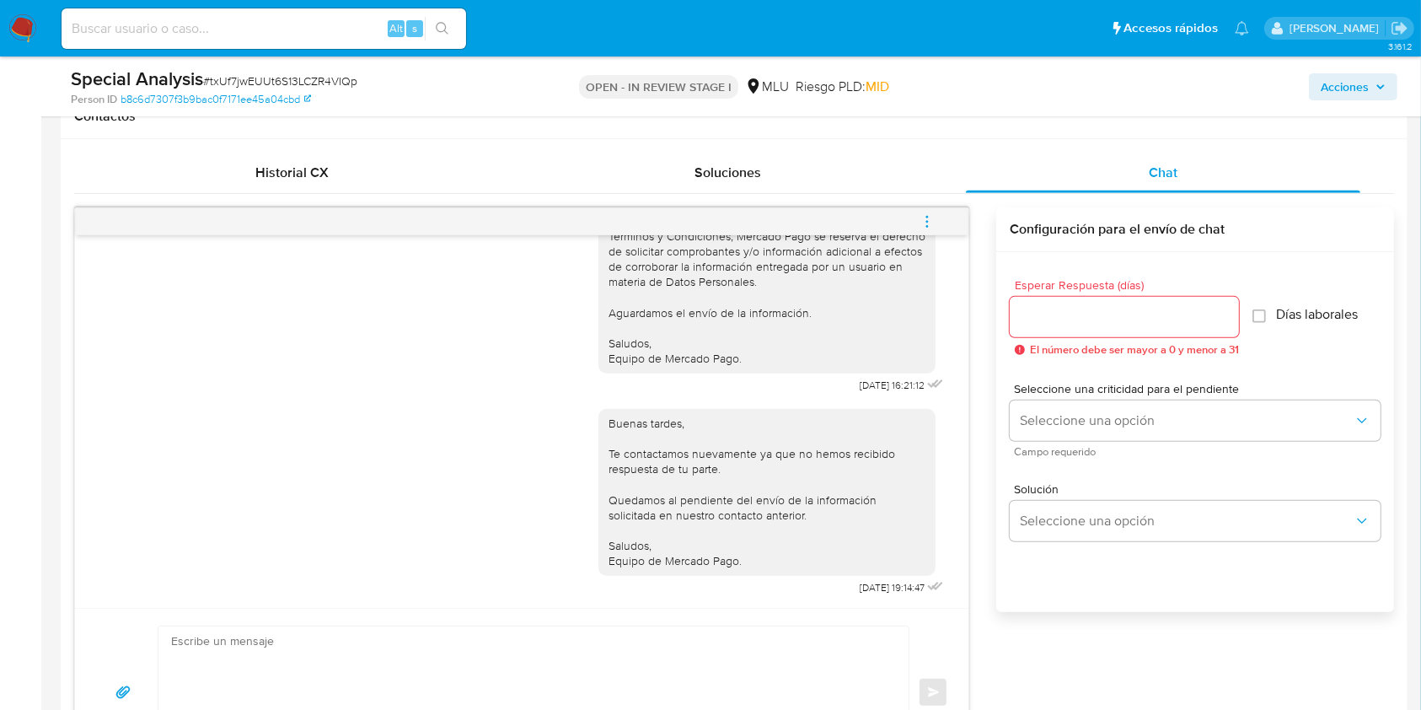
click at [930, 218] on icon "menu-action" at bounding box center [926, 221] width 15 height 15
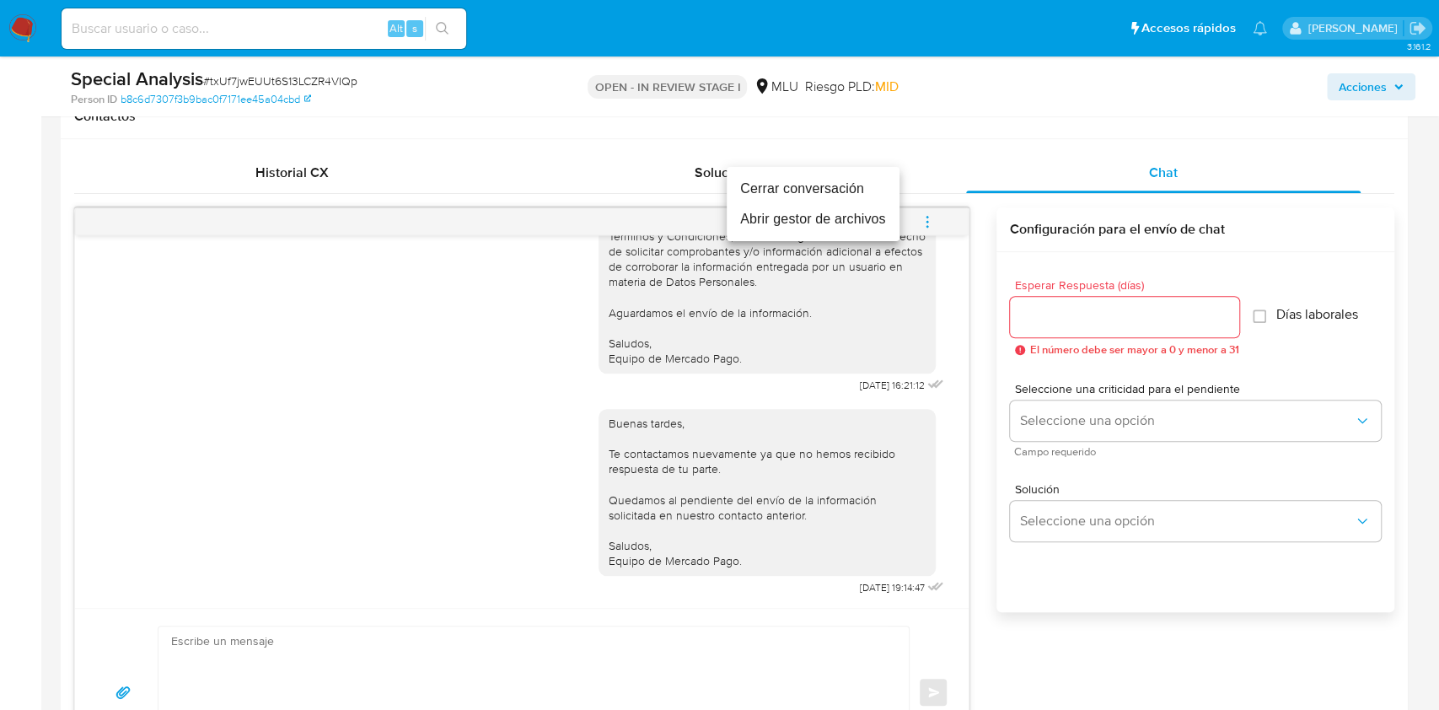
click at [798, 190] on li "Cerrar conversación" at bounding box center [812, 189] width 173 height 30
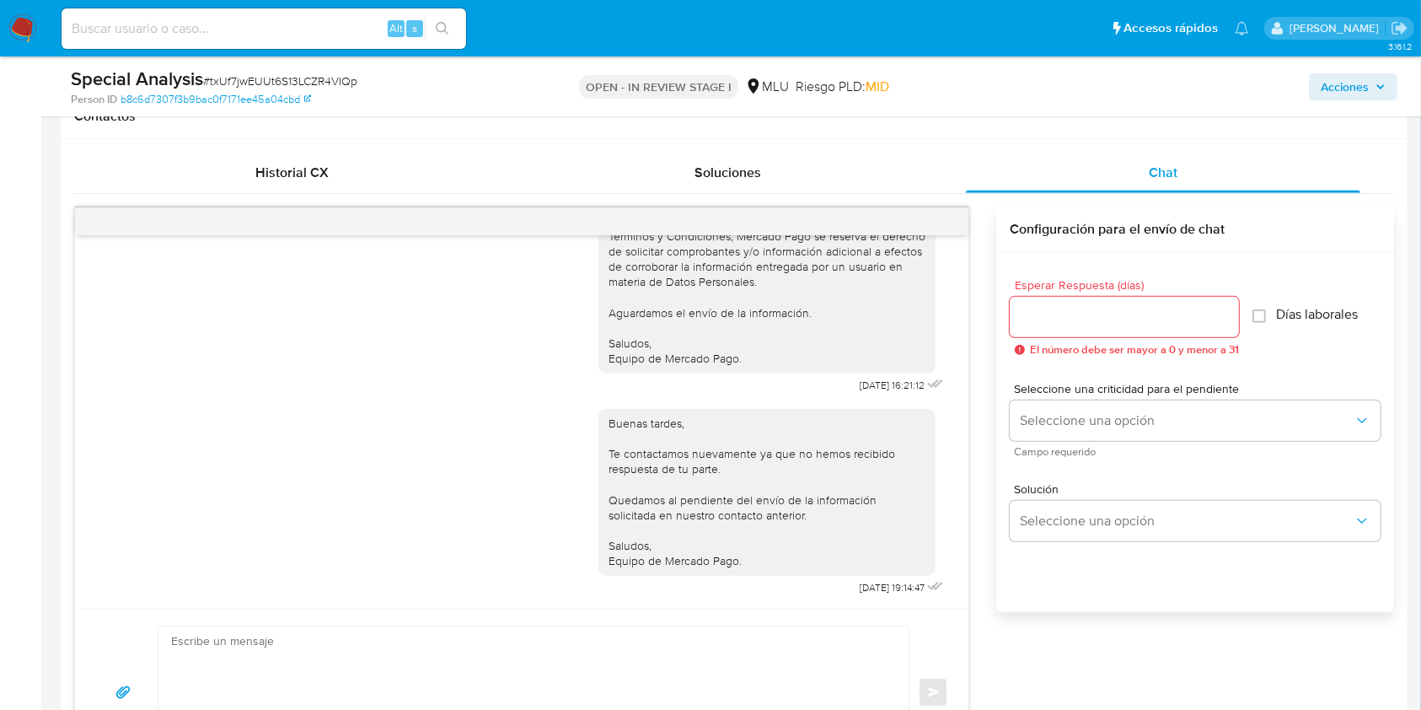
click at [917, 351] on div "Buenos días Nicolas, Te contactamos ya que necesitamos verificar algunos datos.…" at bounding box center [766, 83] width 337 height 581
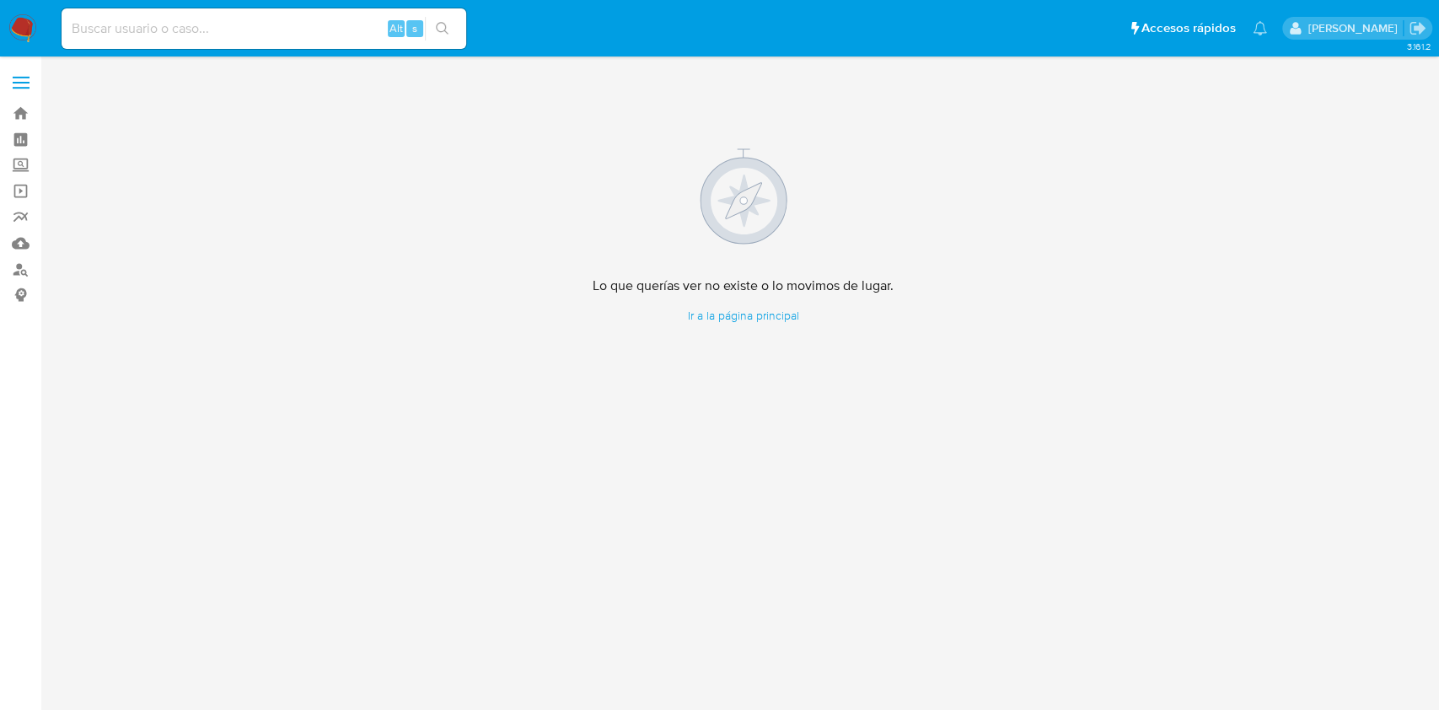
click at [228, 46] on div "Alt s" at bounding box center [264, 28] width 405 height 40
click at [236, 36] on input at bounding box center [264, 29] width 405 height 22
paste input "aIWlhtsfsu1Er3DNtFESgMUP"
type input "aIWlhtsfsu1Er3DNtFESgMUP"
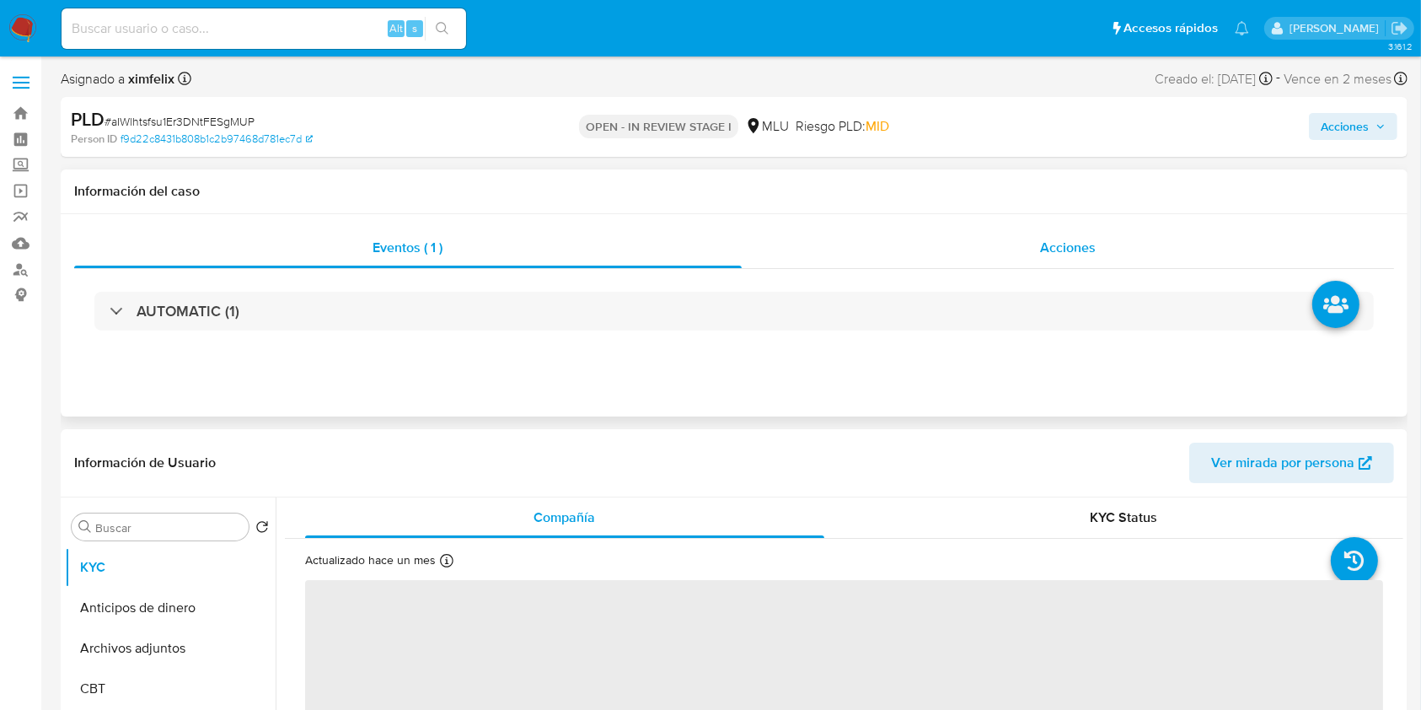
select select "10"
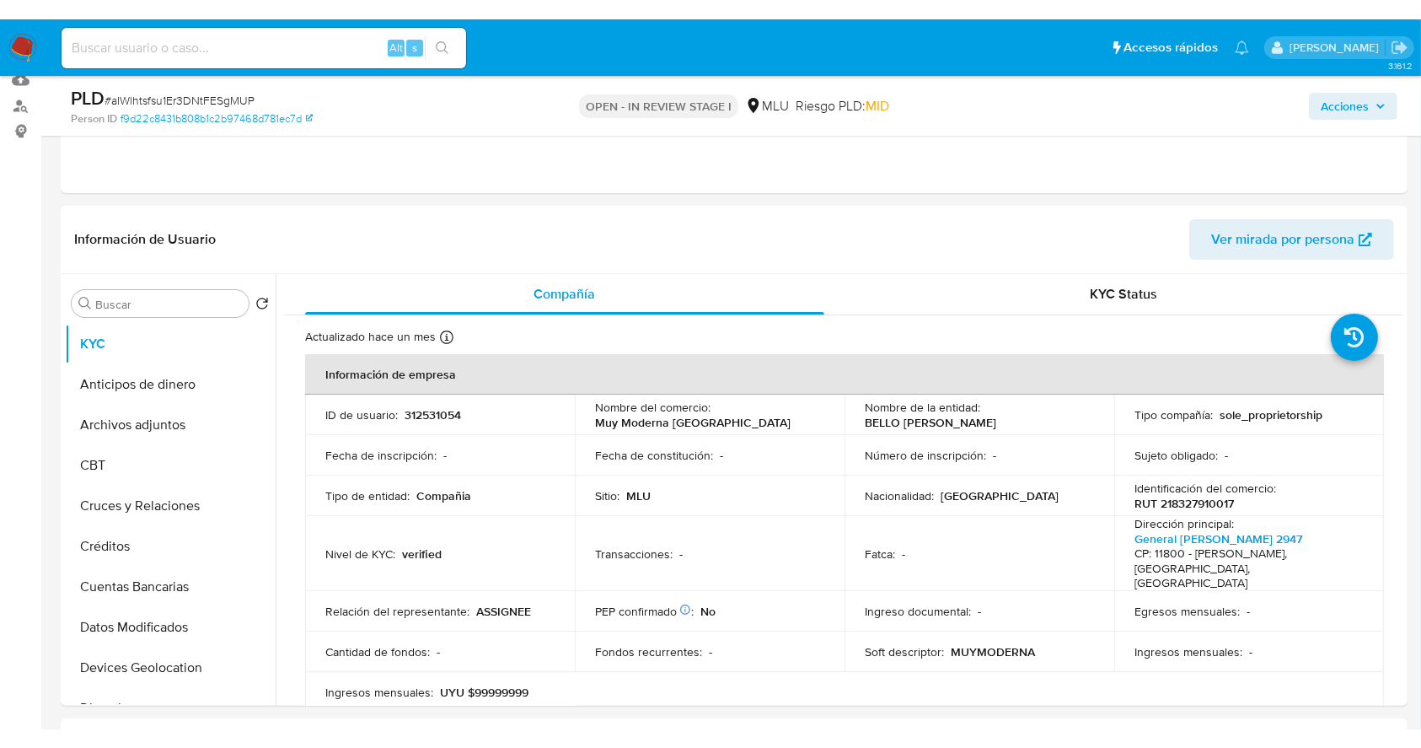
scroll to position [186, 0]
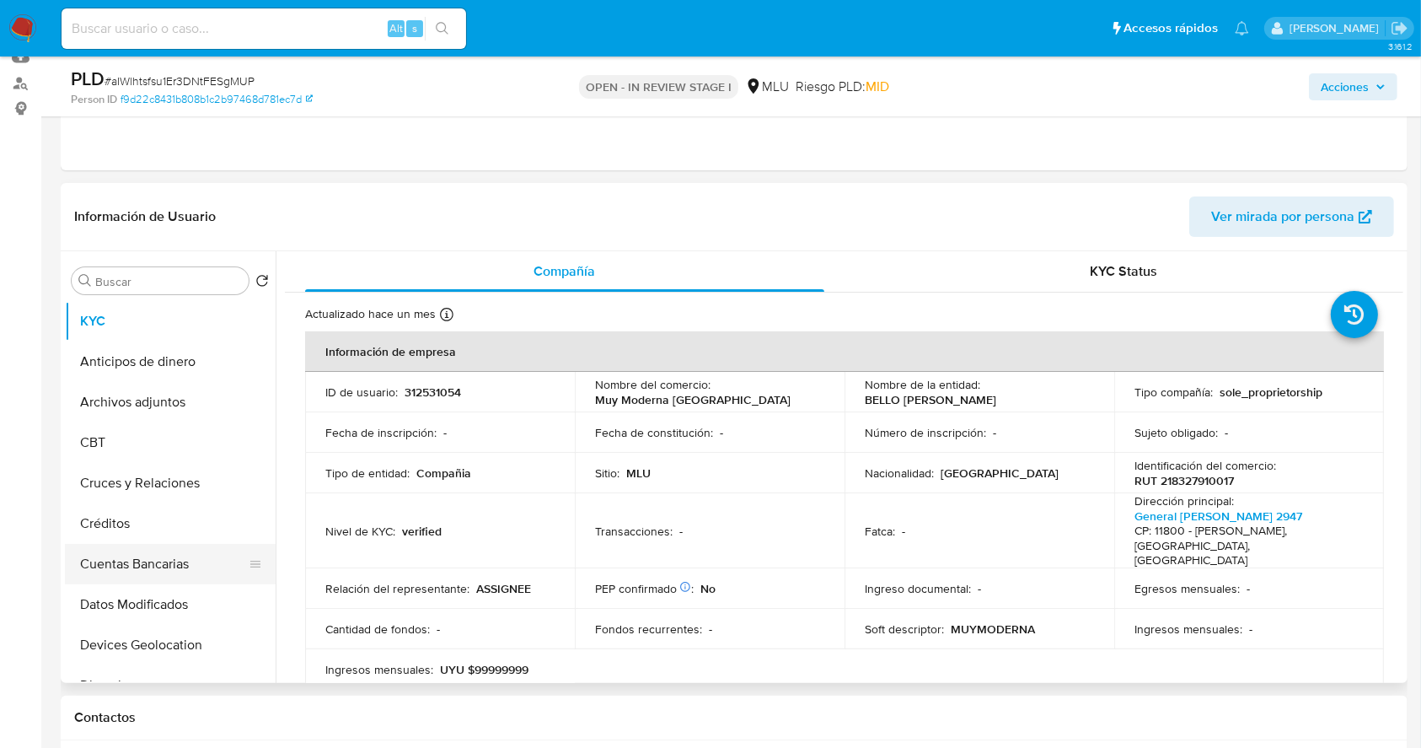
click at [180, 556] on button "Cuentas Bancarias" at bounding box center [163, 564] width 197 height 40
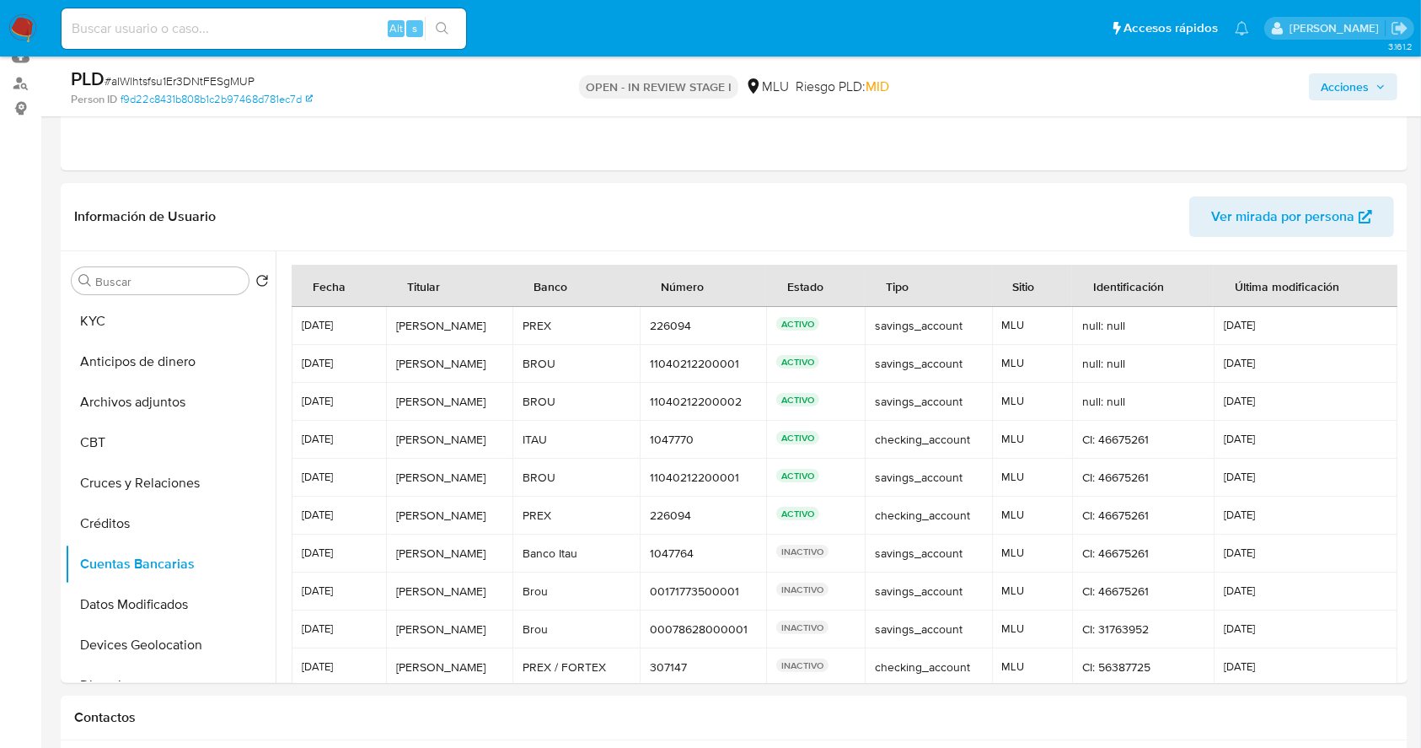
click at [599, 485] on td "BROU" at bounding box center [575, 477] width 127 height 38
click at [152, 310] on button "KYC" at bounding box center [163, 321] width 197 height 40
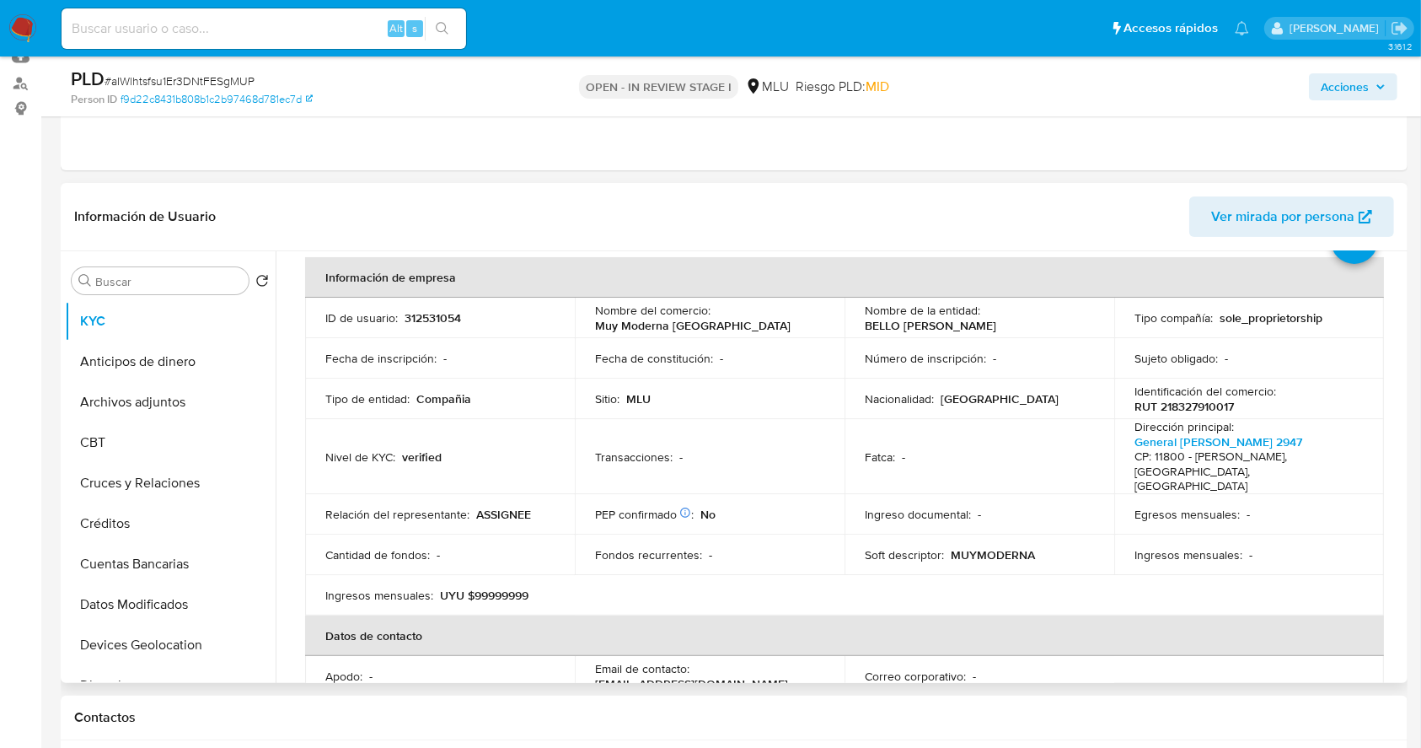
scroll to position [94, 0]
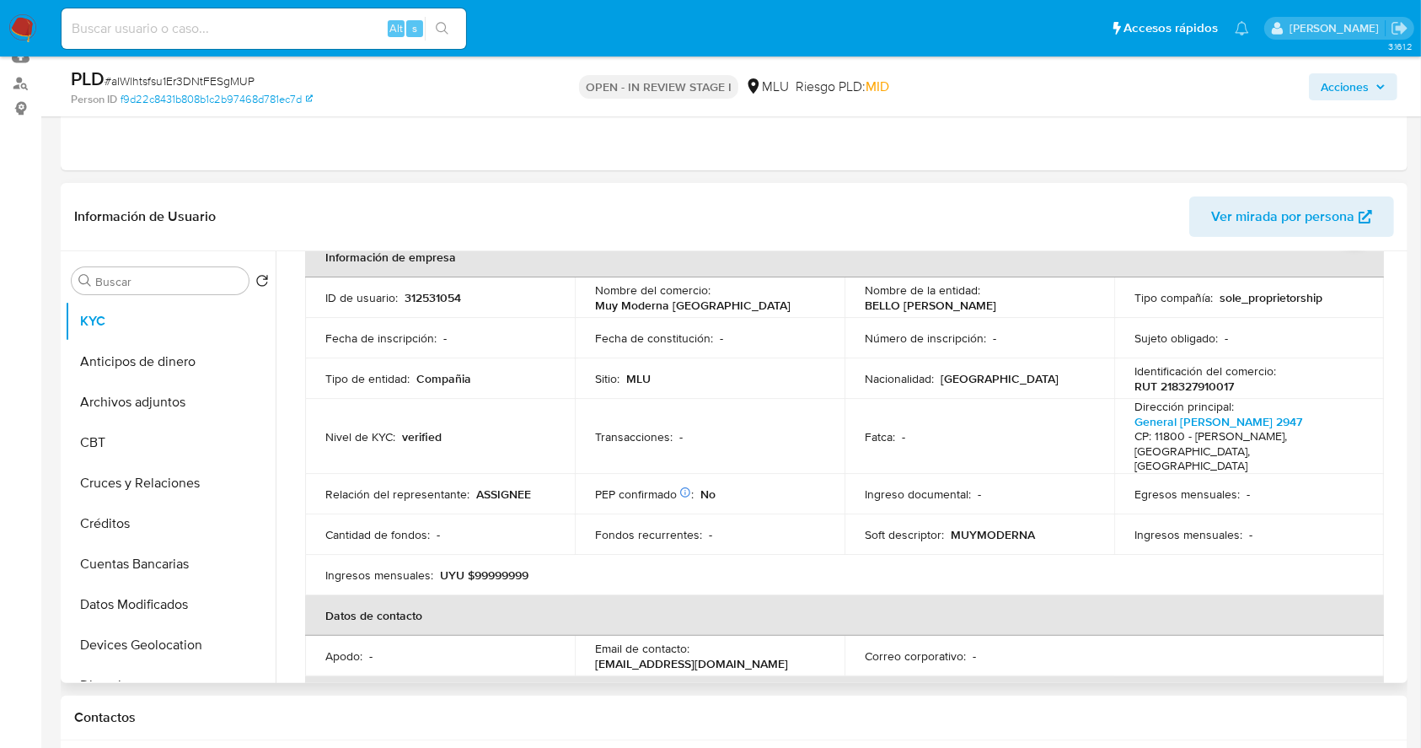
click at [1254, 544] on table "Información de empresa ID de usuario : 312531054 Nombre del comercio : Muy Mode…" at bounding box center [844, 574] width 1079 height 675
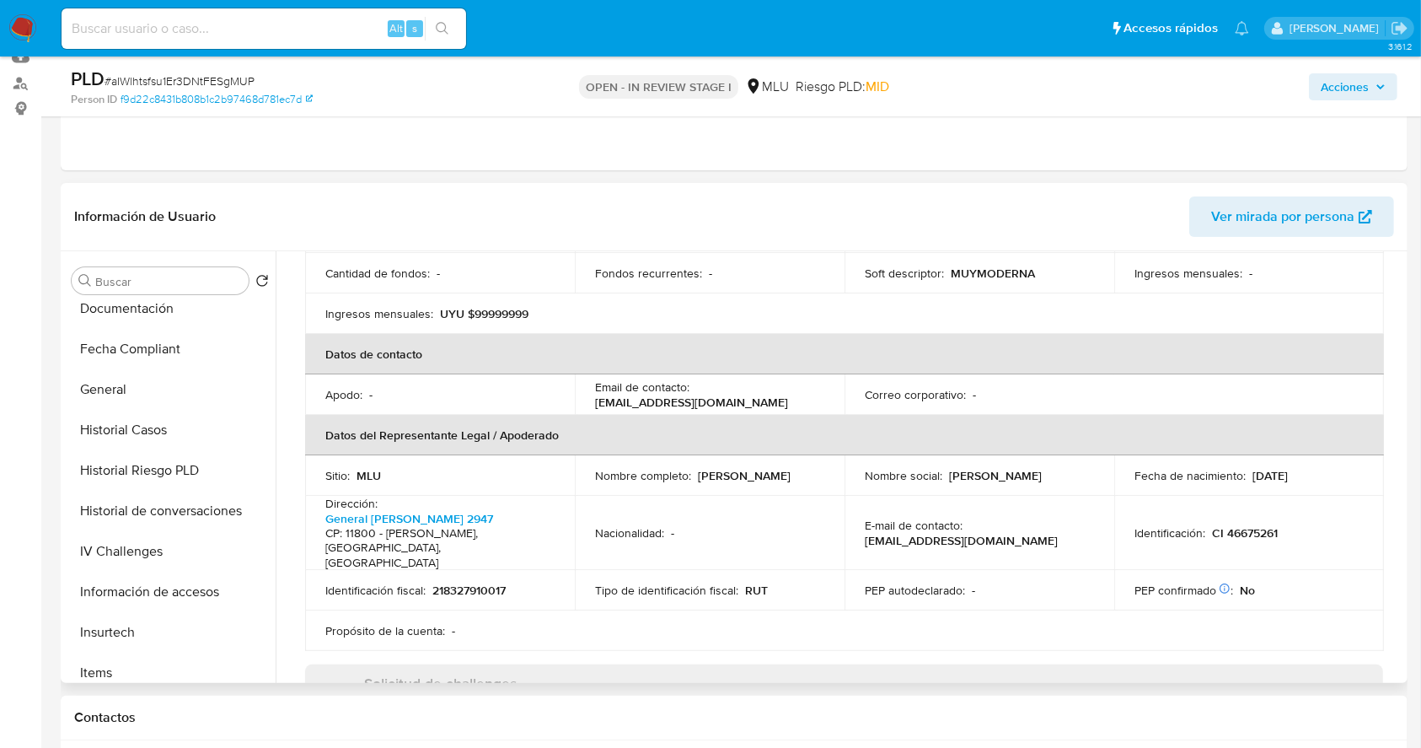
scroll to position [484, 0]
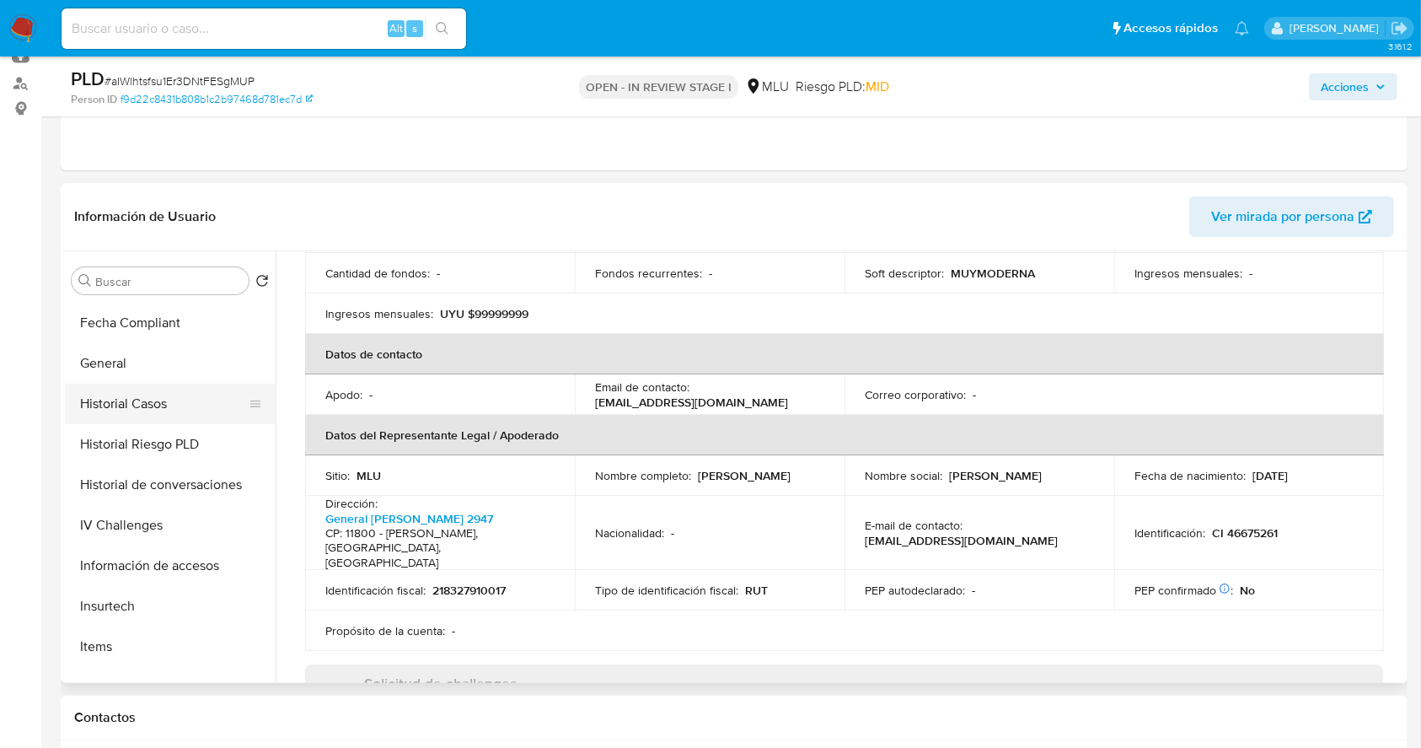
click at [162, 405] on button "Historial Casos" at bounding box center [163, 403] width 197 height 40
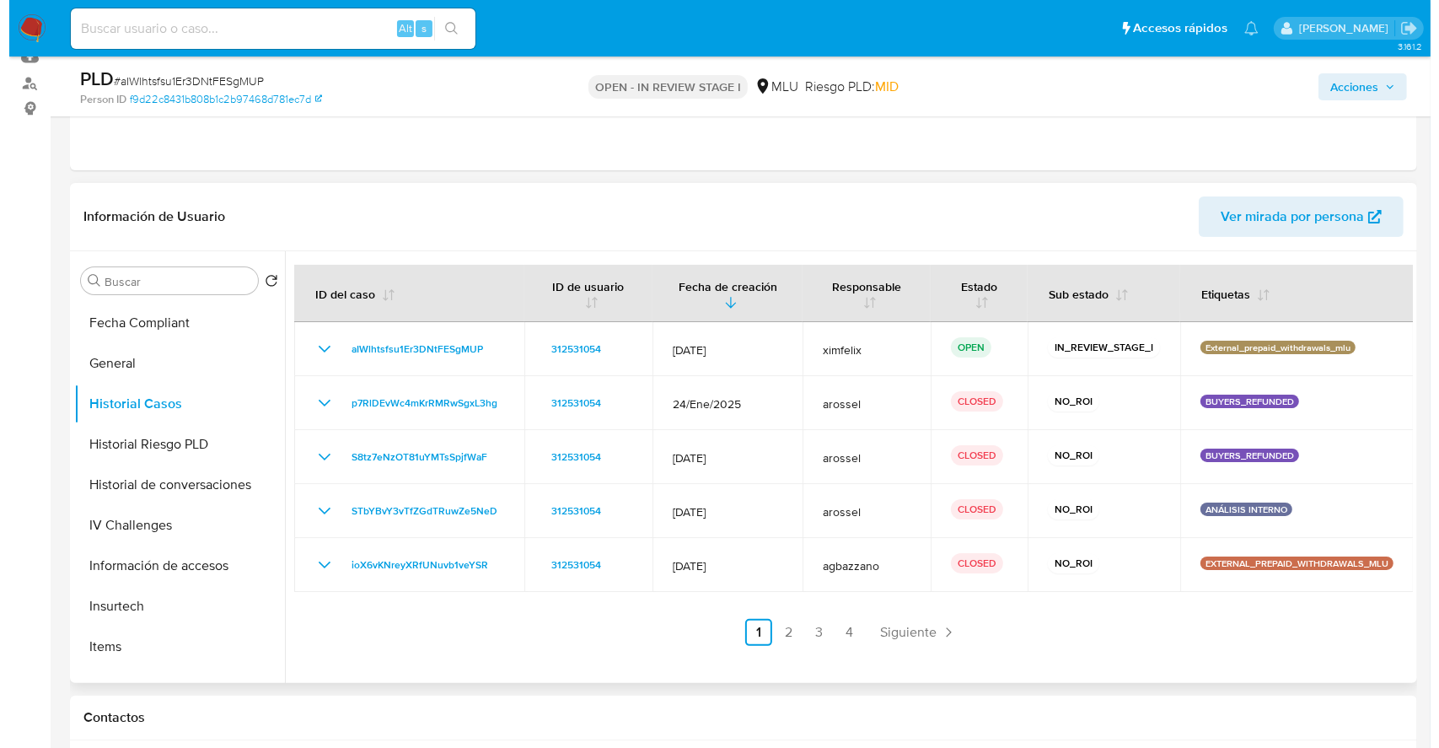
scroll to position [0, 0]
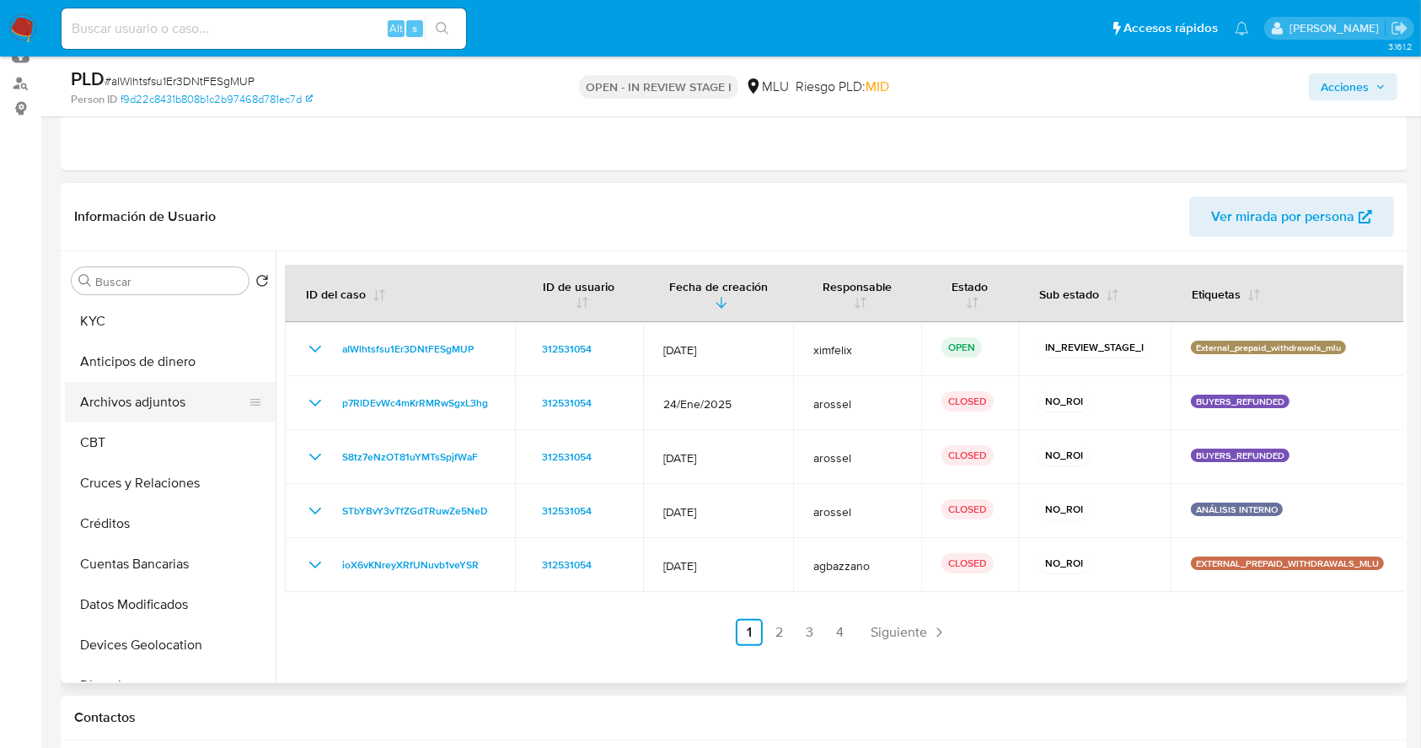
click at [180, 412] on button "Archivos adjuntos" at bounding box center [163, 402] width 197 height 40
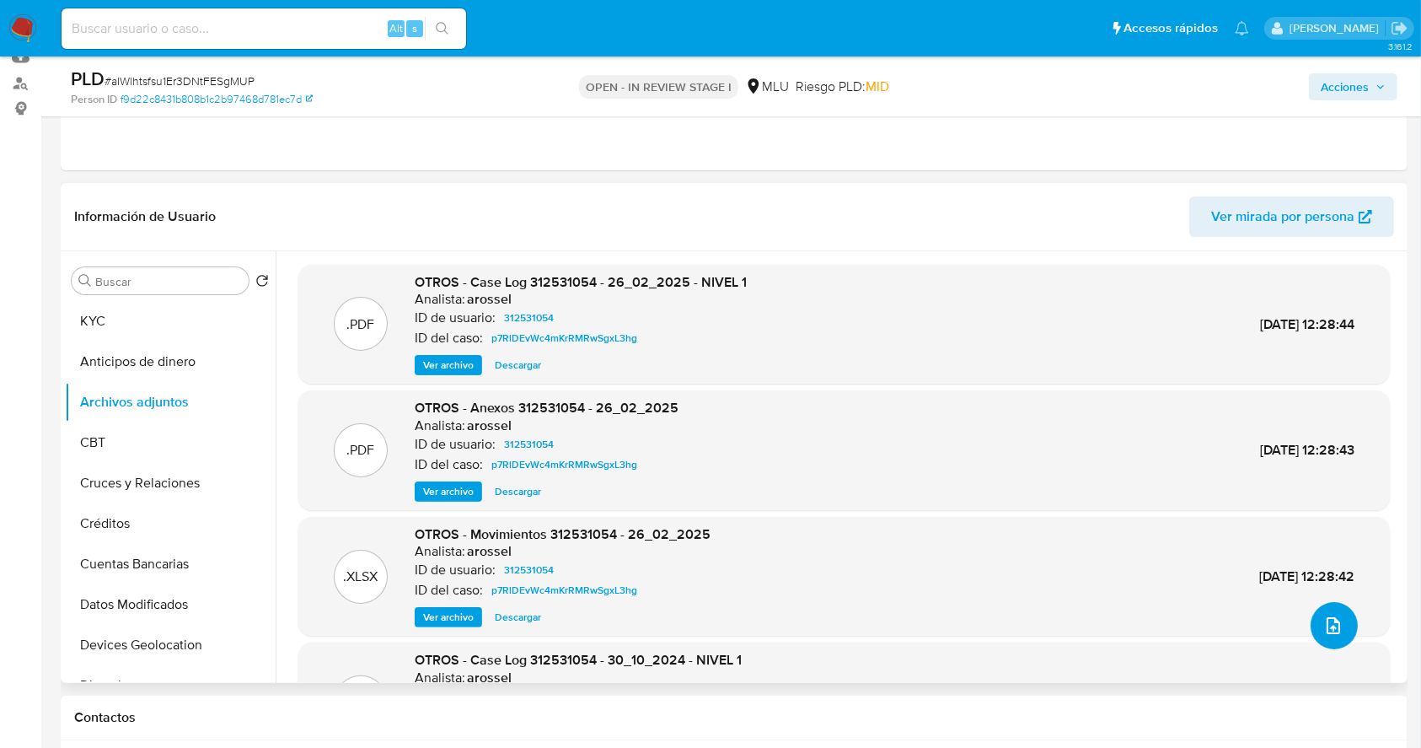
click at [1339, 615] on button "upload-file" at bounding box center [1334, 625] width 47 height 47
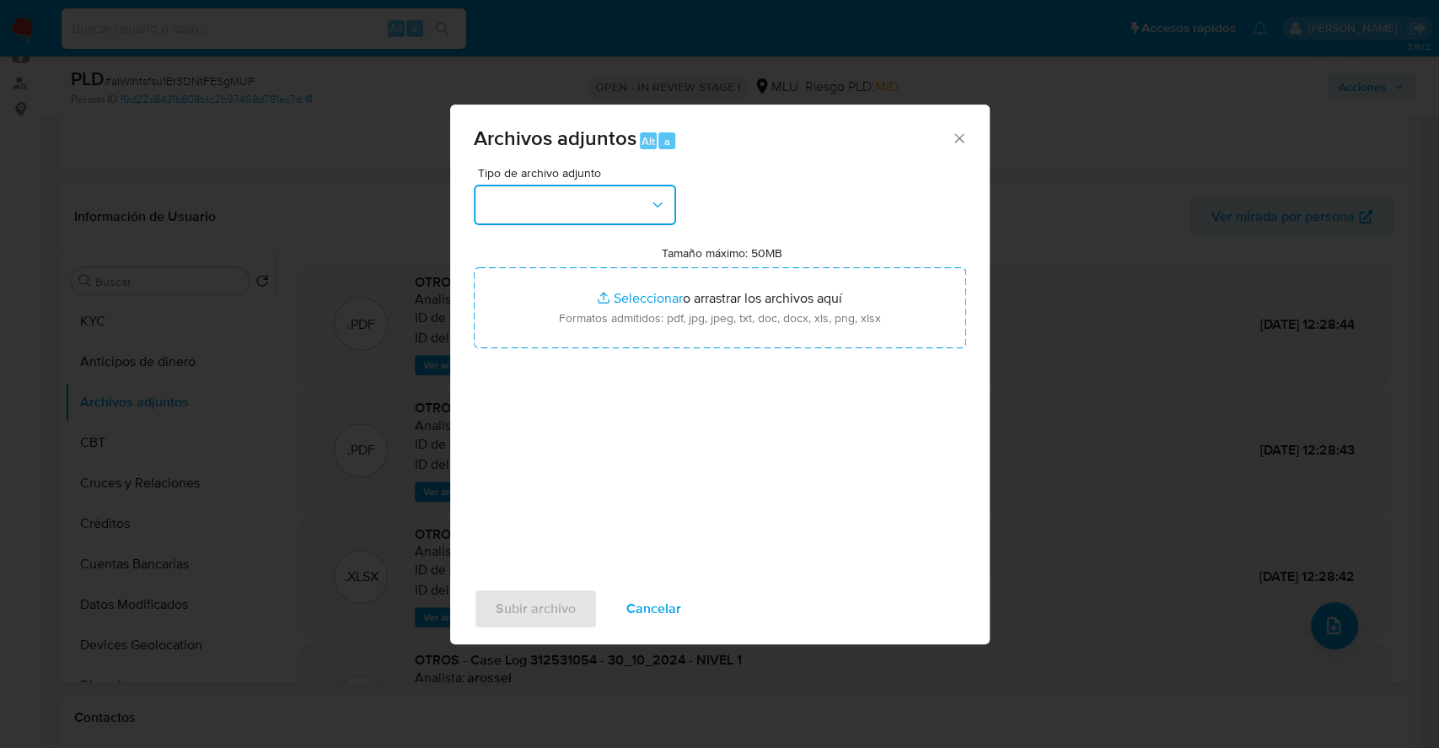
click at [540, 204] on button "button" at bounding box center [575, 205] width 202 height 40
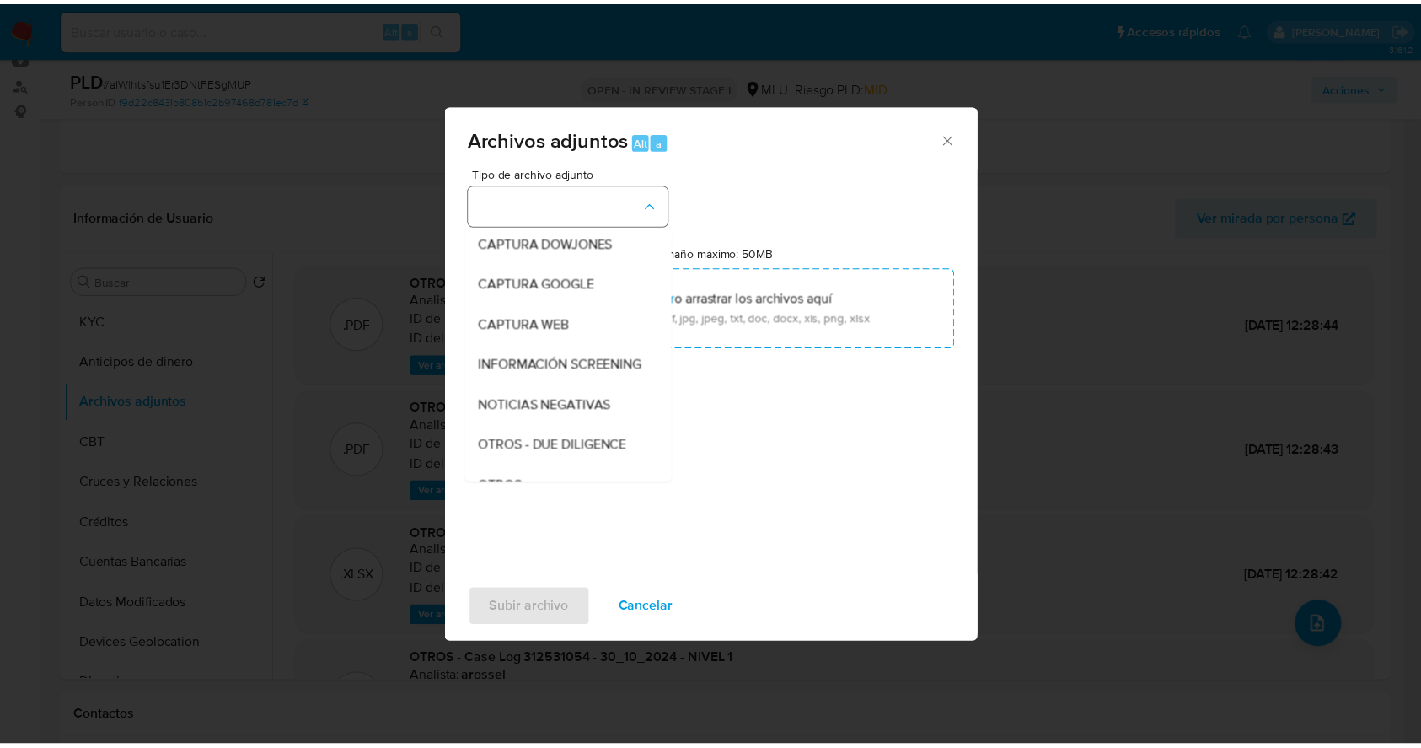
scroll to position [88, 0]
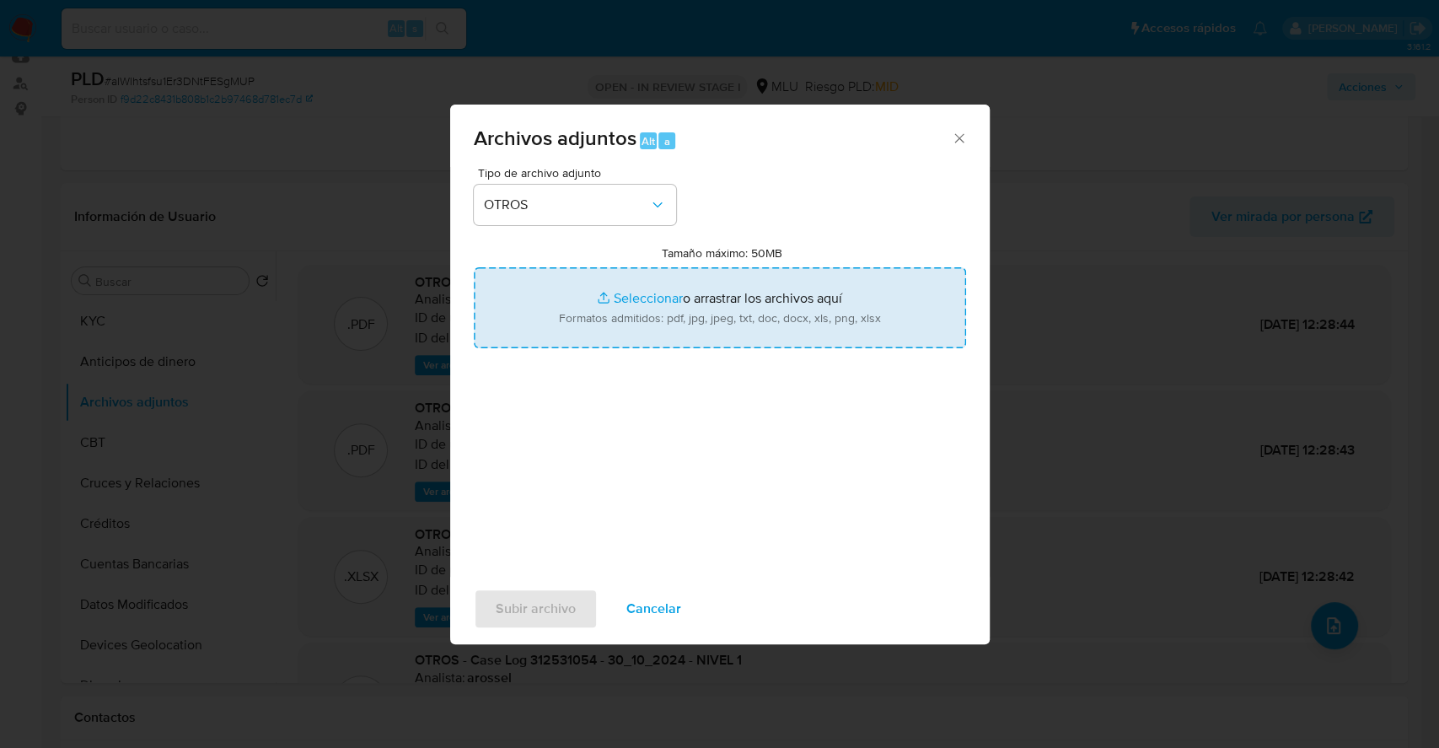
type input "C:\fakepath\Case Log 312531054 - 25_09_2025.pdf"
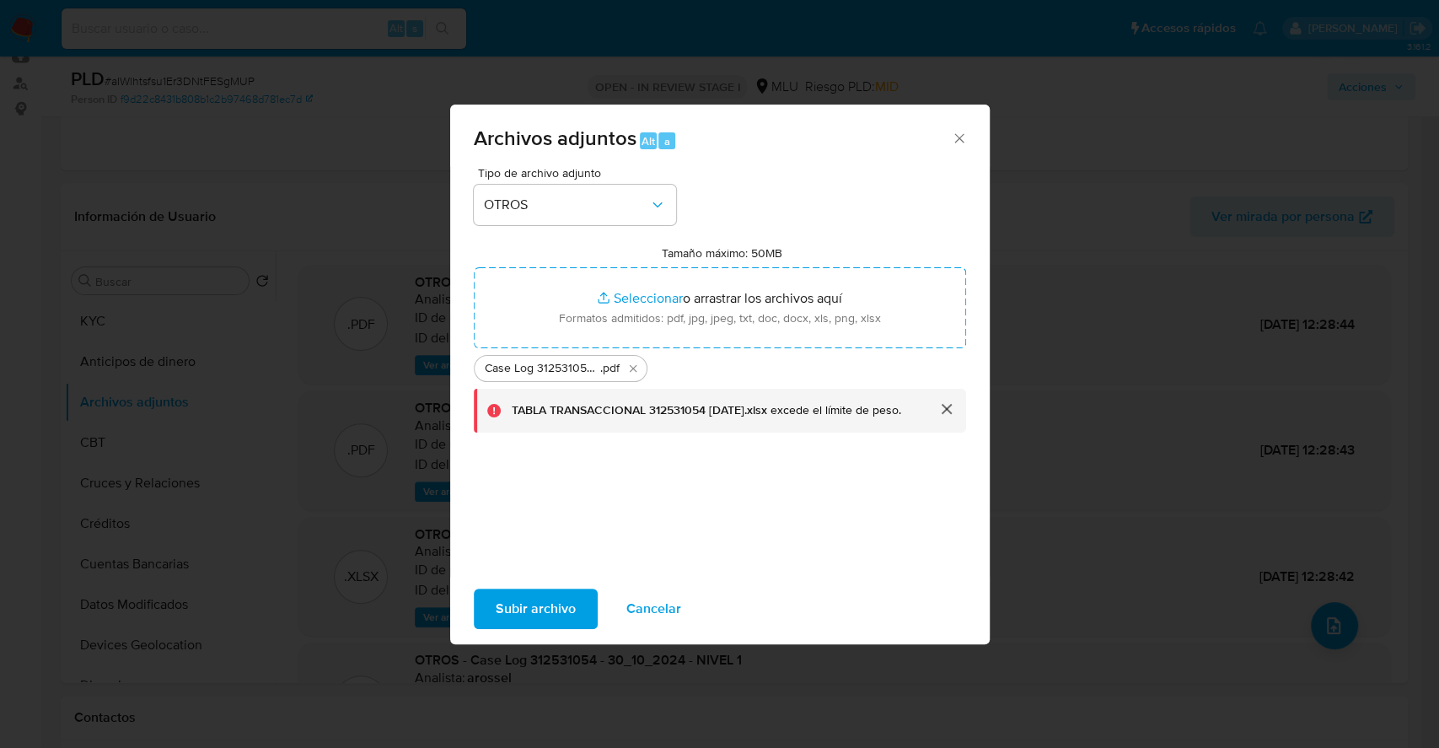
click at [957, 421] on button "cerrar" at bounding box center [945, 409] width 40 height 40
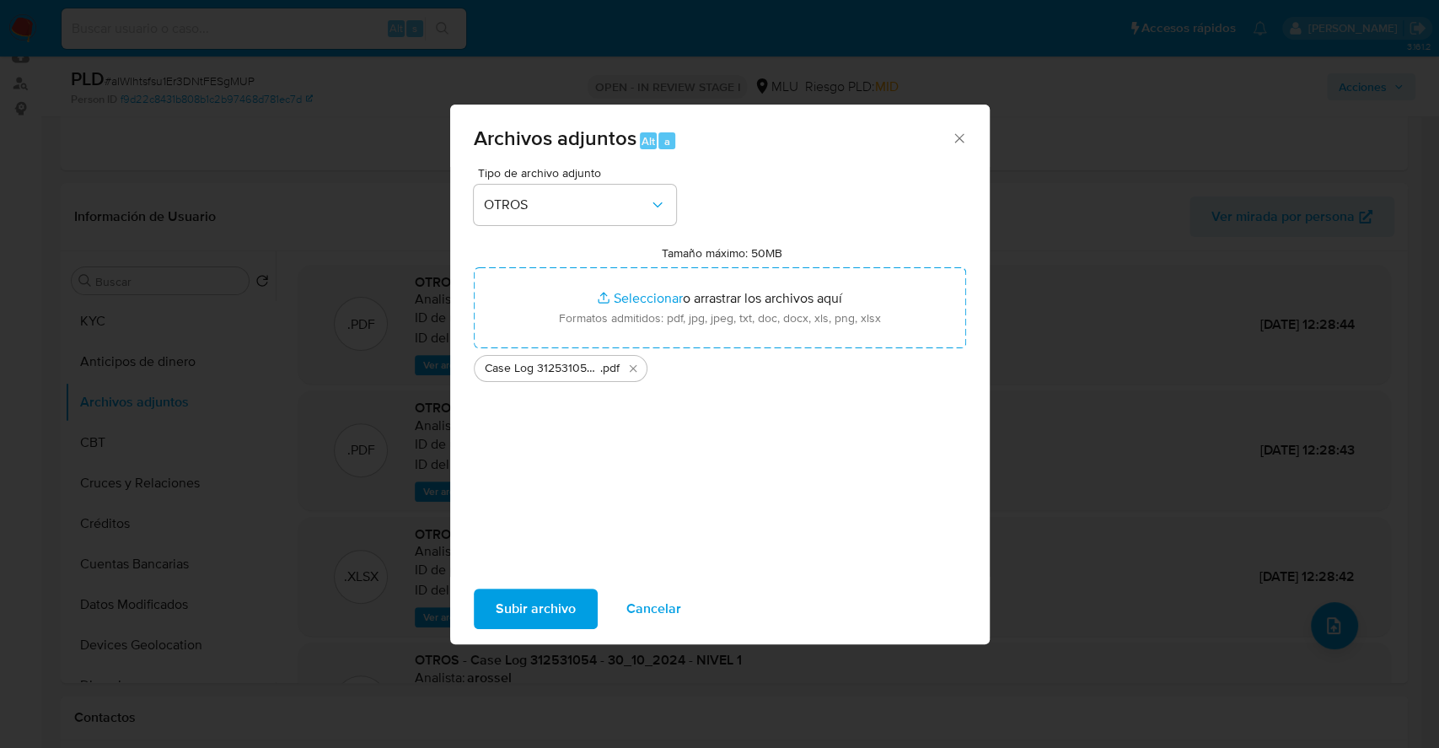
click at [547, 617] on span "Subir archivo" at bounding box center [536, 608] width 80 height 37
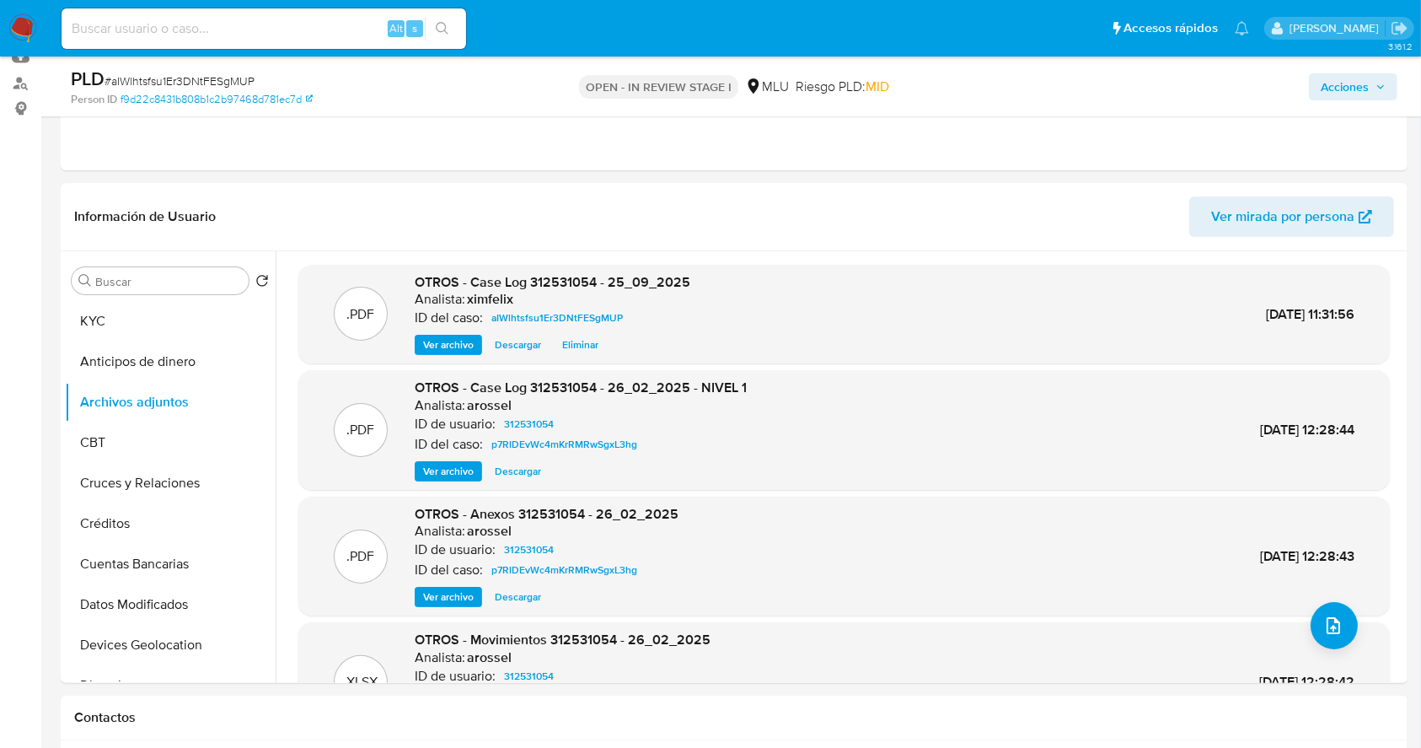
click at [1375, 67] on div "Acciones" at bounding box center [1178, 87] width 437 height 40
click at [1348, 88] on span "Acciones" at bounding box center [1345, 86] width 48 height 27
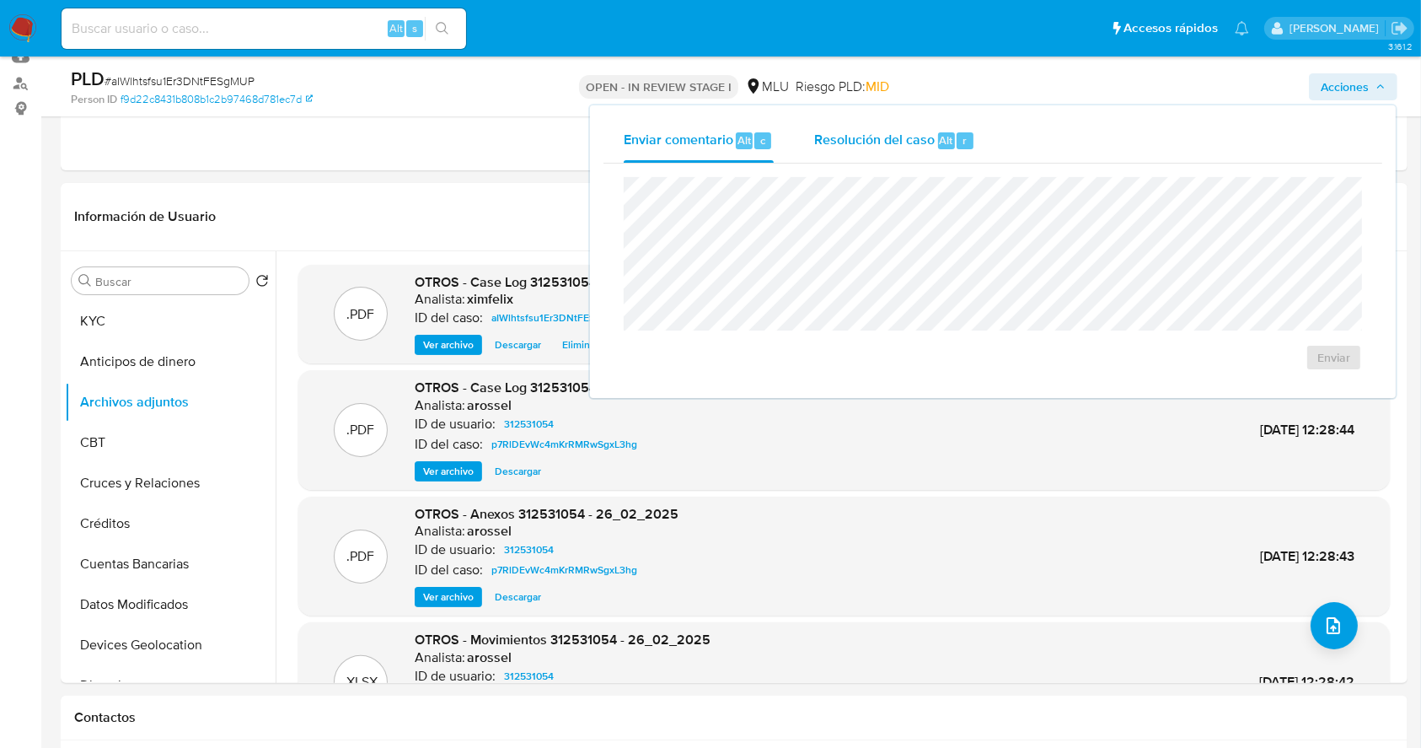
click at [945, 134] on span "Alt" at bounding box center [946, 140] width 13 height 16
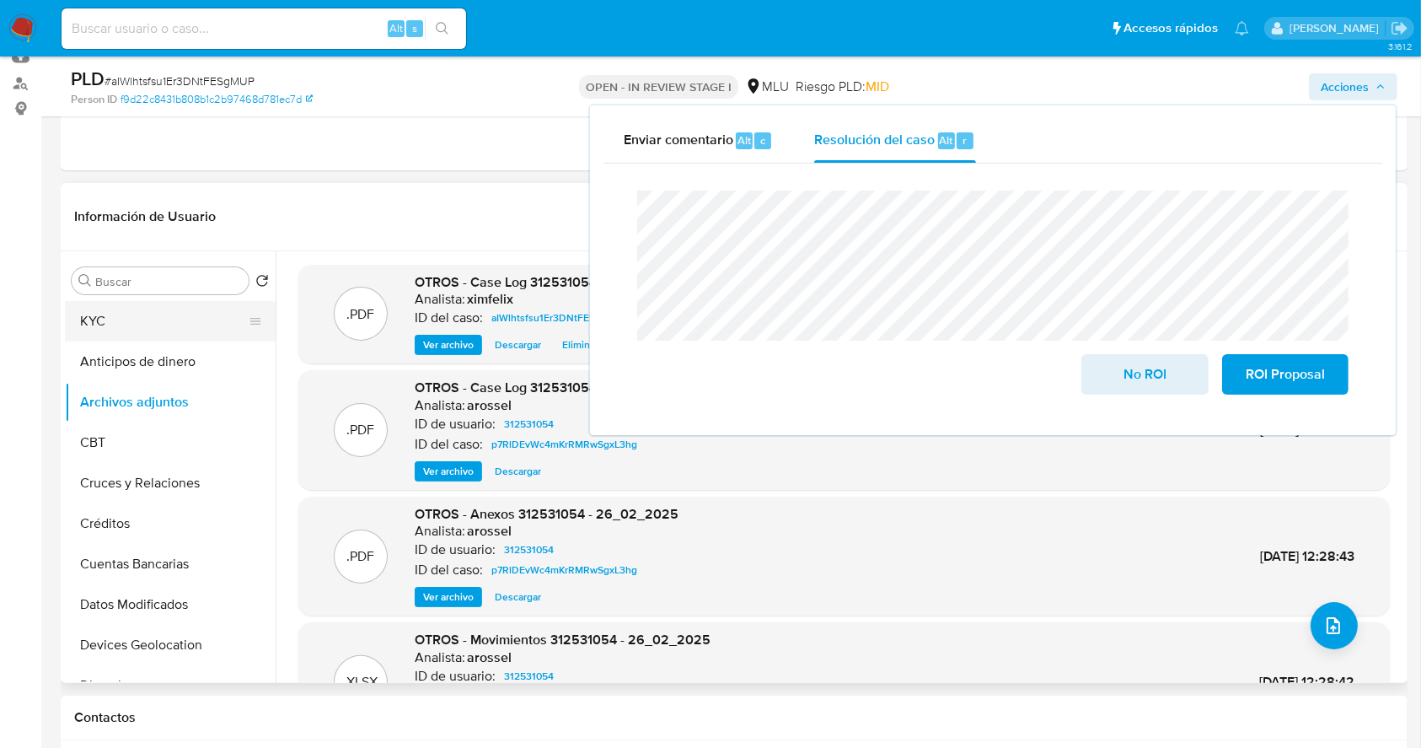
click at [172, 320] on button "KYC" at bounding box center [163, 321] width 197 height 40
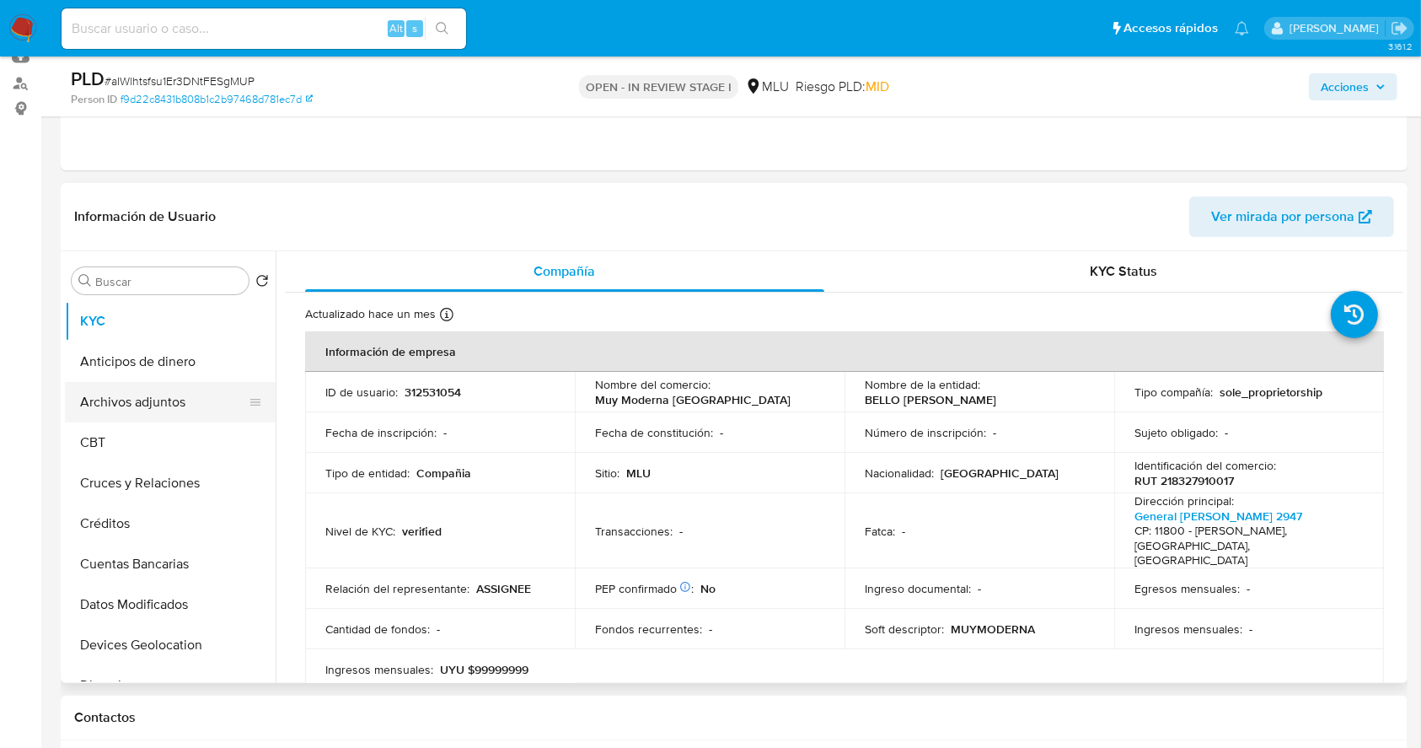
click at [175, 415] on button "Archivos adjuntos" at bounding box center [163, 402] width 197 height 40
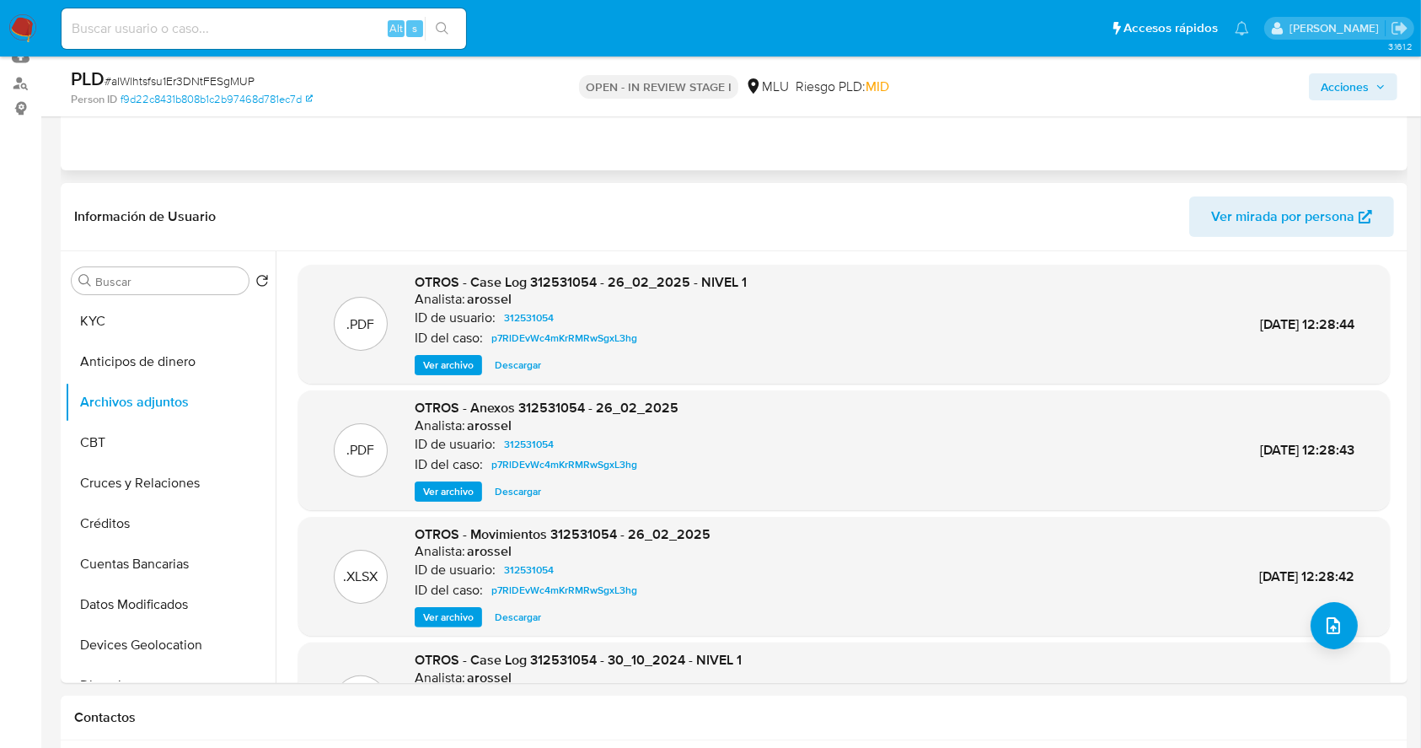
click at [1238, 156] on div "Eventos ( 1 ) Acciones AUTOMATIC (1)" at bounding box center [734, 69] width 1347 height 202
click at [1349, 114] on div "PLD # aIWlhtsfsu1Er3DNtFESgMUP Person ID f9d22c8431b808b1c2b97468d781ec7d OPEN …" at bounding box center [734, 86] width 1347 height 60
click at [1358, 86] on span "Acciones" at bounding box center [1345, 86] width 48 height 27
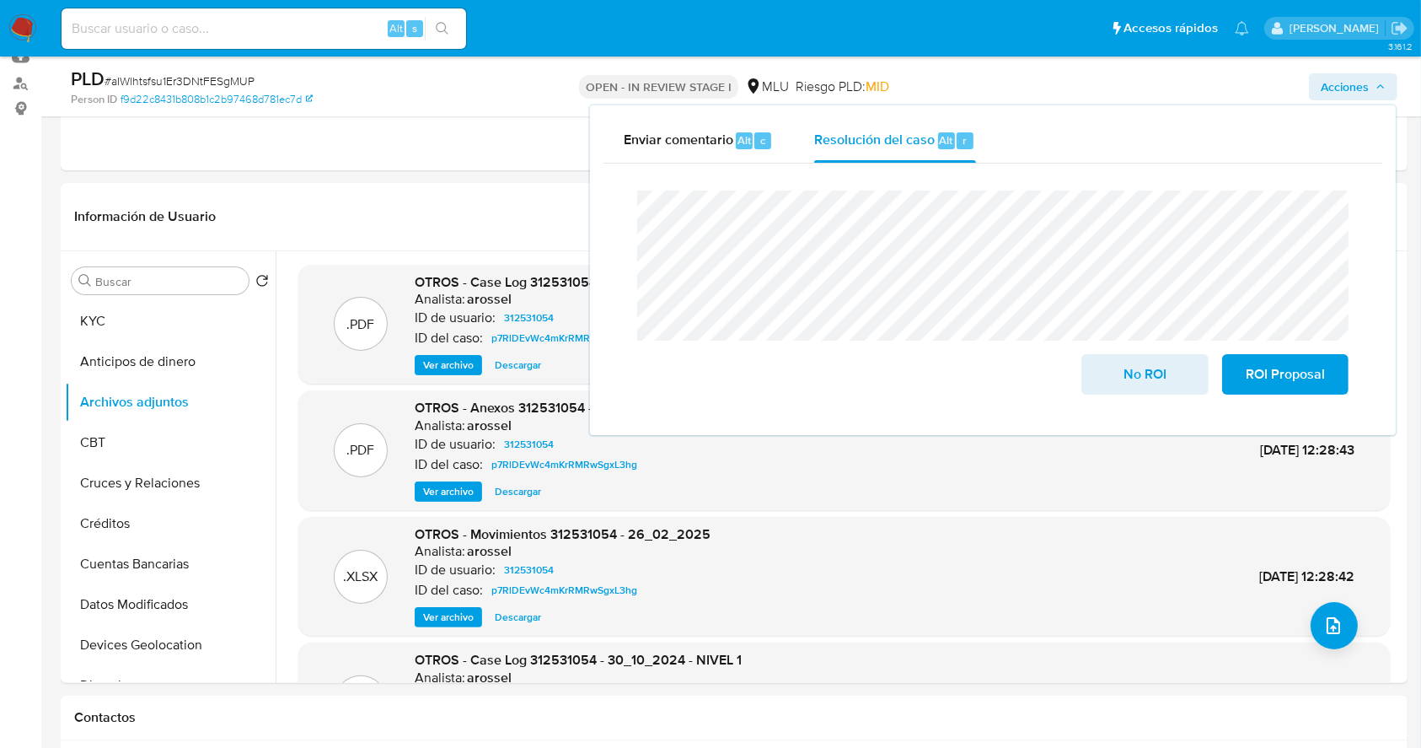
click at [212, 36] on input at bounding box center [264, 29] width 405 height 22
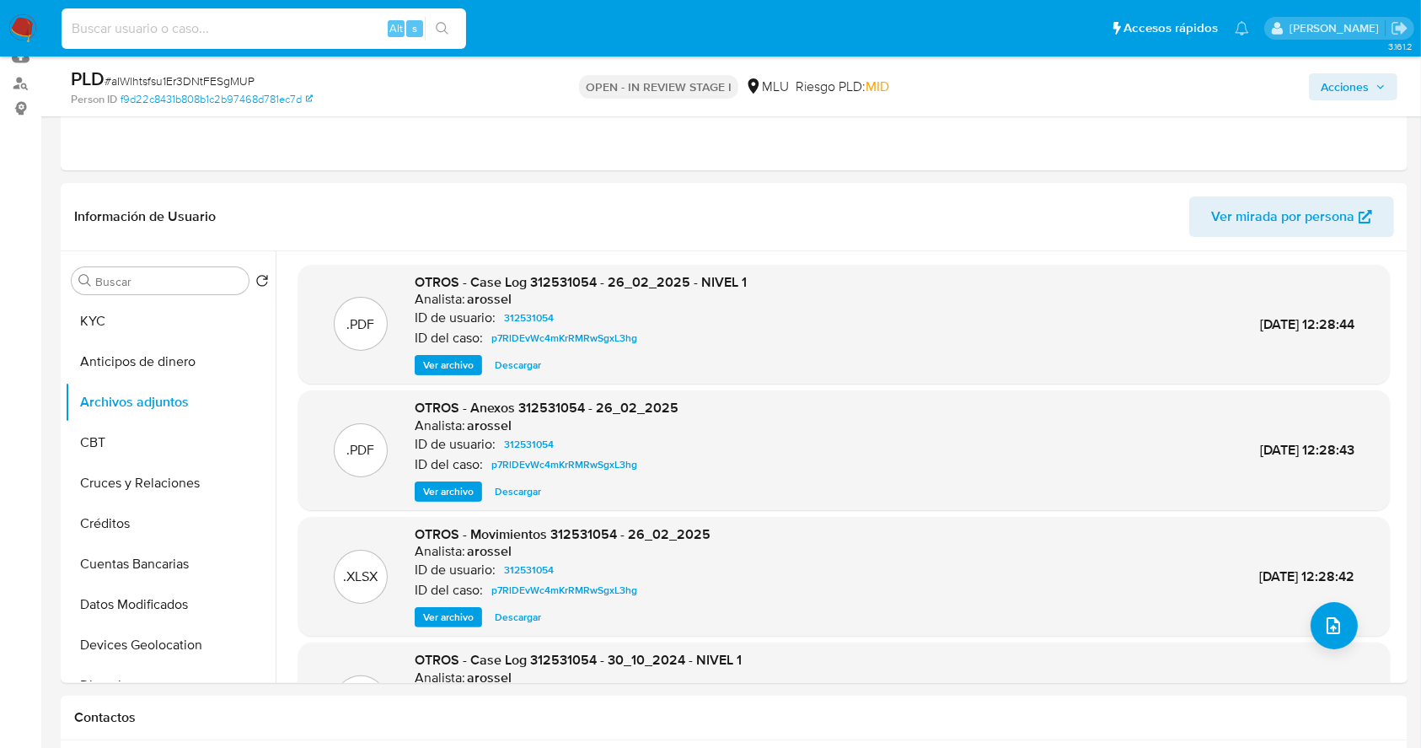
paste input "LBAAHvTRXHziDQcx5WuRmmfK"
type input "LBAAHvTRXHziDQcx5WuRmmfK"
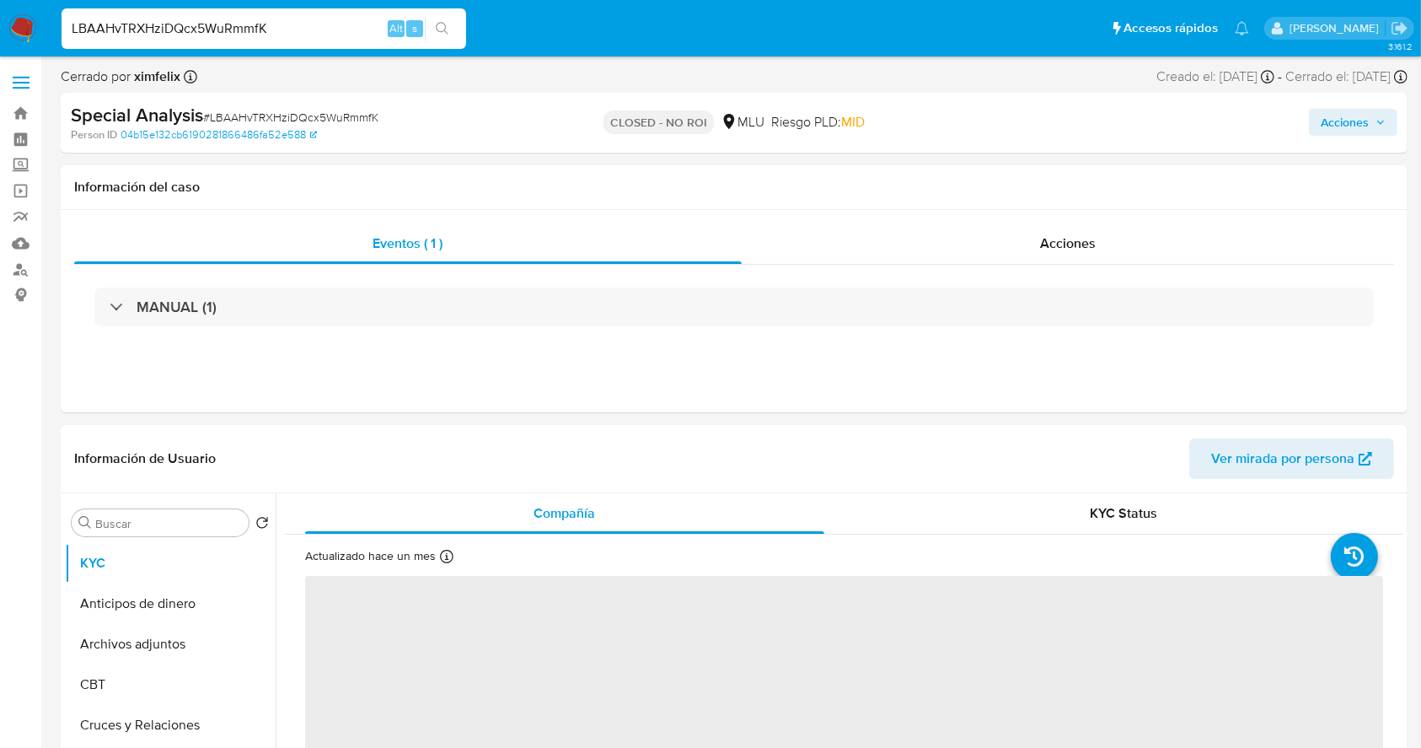
select select "10"
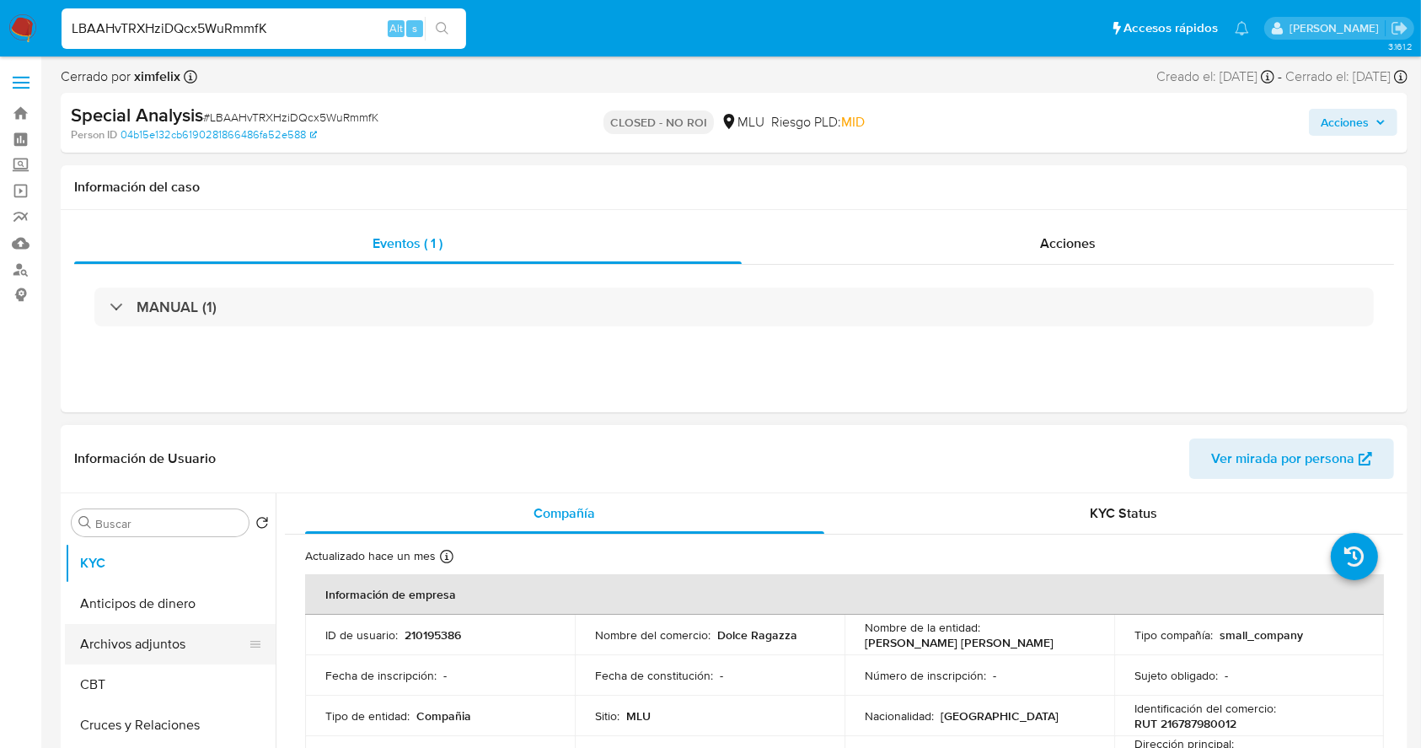
click at [193, 635] on button "Archivos adjuntos" at bounding box center [163, 644] width 197 height 40
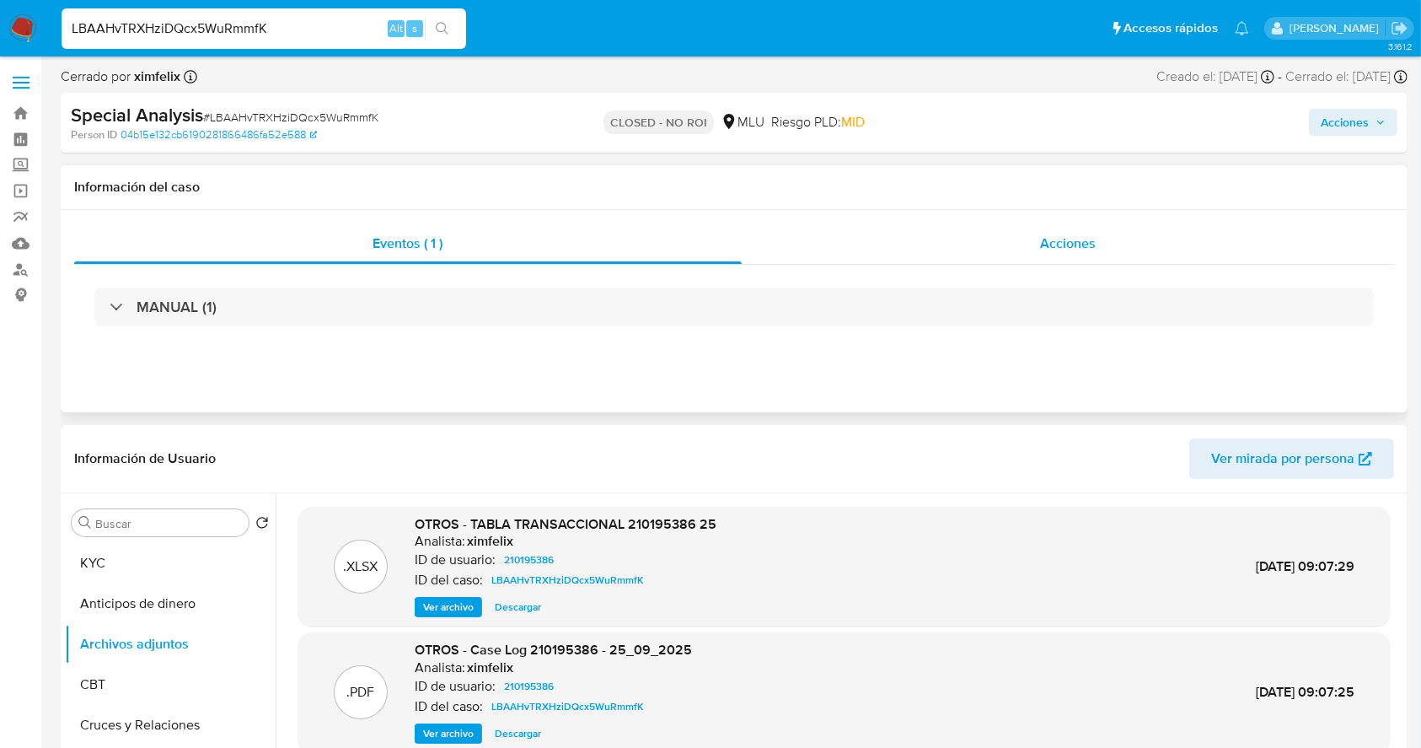
click at [1061, 244] on span "Acciones" at bounding box center [1068, 242] width 56 height 19
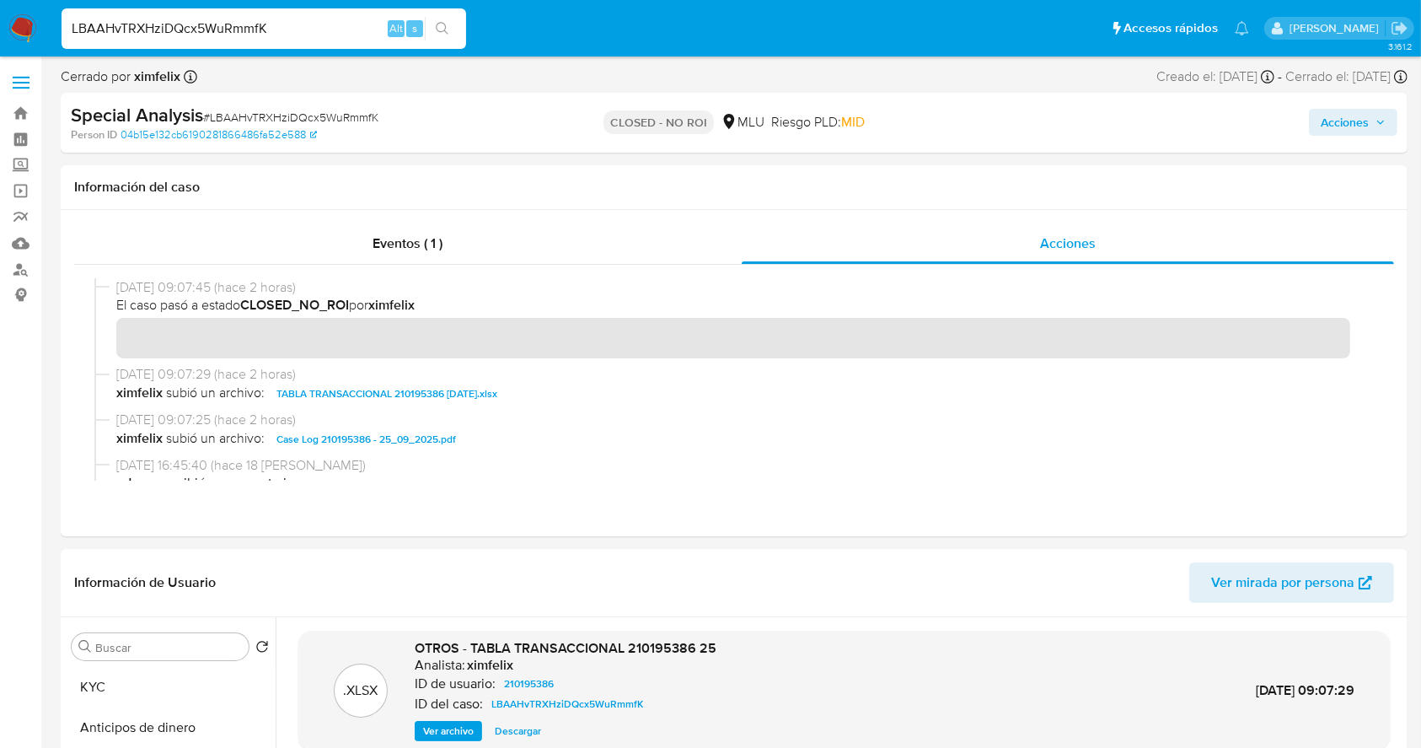
click at [291, 43] on div "LBAAHvTRXHziDQcx5WuRmmfK Alt s" at bounding box center [264, 28] width 405 height 40
click at [244, 27] on input "LBAAHvTRXHziDQcx5WuRmmfK" at bounding box center [264, 29] width 405 height 22
paste input "zsvOLtjyBtuwxEP7hESJm3E6"
type input "zsvOLtjyBtuwxEP7hESJm3E6"
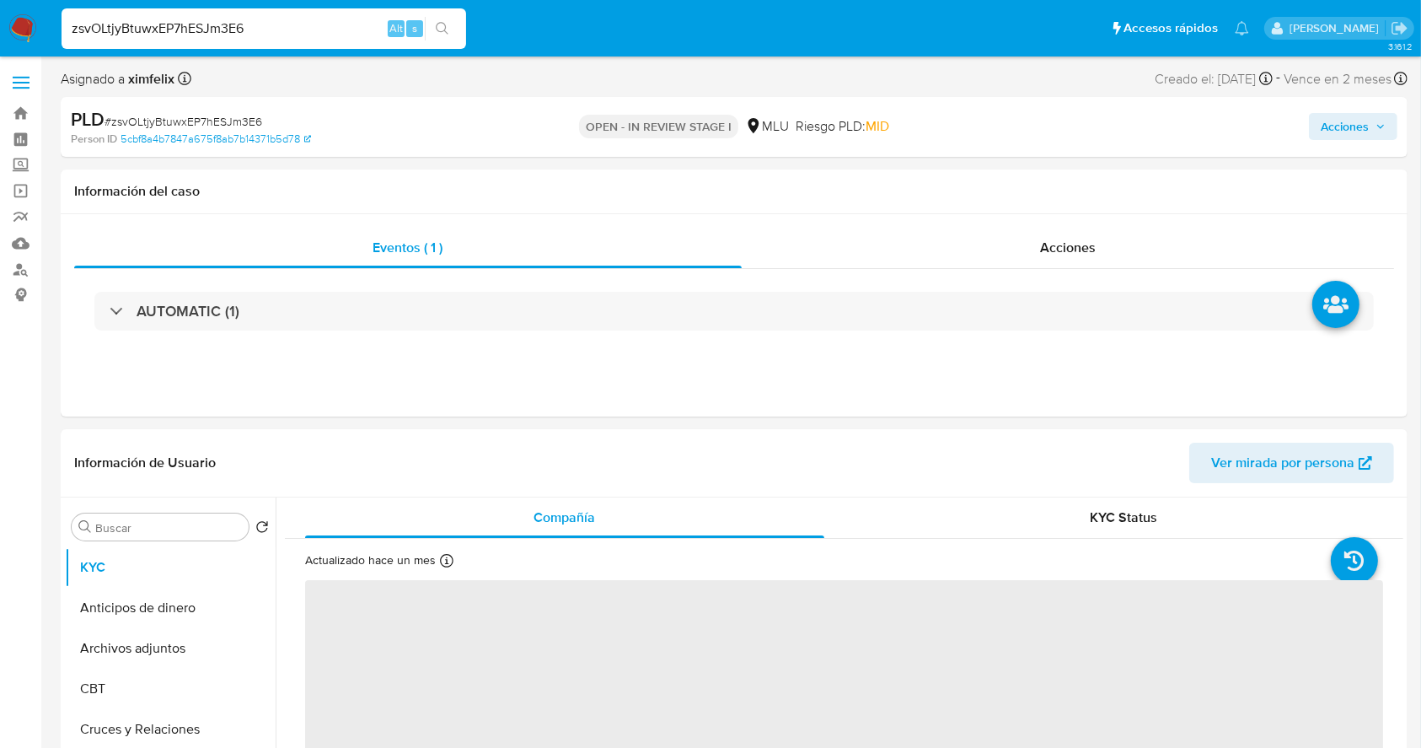
select select "10"
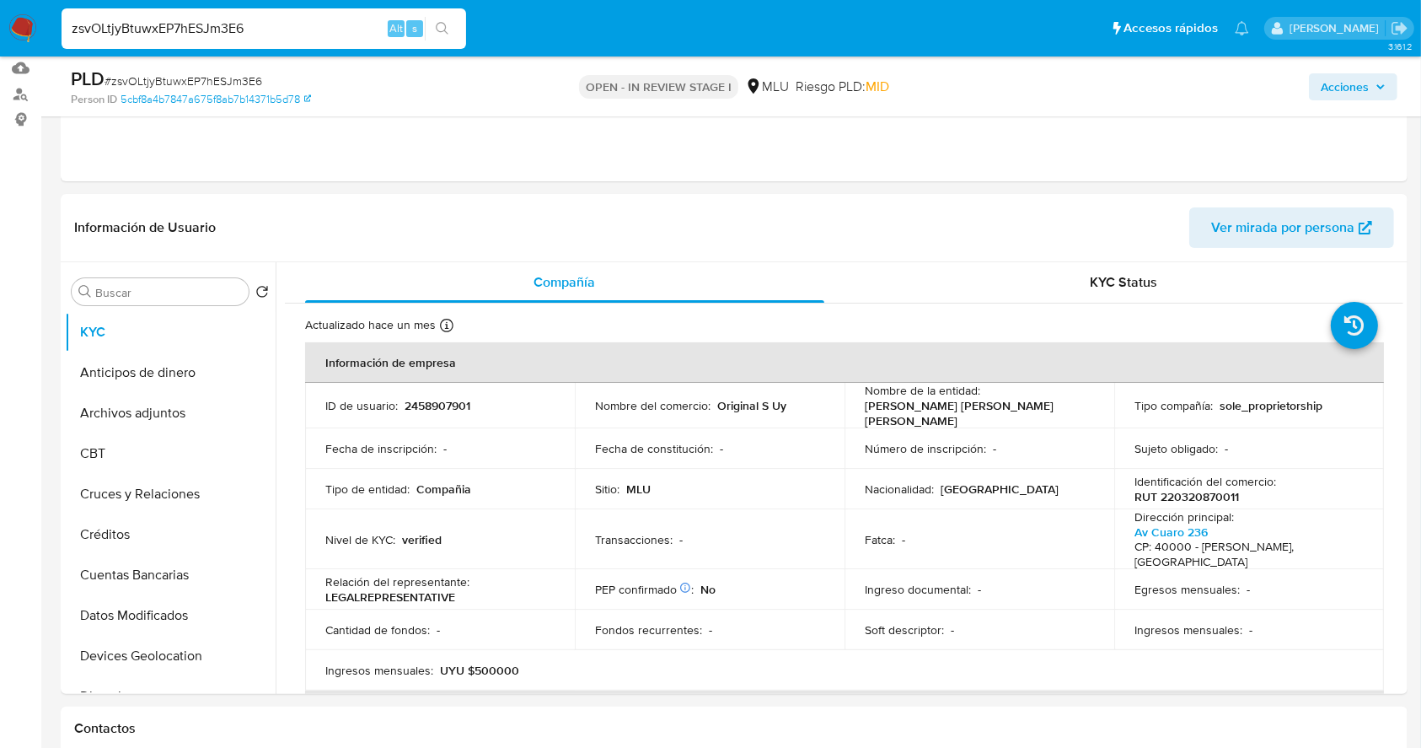
scroll to position [178, 0]
click at [1203, 491] on p "RUT 220320870011" at bounding box center [1186, 493] width 105 height 15
copy p "220320870011"
click at [220, 32] on input "zsvOLtjyBtuwxEP7hESJm3E6" at bounding box center [264, 29] width 405 height 22
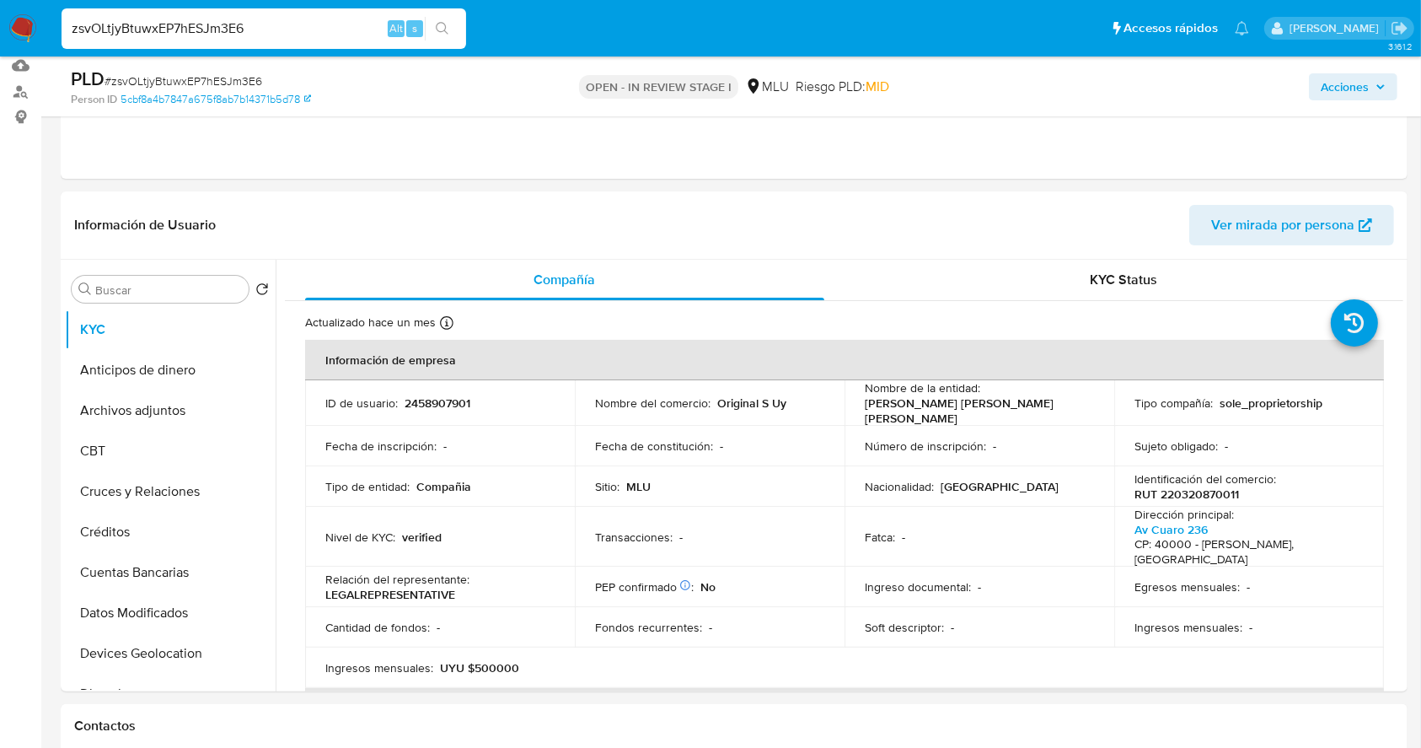
click at [220, 32] on input "zsvOLtjyBtuwxEP7hESJm3E6" at bounding box center [264, 29] width 405 height 22
paste input "rzecSDfySCHXuPByb4tlBO2n"
type input "rzecSDfySCHXuPByb4tlBO2n"
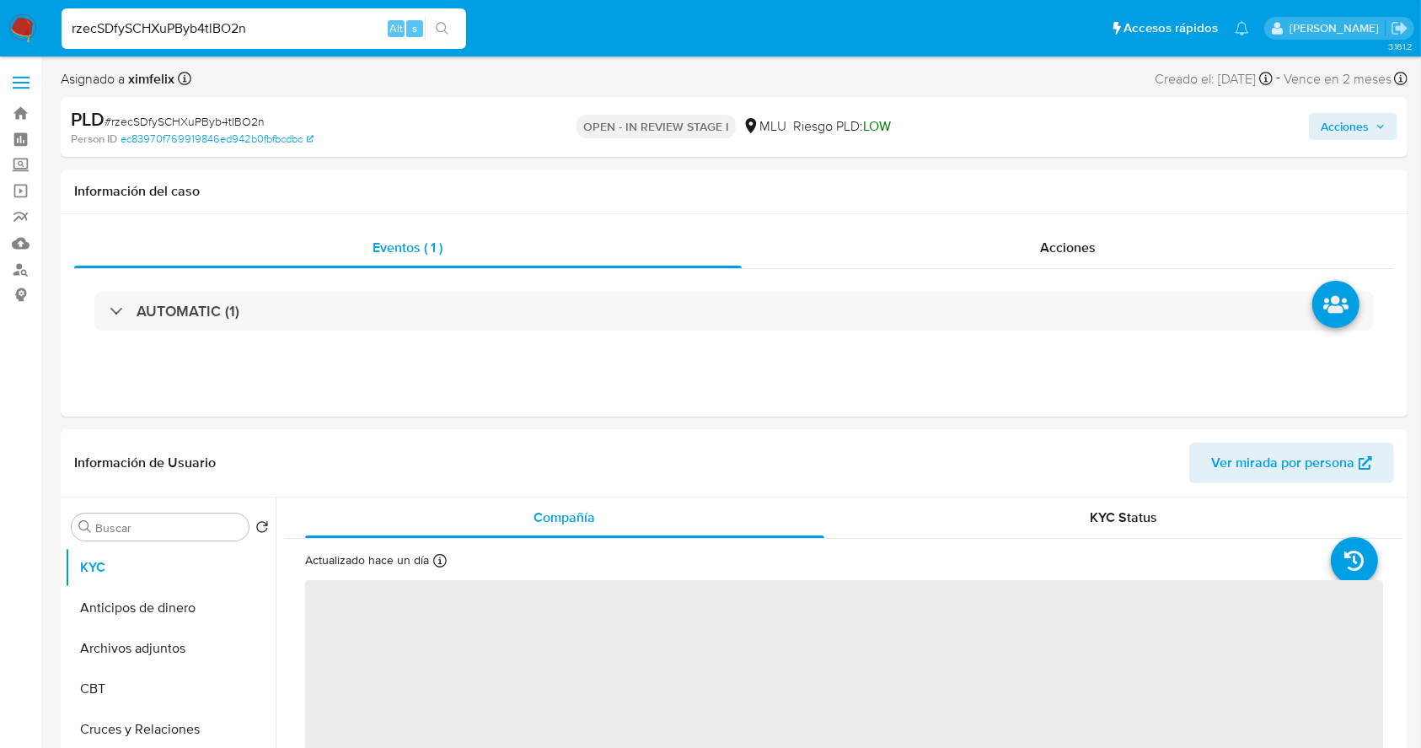
select select "10"
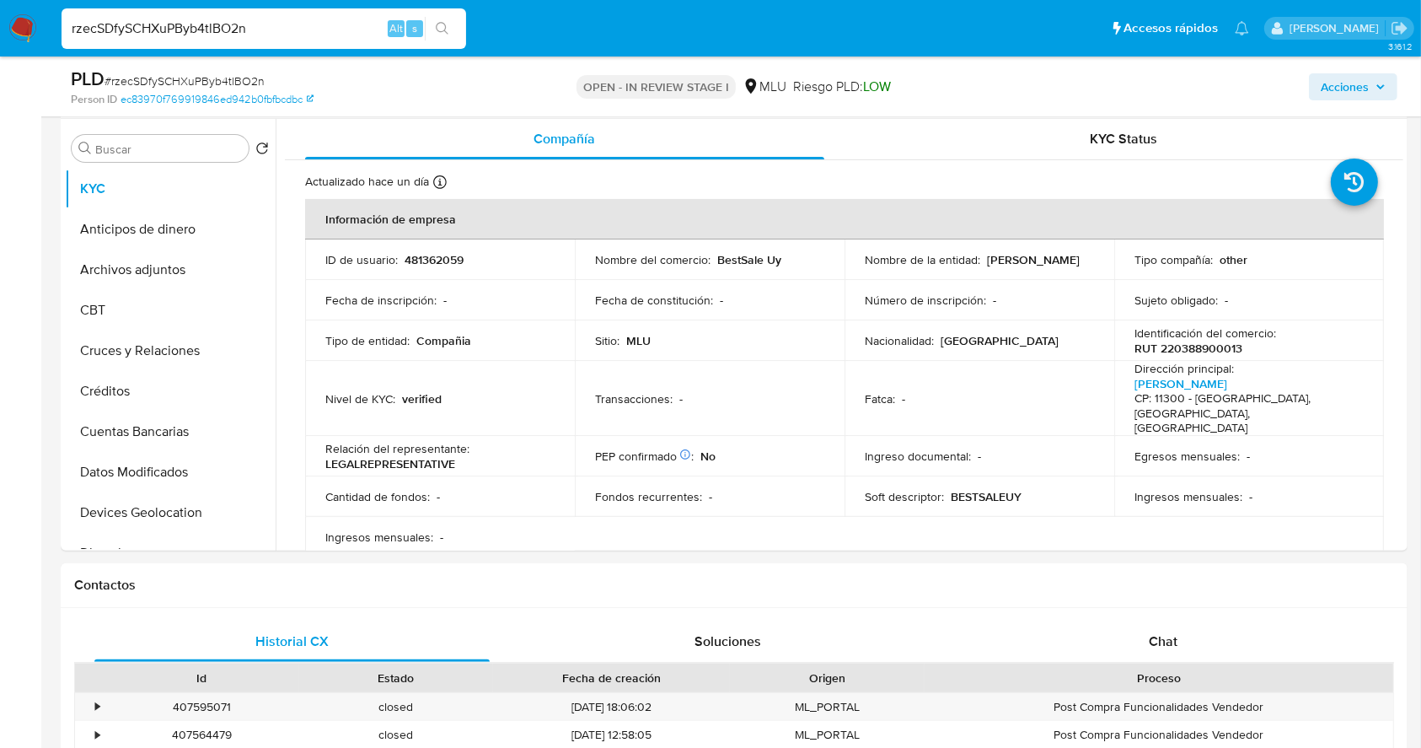
click at [252, 40] on div "rzecSDfySCHXuPByb4tlBO2n Alt s" at bounding box center [264, 28] width 405 height 40
click at [221, 24] on input "rzecSDfySCHXuPByb4tlBO2n" at bounding box center [264, 29] width 405 height 22
paste input "ipimjisQBG9PIyJspNZbPtKF"
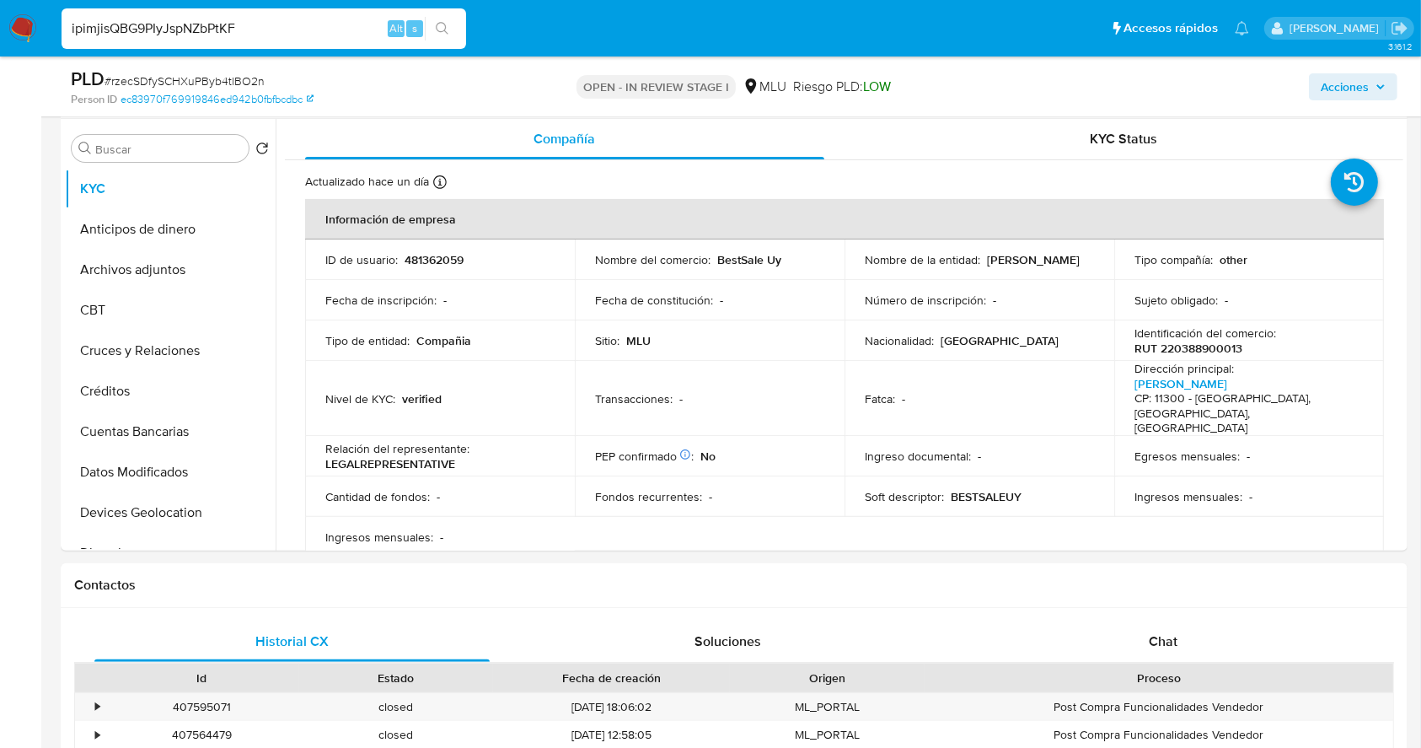
type input "ipimjisQBG9PIyJspNZbPtKF"
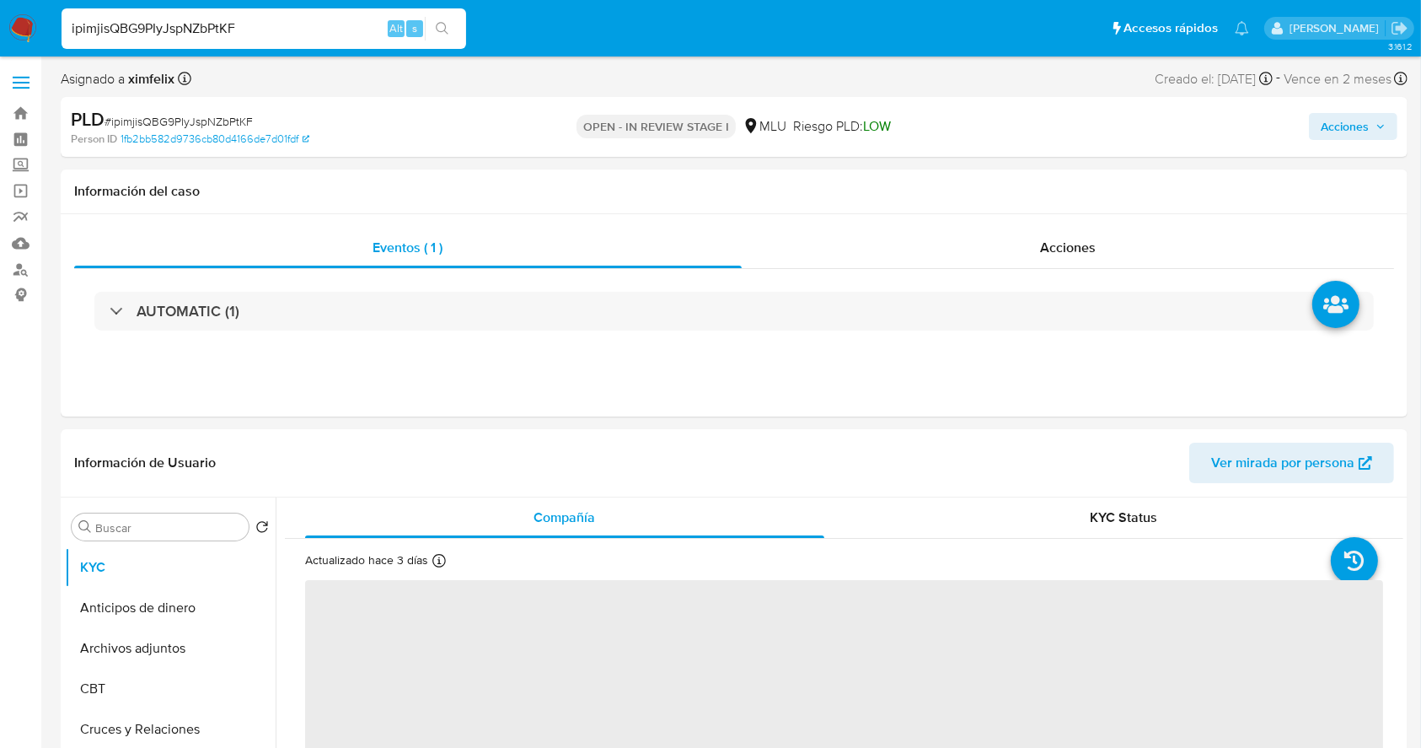
select select "10"
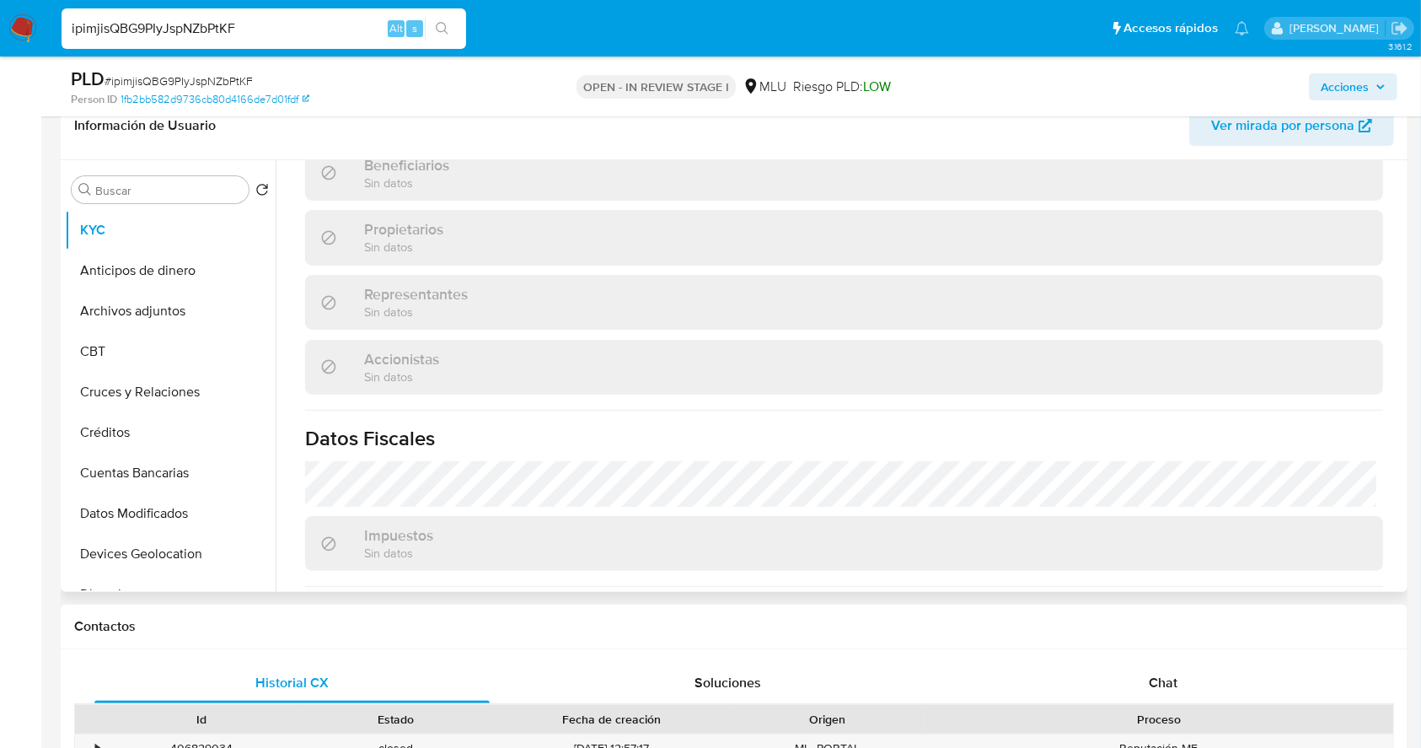
scroll to position [986, 0]
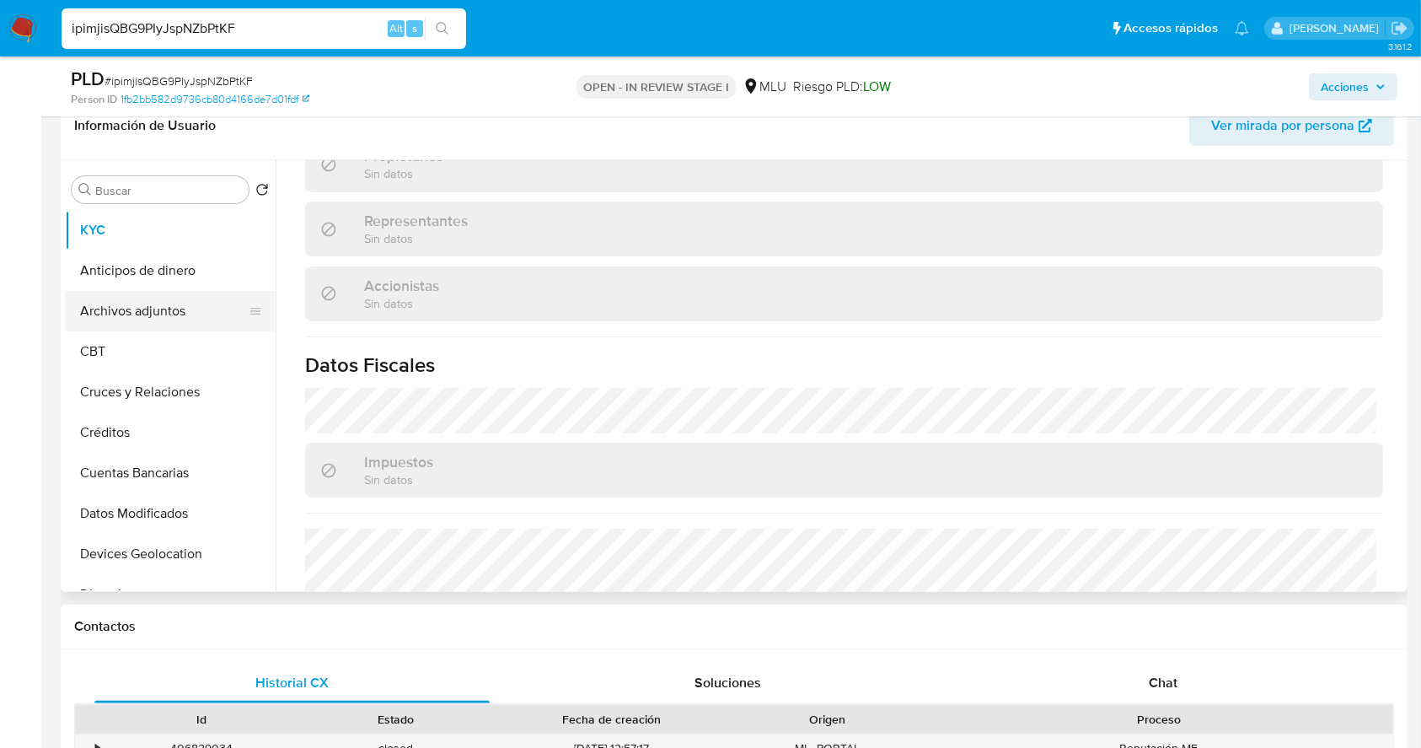
click at [182, 299] on button "Archivos adjuntos" at bounding box center [163, 311] width 197 height 40
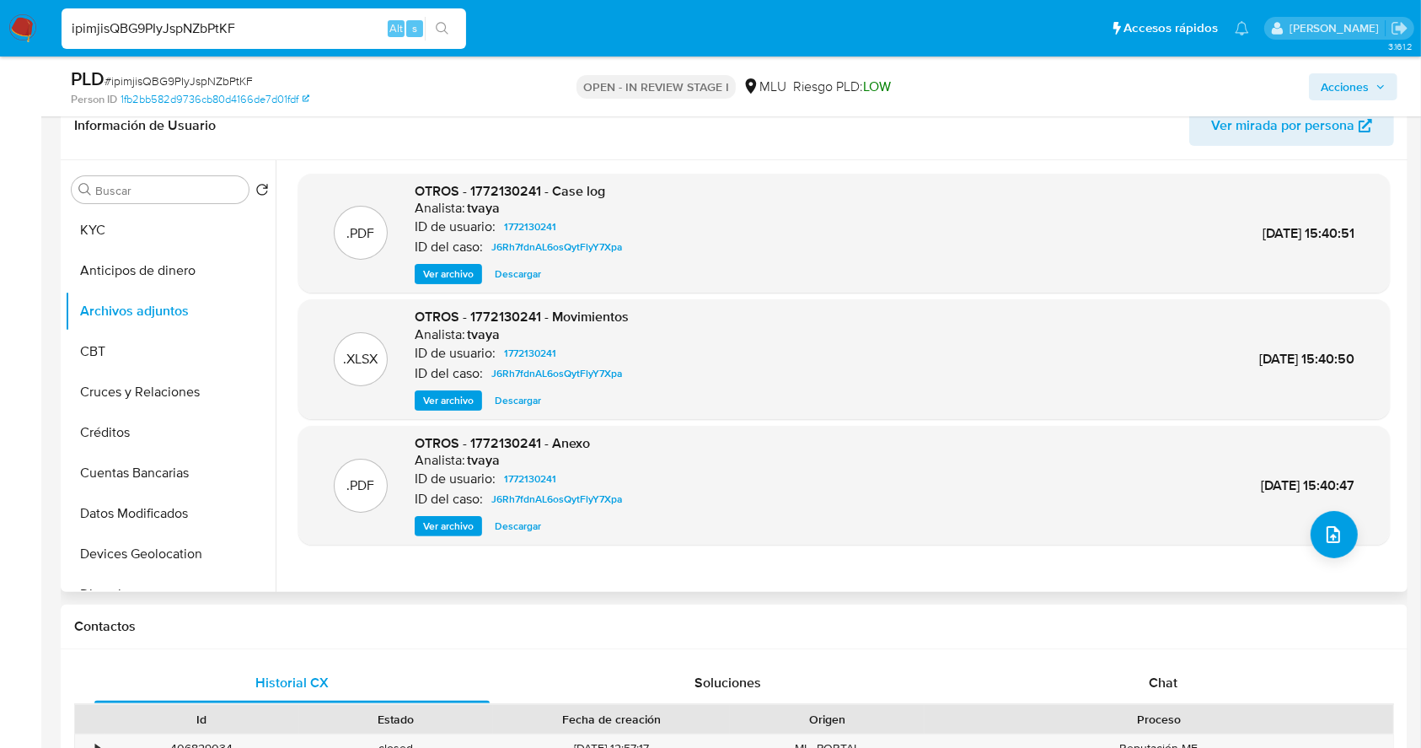
click at [444, 267] on span "Ver archivo" at bounding box center [448, 273] width 51 height 17
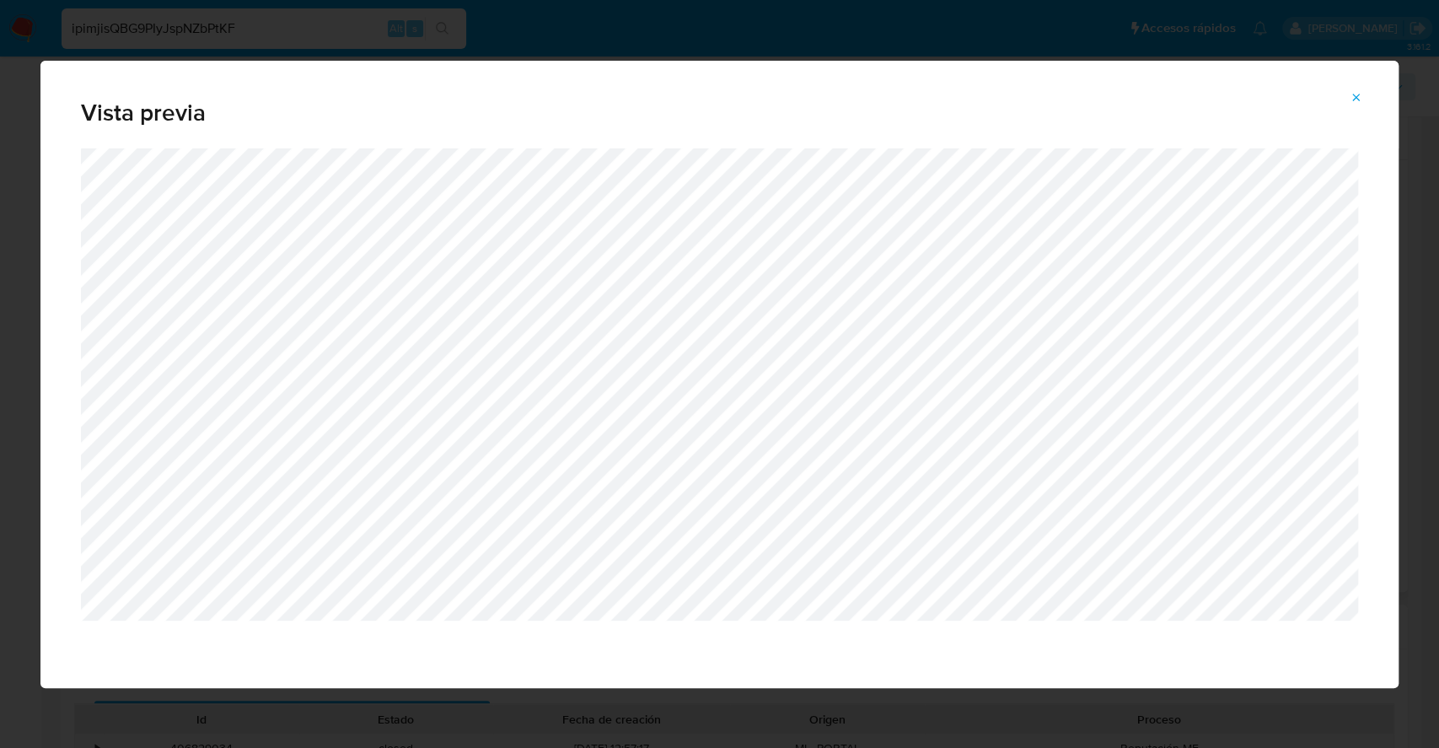
click at [1354, 113] on span "Vista previa" at bounding box center [719, 113] width 1277 height 24
click at [1355, 102] on icon "Attachment preview" at bounding box center [1355, 97] width 13 height 13
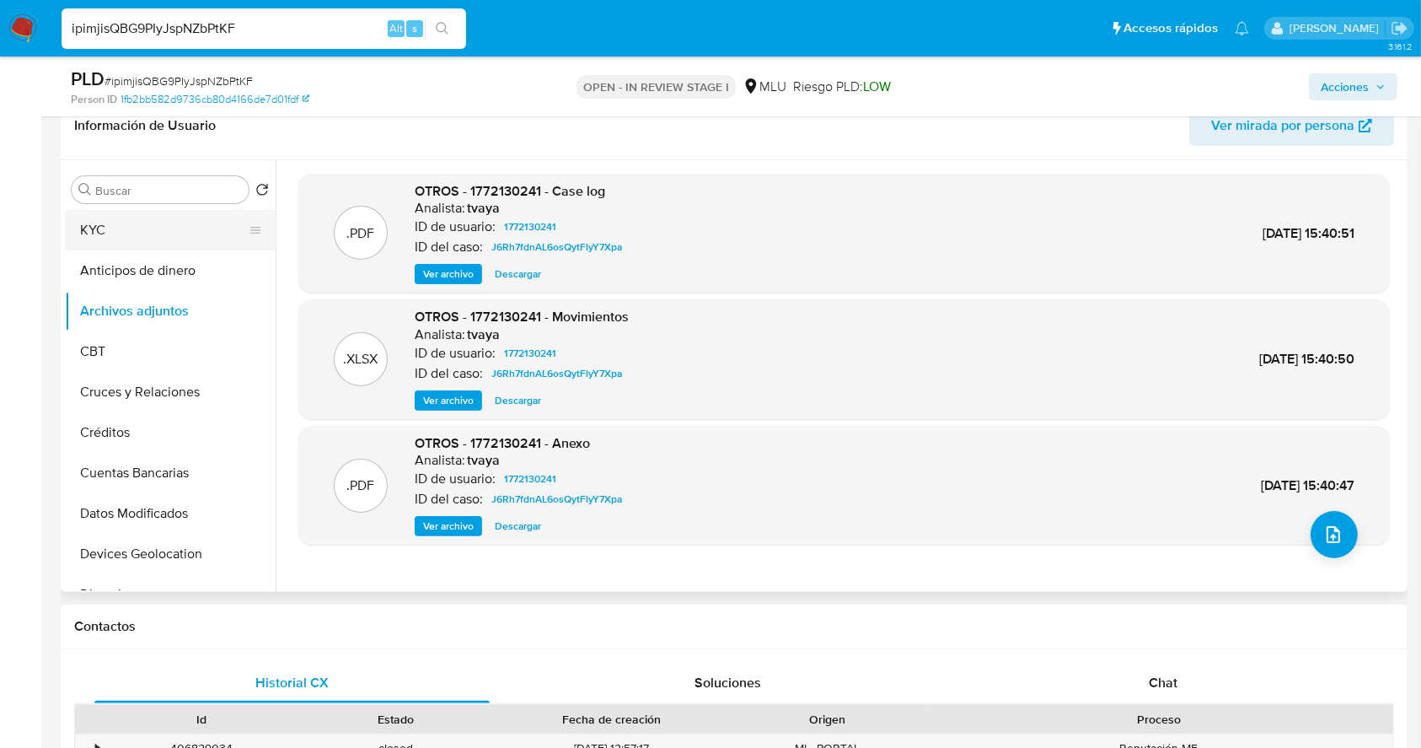
click at [169, 242] on button "KYC" at bounding box center [163, 230] width 197 height 40
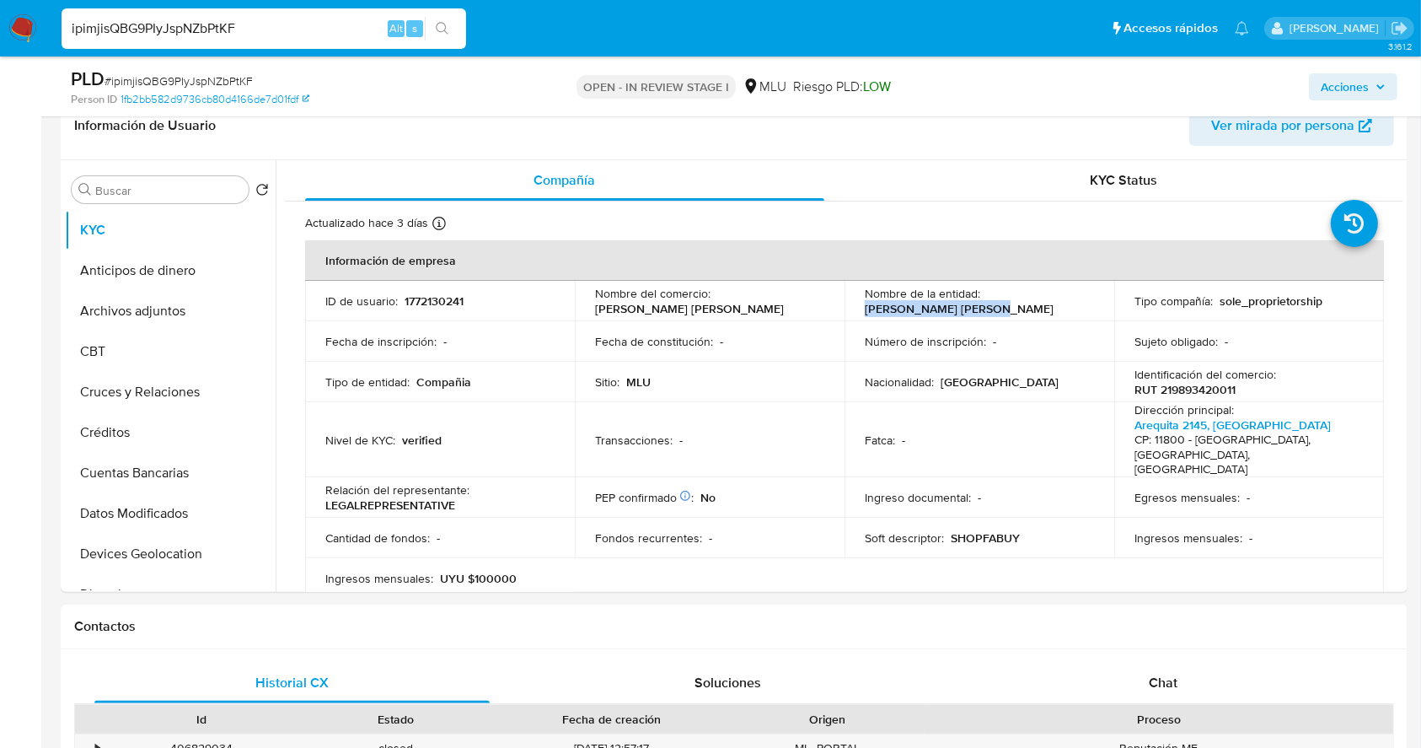
drag, startPoint x: 977, startPoint y: 304, endPoint x: 862, endPoint y: 304, distance: 114.6
click at [865, 304] on div "Nombre de la entidad : KELM FABIAN GUILLERMO" at bounding box center [979, 301] width 229 height 30
copy p "KELM FABIAN GUILLERMO"
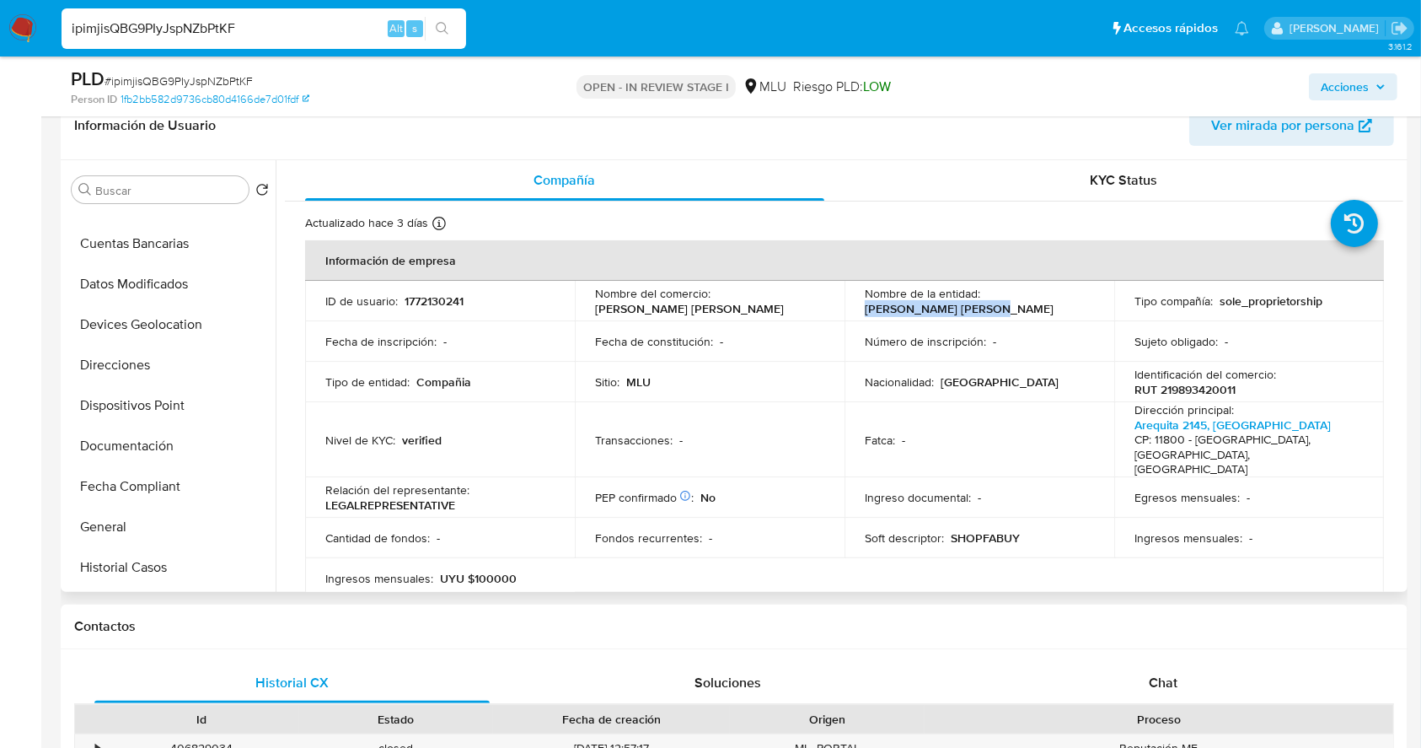
scroll to position [233, 0]
click at [137, 347] on button "Direcciones" at bounding box center [163, 361] width 197 height 40
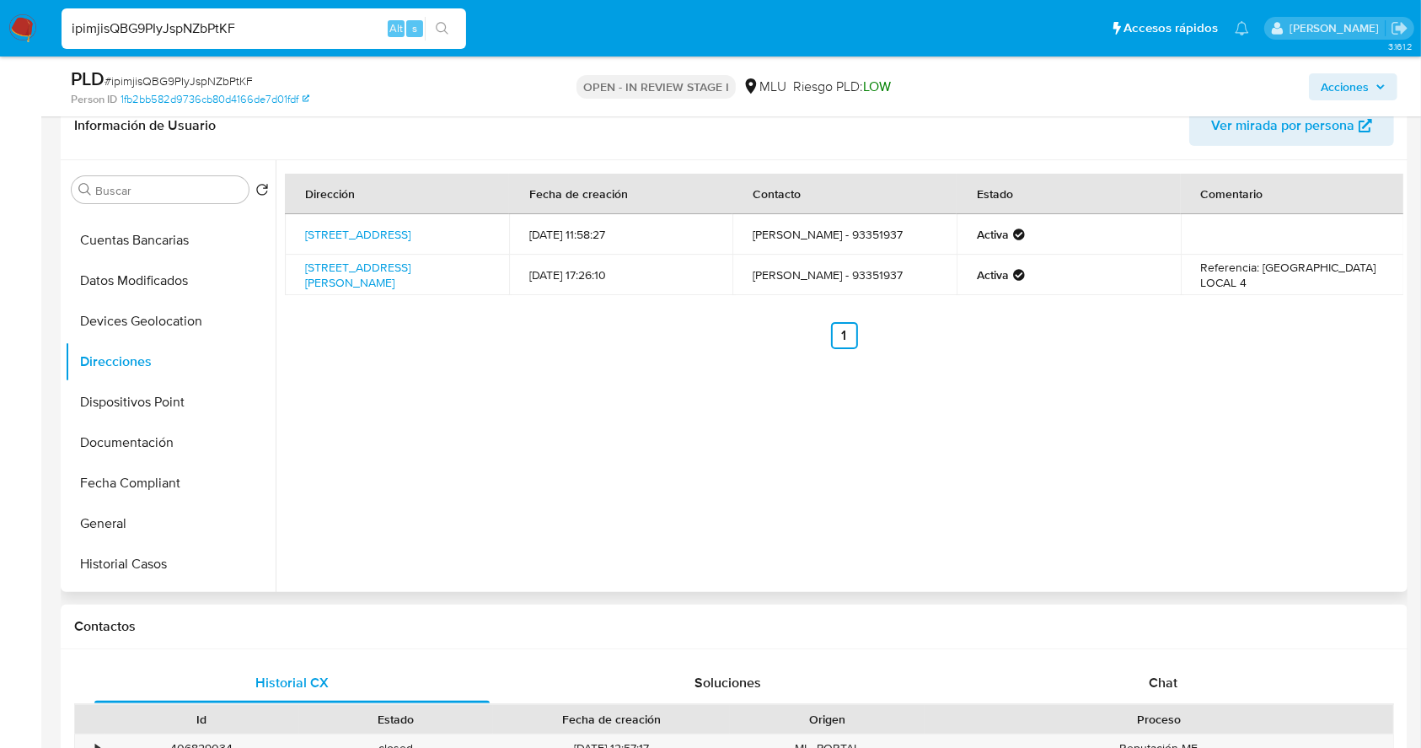
drag, startPoint x: 489, startPoint y: 278, endPoint x: 301, endPoint y: 271, distance: 188.1
click at [301, 271] on td "Av 18 De Julio 1385, Centro, Montevideo, 11100, Uruguay 1385" at bounding box center [397, 275] width 224 height 40
copy link "Av 18 De Julio 1385, Centro, Montevideo, 11100, Uruguay 1385"
drag, startPoint x: 1244, startPoint y: 283, endPoint x: 1257, endPoint y: 272, distance: 17.4
click at [1257, 272] on td "Referencia: GALERIA CITY HALL LOCAL 4" at bounding box center [1293, 275] width 224 height 40
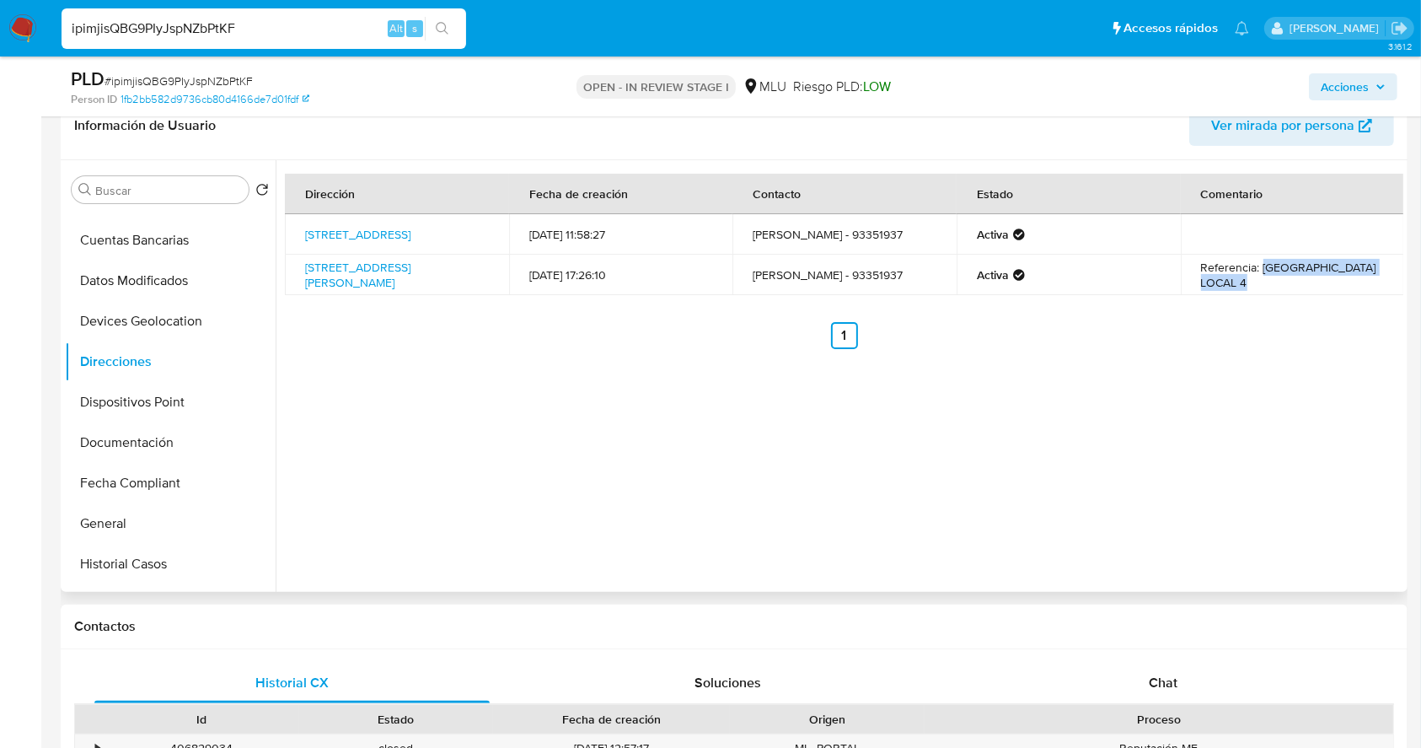
copy td "GALERIA CITY HALL LOCAL 4"
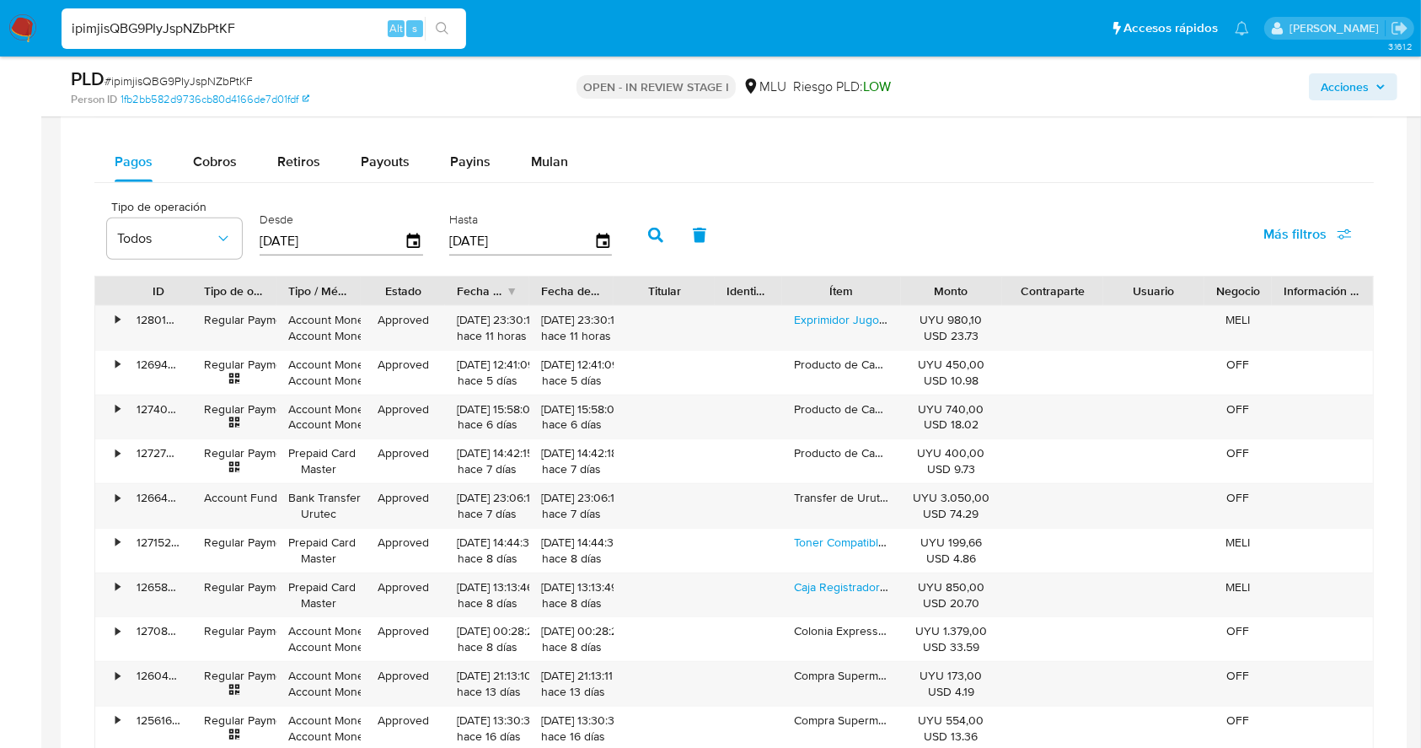
scroll to position [1381, 0]
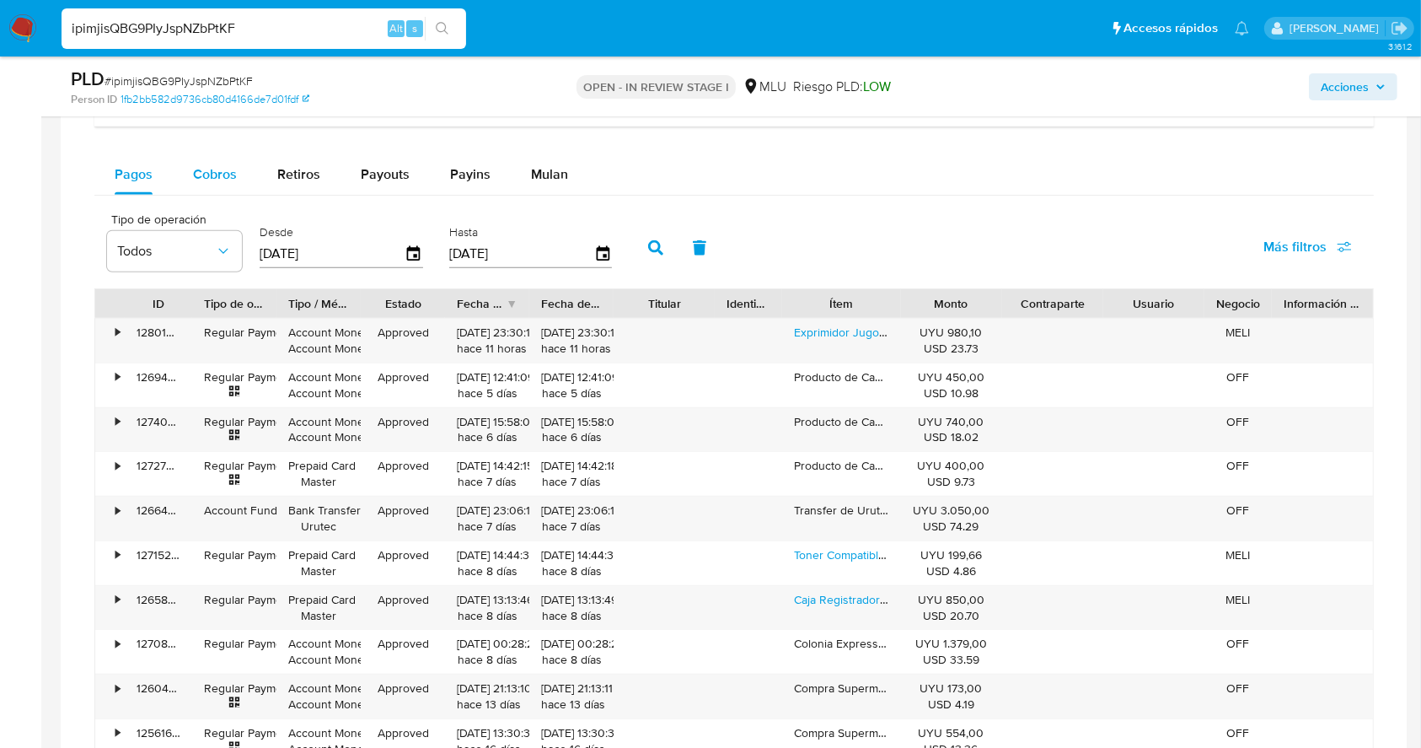
click at [237, 171] on button "Cobros" at bounding box center [215, 174] width 84 height 40
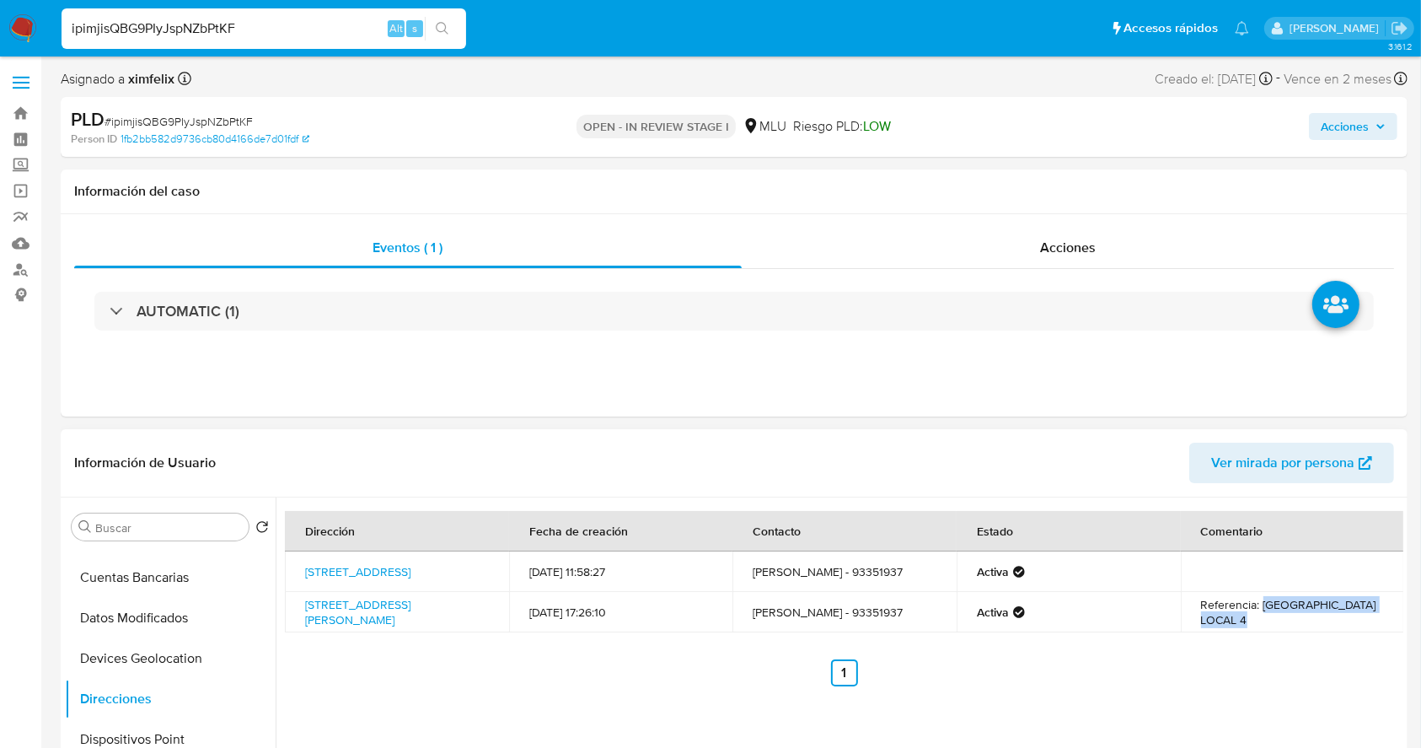
scroll to position [0, 0]
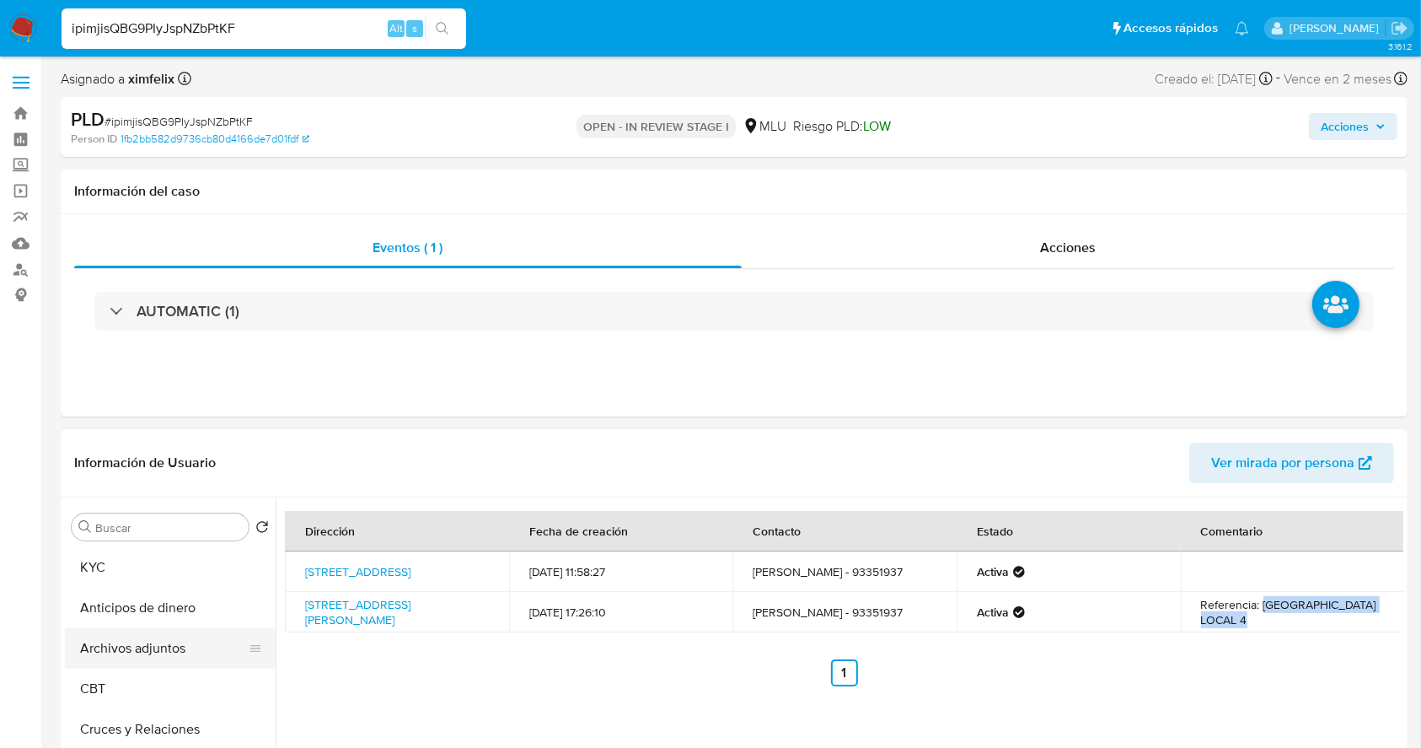
click at [166, 644] on button "Archivos adjuntos" at bounding box center [163, 648] width 197 height 40
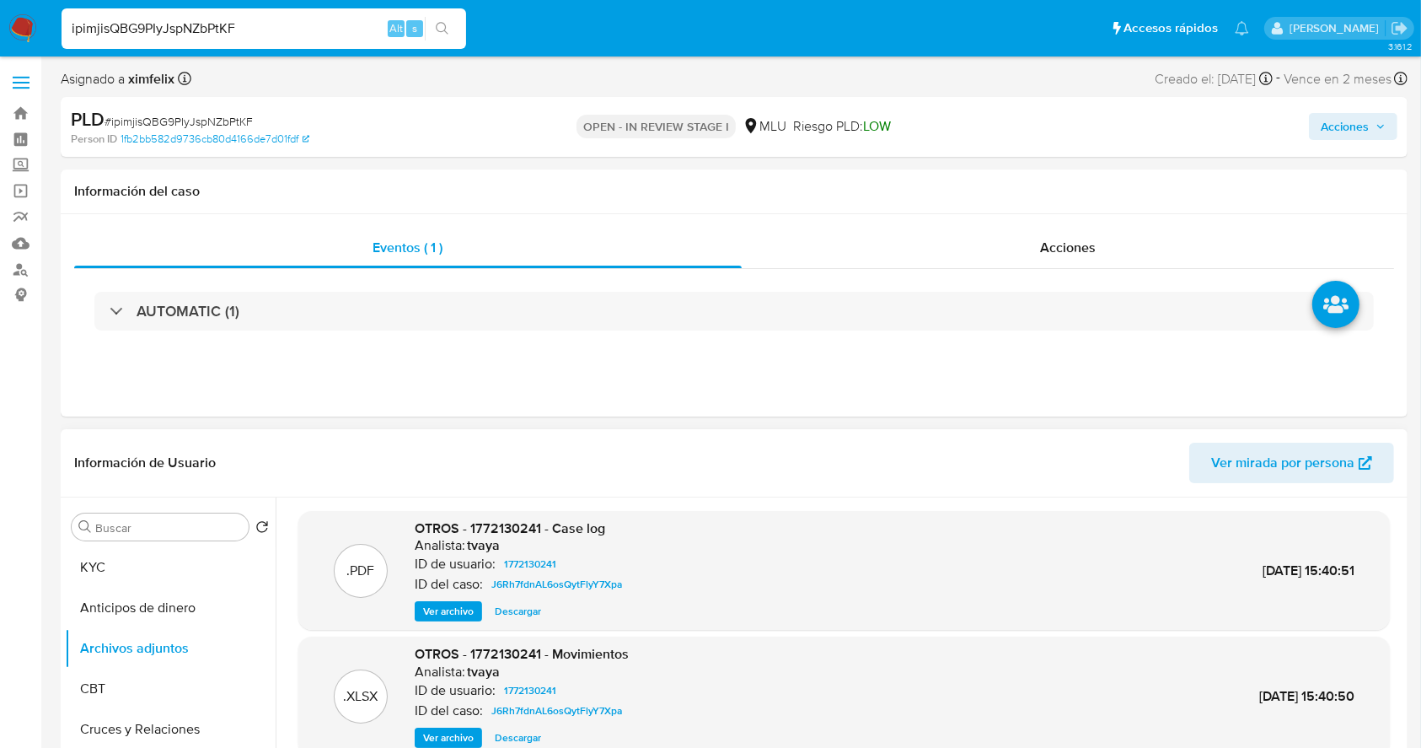
click at [448, 612] on span "Ver archivo" at bounding box center [448, 611] width 51 height 17
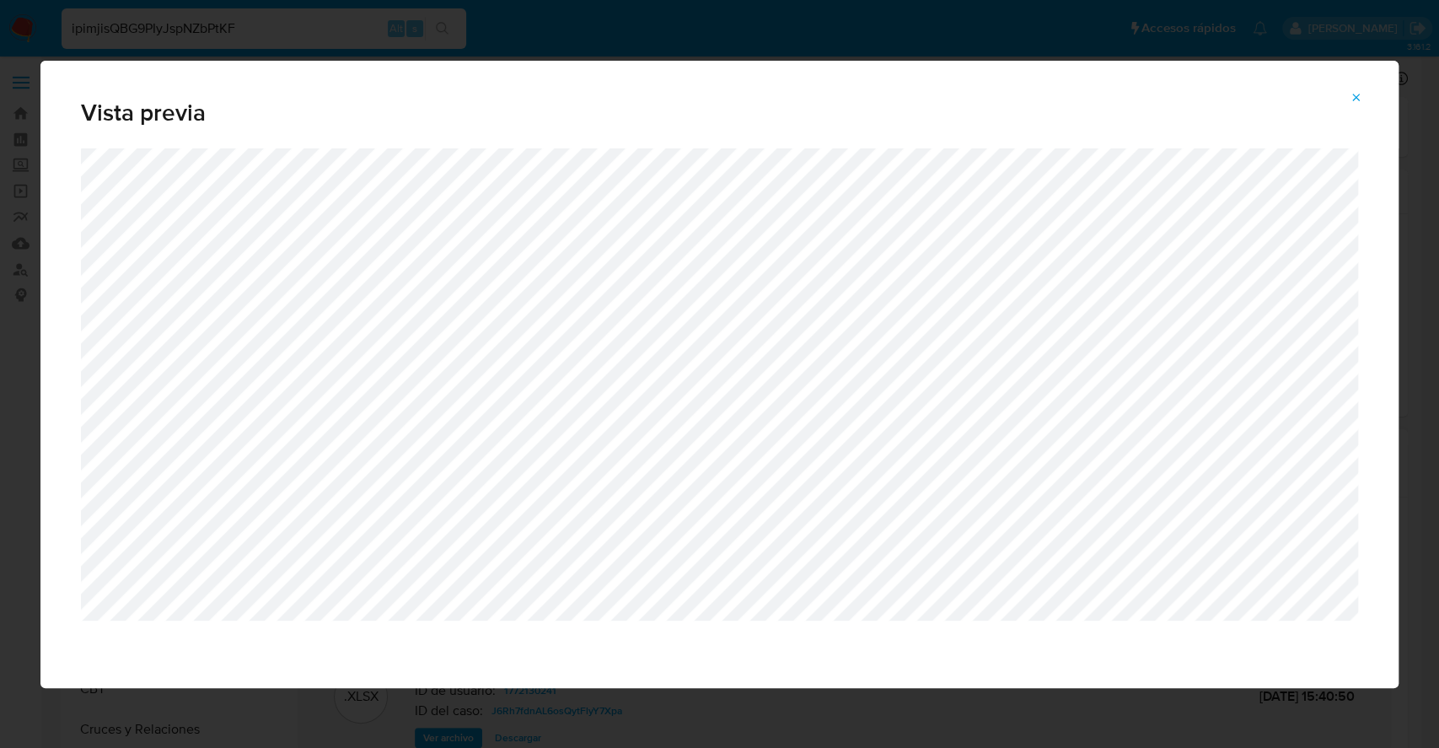
click at [1362, 87] on button "Attachment preview" at bounding box center [1356, 97] width 37 height 27
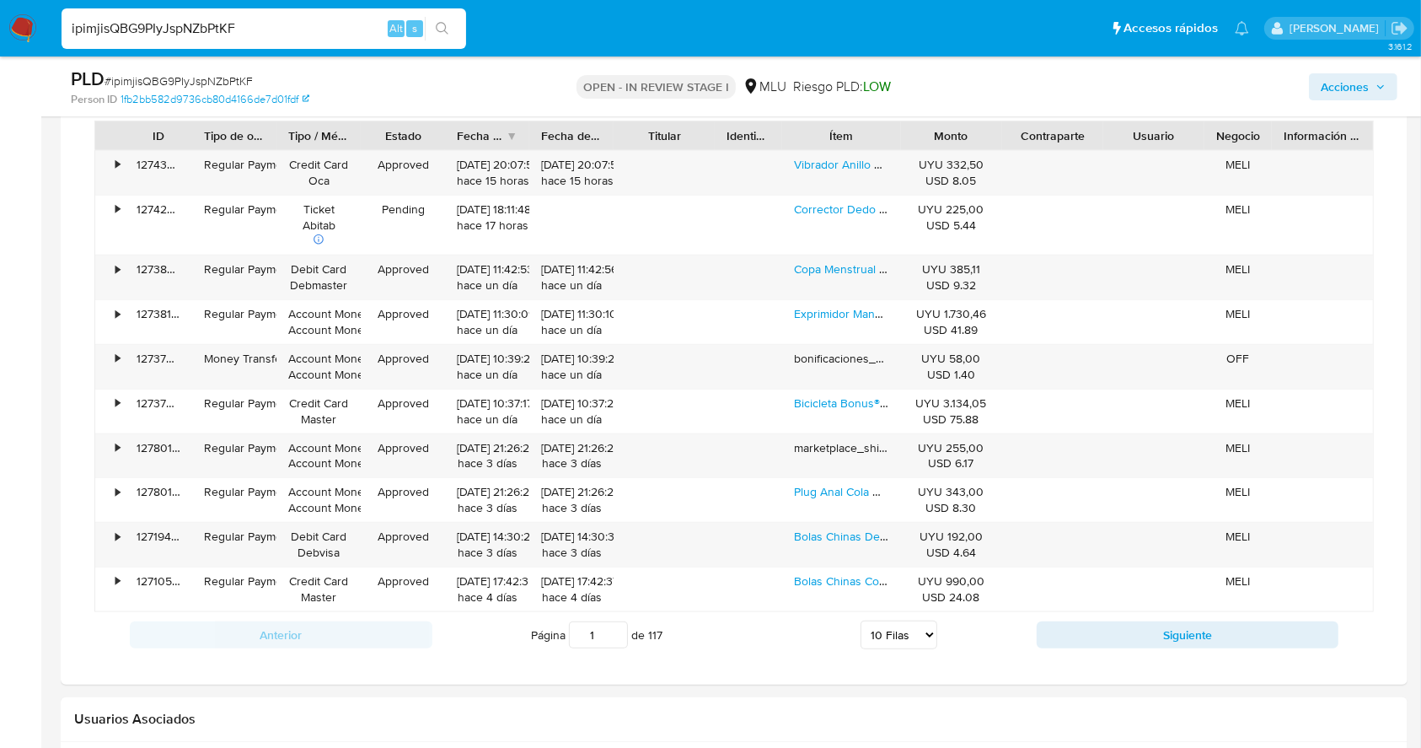
scroll to position [1564, 0]
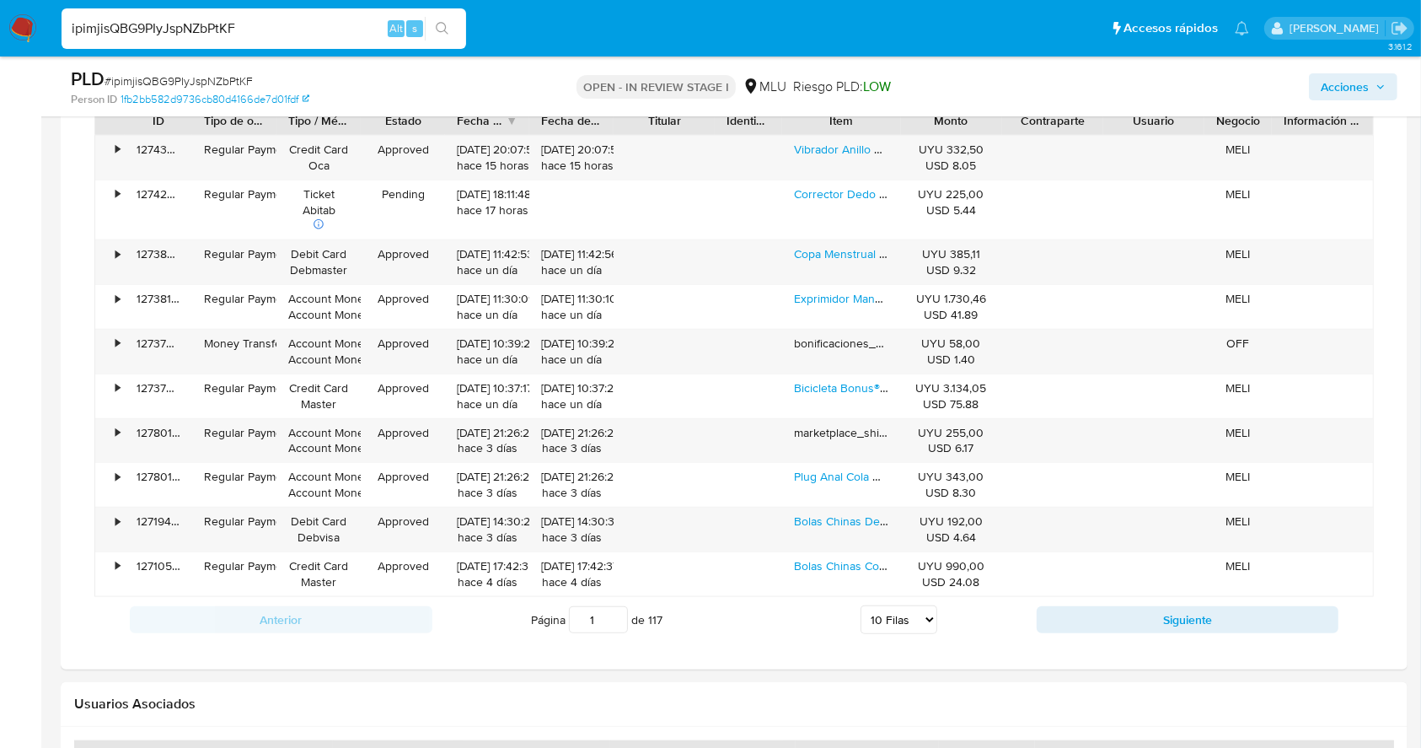
click at [914, 613] on select "5 Filas 10 Filas 20 Filas 25 Filas 50 Filas 100 Filas" at bounding box center [898, 619] width 77 height 29
select select "100"
click at [860, 605] on select "5 Filas 10 Filas 20 Filas 25 Filas 50 Filas 100 Filas" at bounding box center [898, 619] width 77 height 29
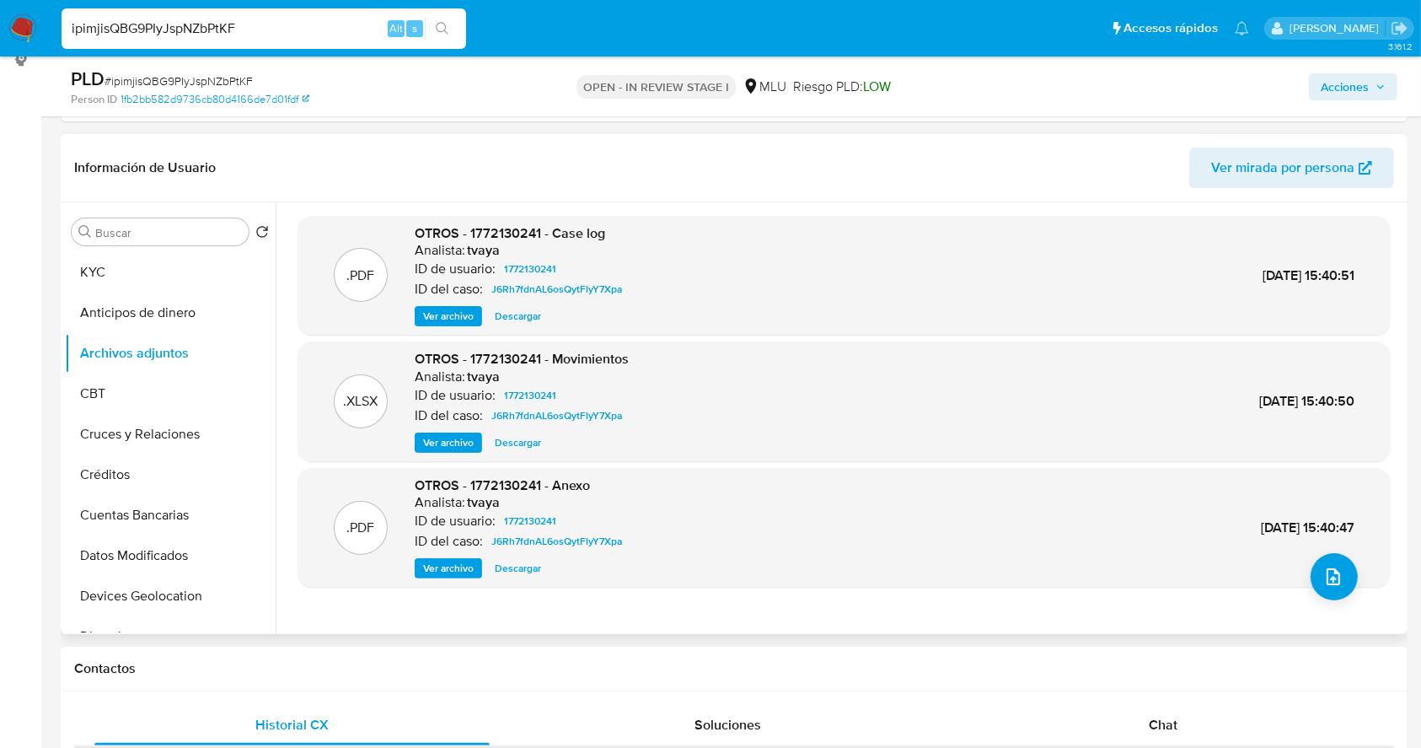
scroll to position [228, 0]
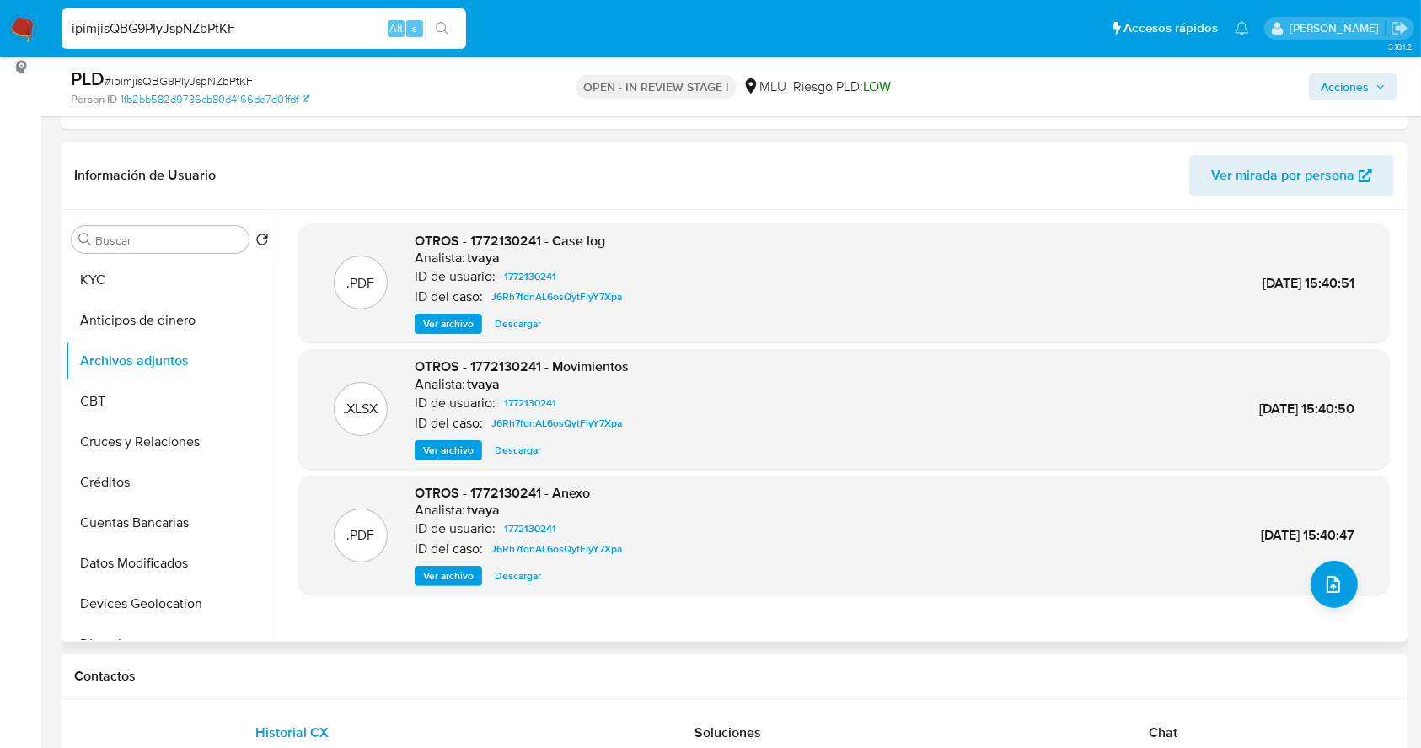
click at [466, 315] on span "Ver archivo" at bounding box center [448, 323] width 51 height 17
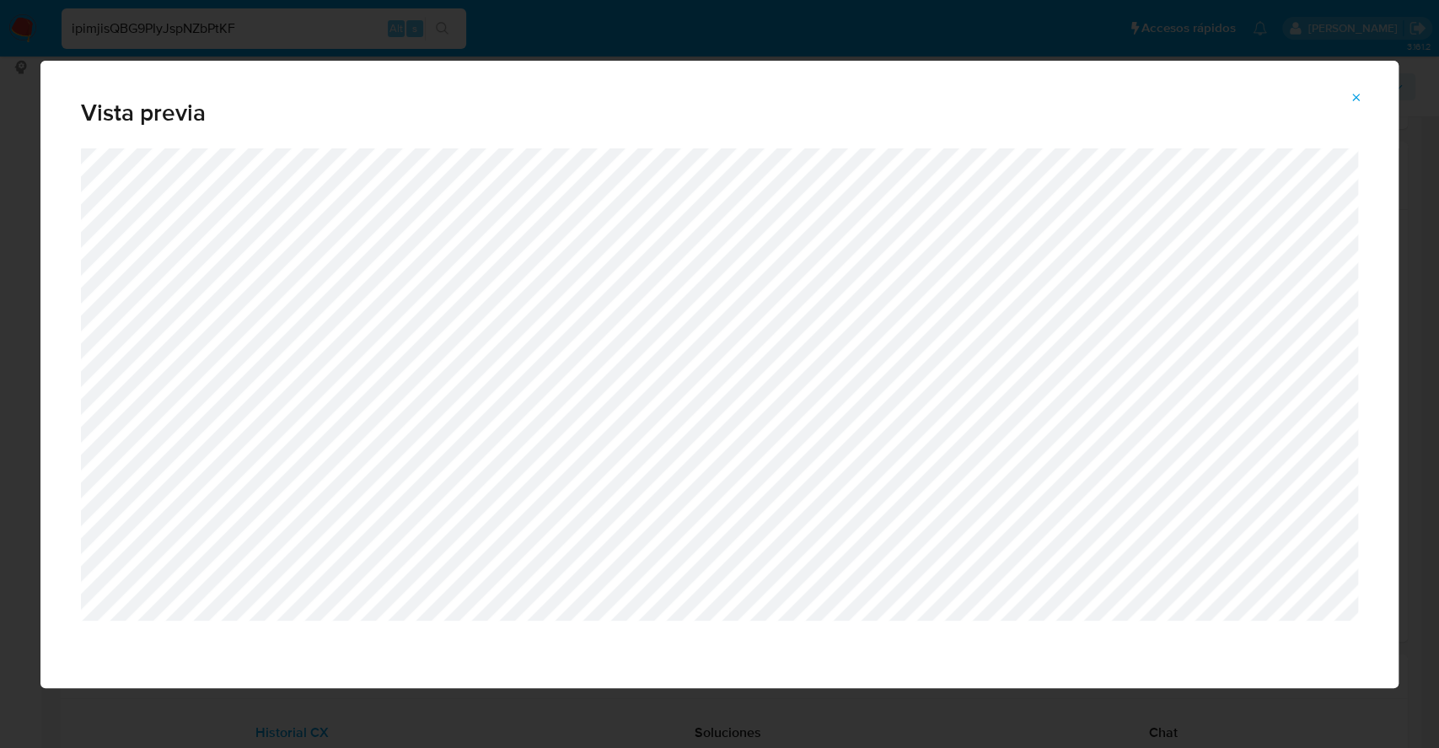
click at [1346, 105] on button "Attachment preview" at bounding box center [1356, 97] width 37 height 27
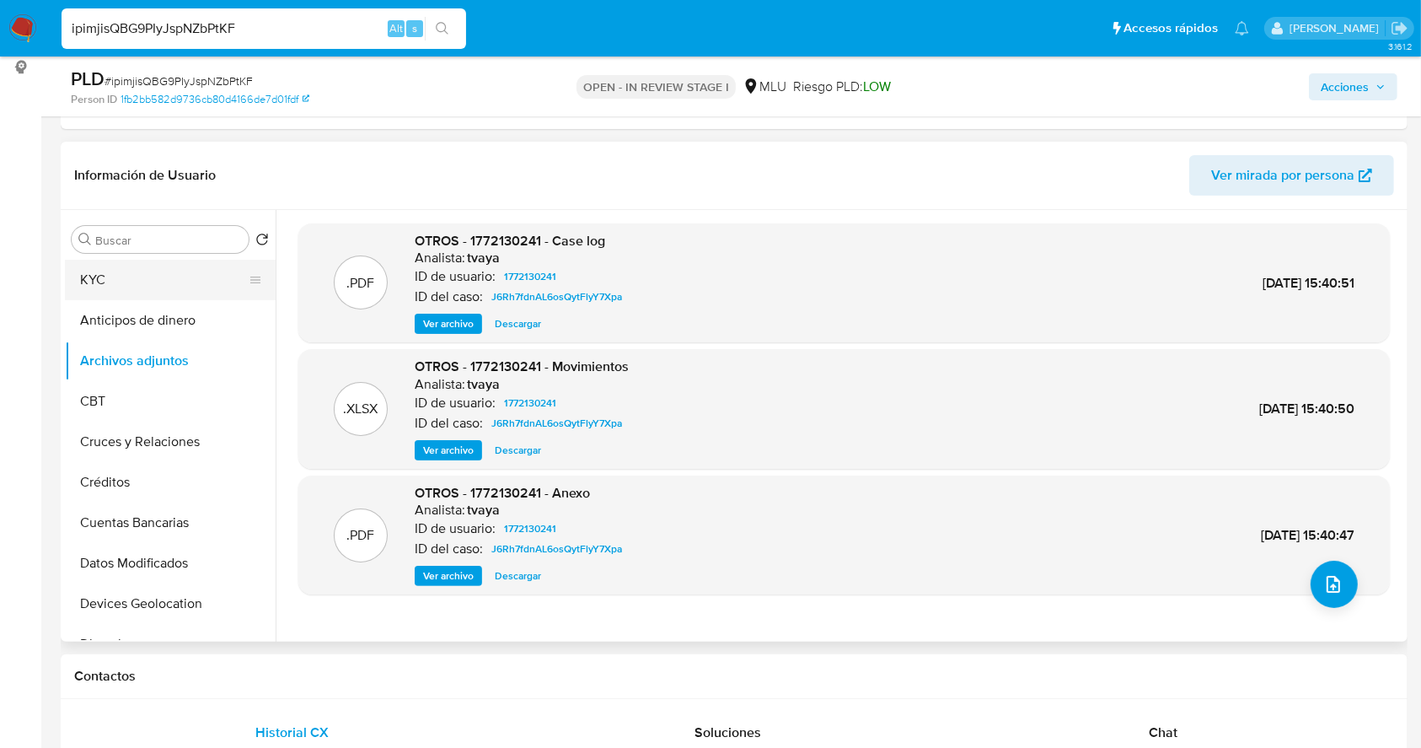
click at [119, 275] on button "KYC" at bounding box center [163, 280] width 197 height 40
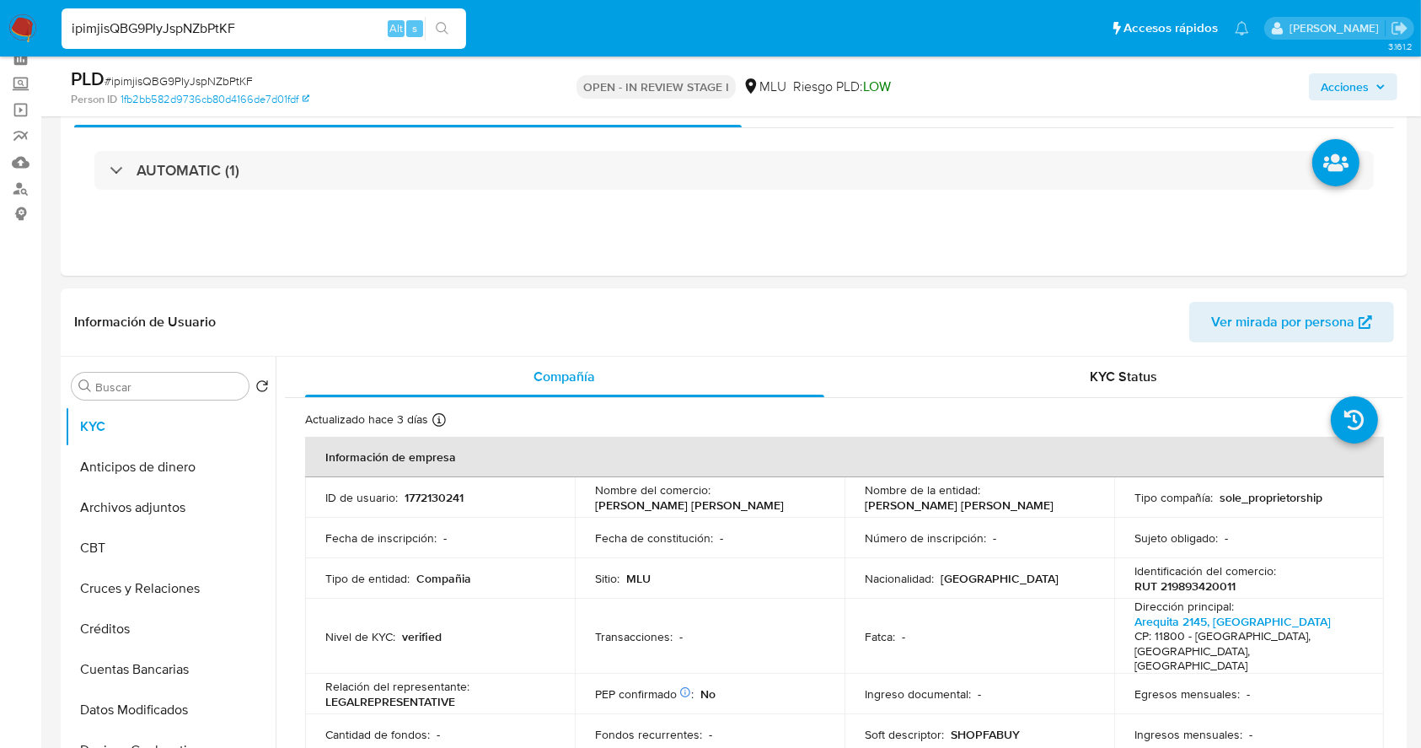
scroll to position [0, 0]
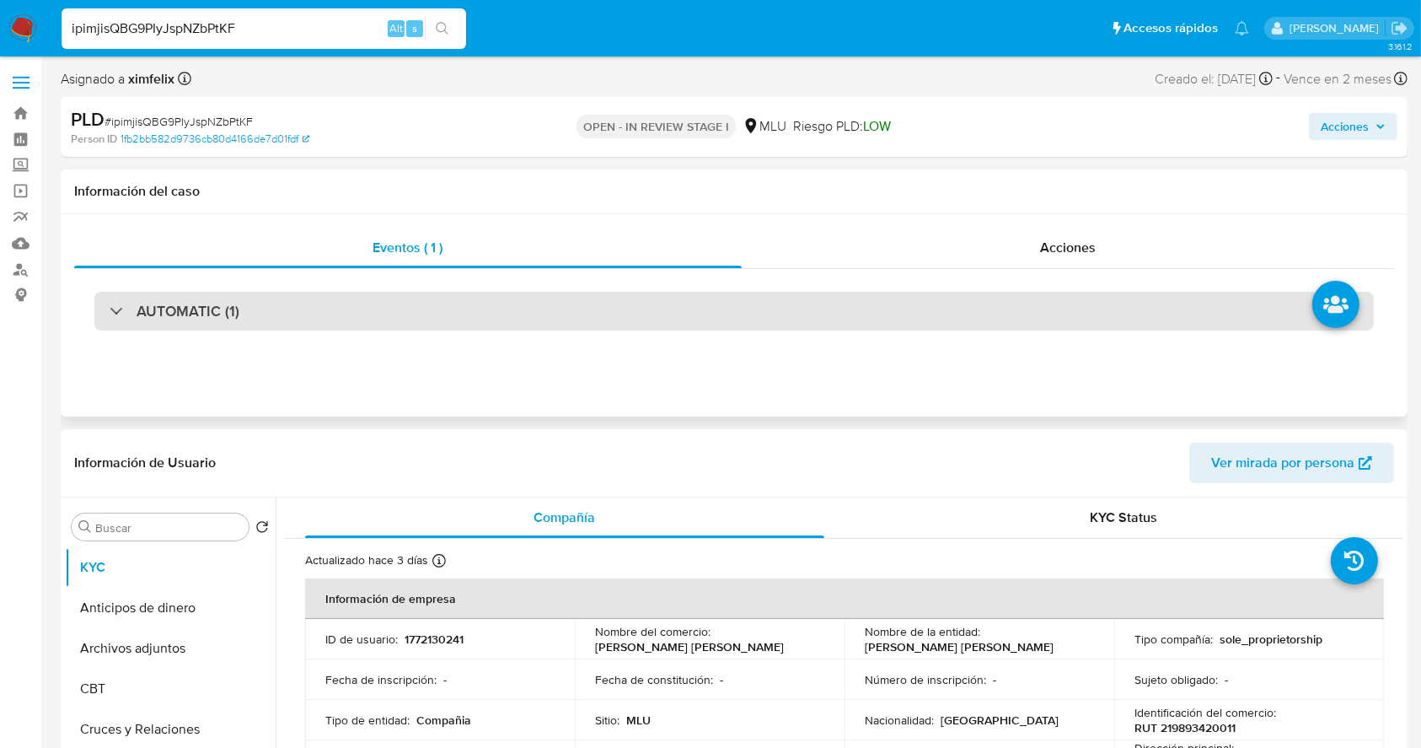
click at [1114, 324] on div "AUTOMATIC (1)" at bounding box center [733, 311] width 1279 height 39
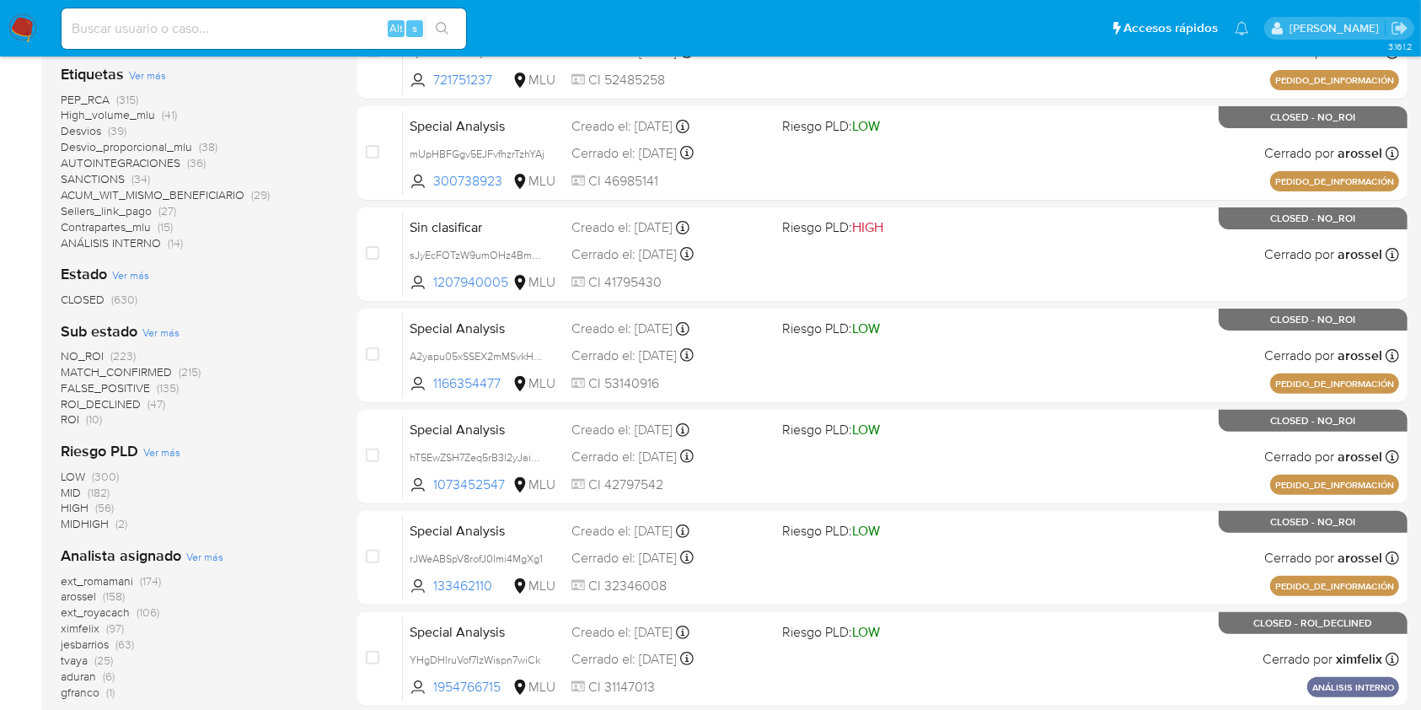
scroll to position [454, 0]
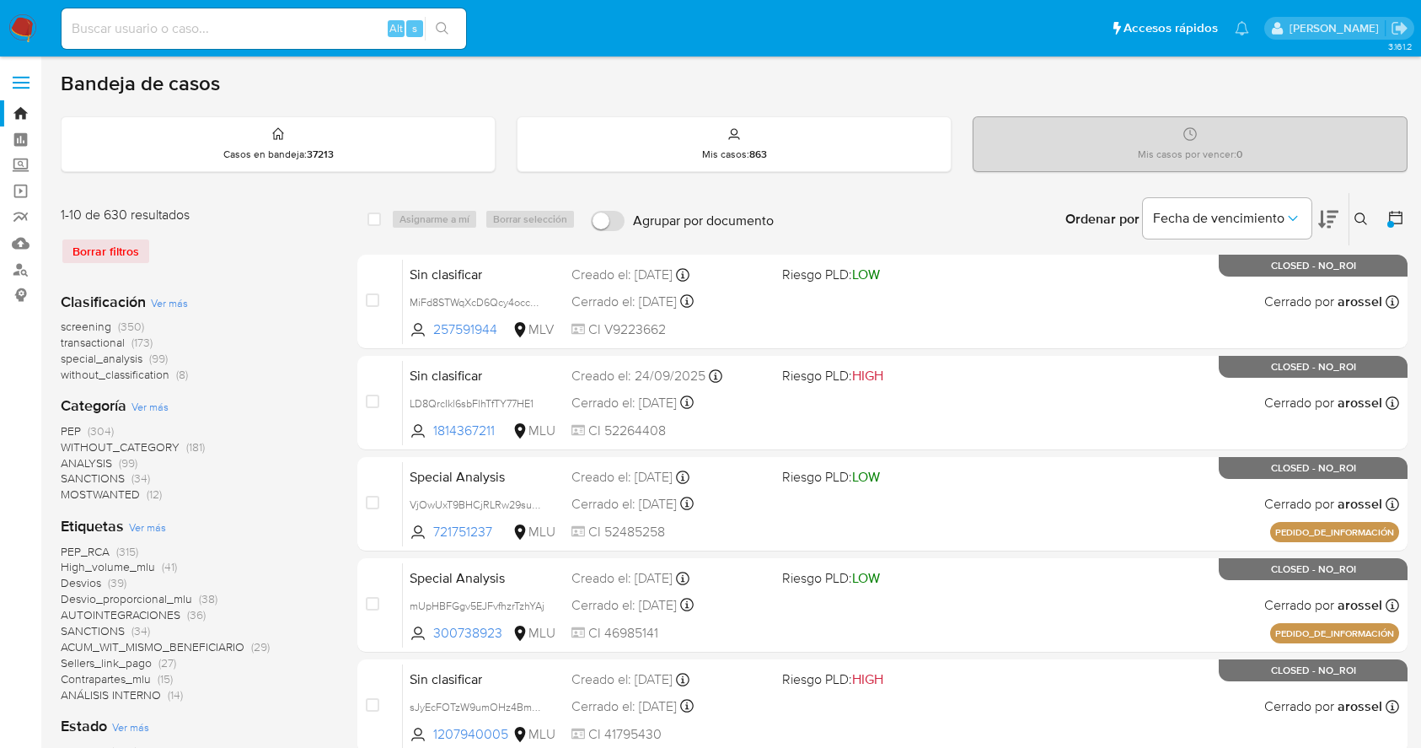
scroll to position [454, 0]
